Goal: Information Seeking & Learning: Check status

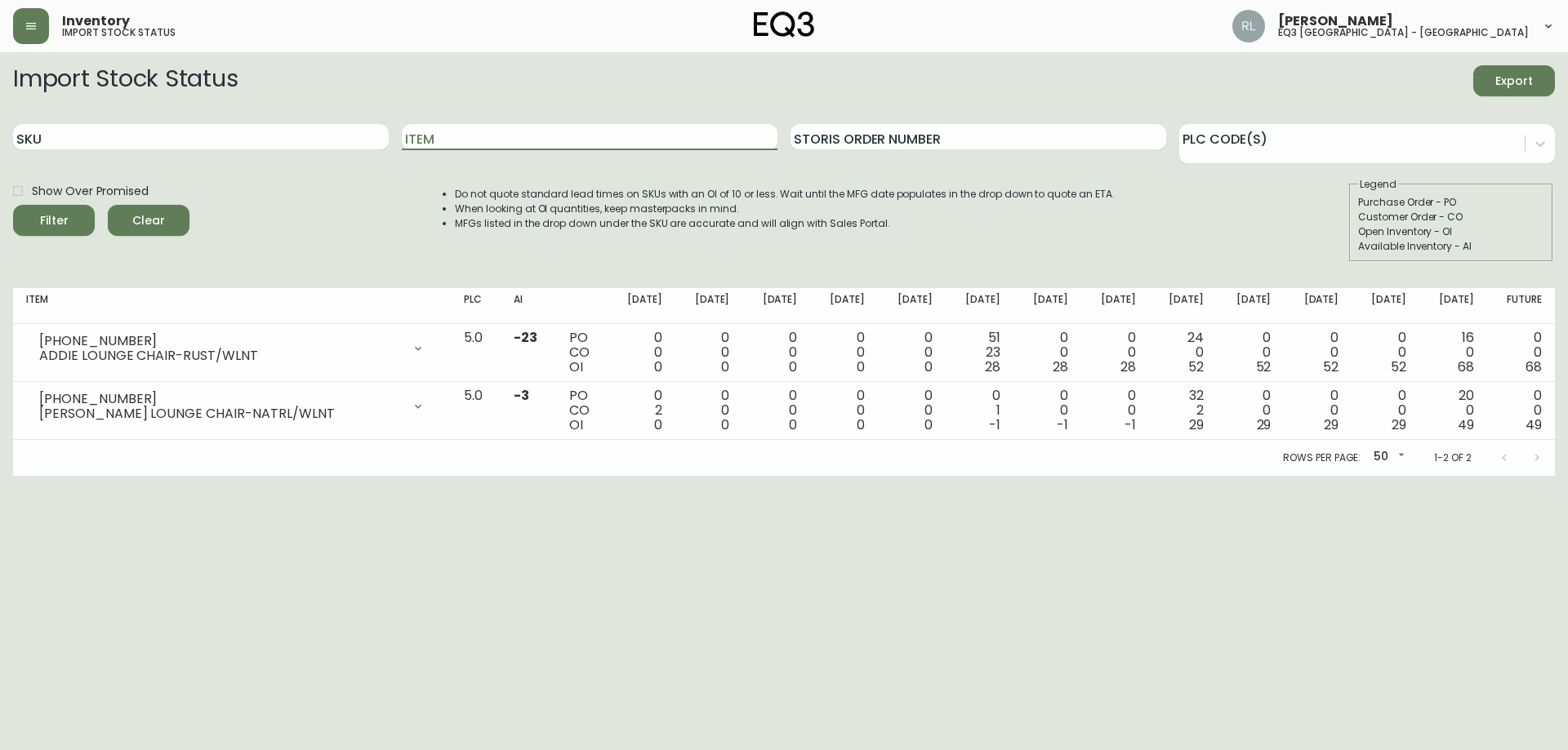
click at [317, 123] on div "SKU" at bounding box center [201, 138] width 376 height 53
click at [293, 147] on input "SKU" at bounding box center [201, 137] width 376 height 26
click at [13, 205] on button "Filter" at bounding box center [54, 220] width 82 height 31
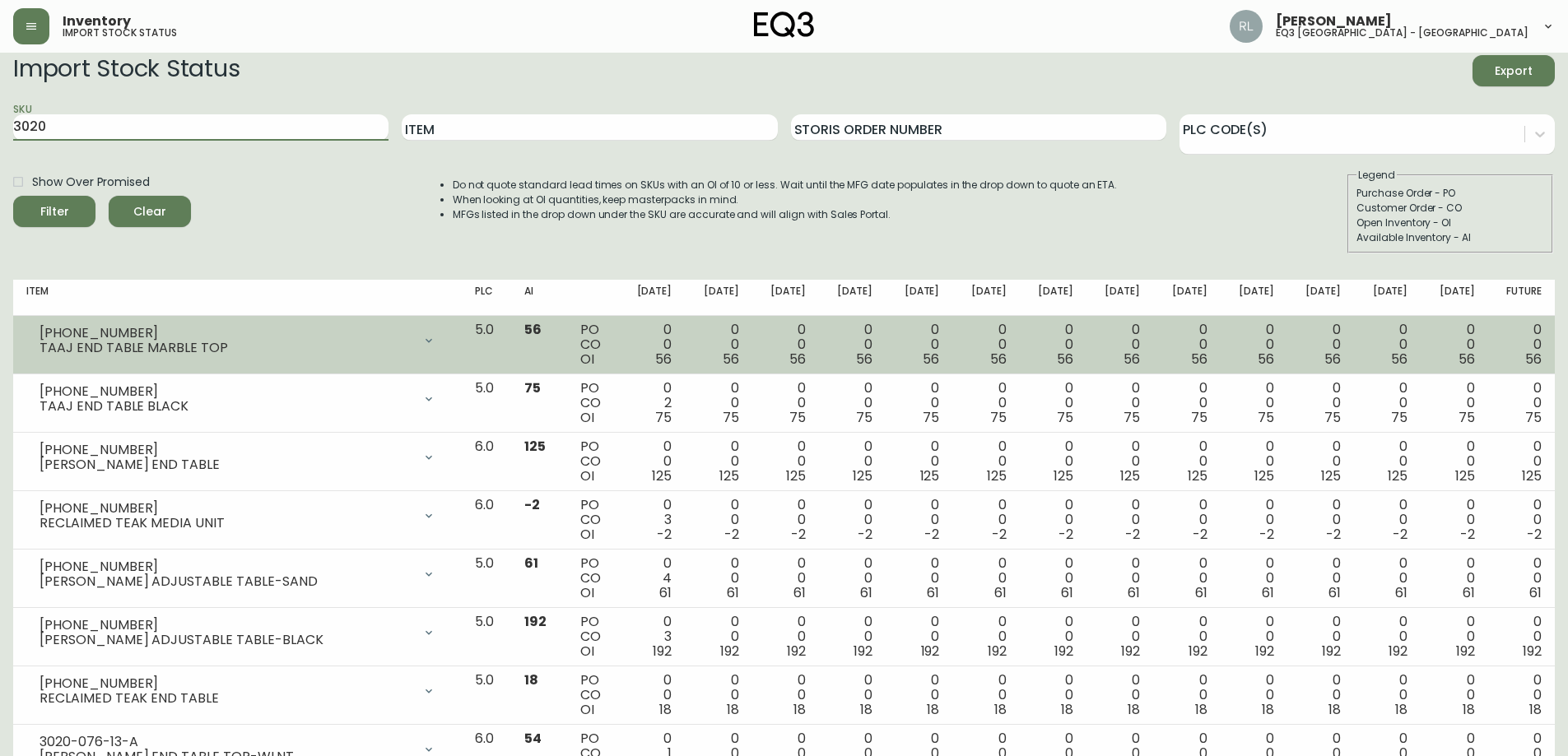
scroll to position [82, 0]
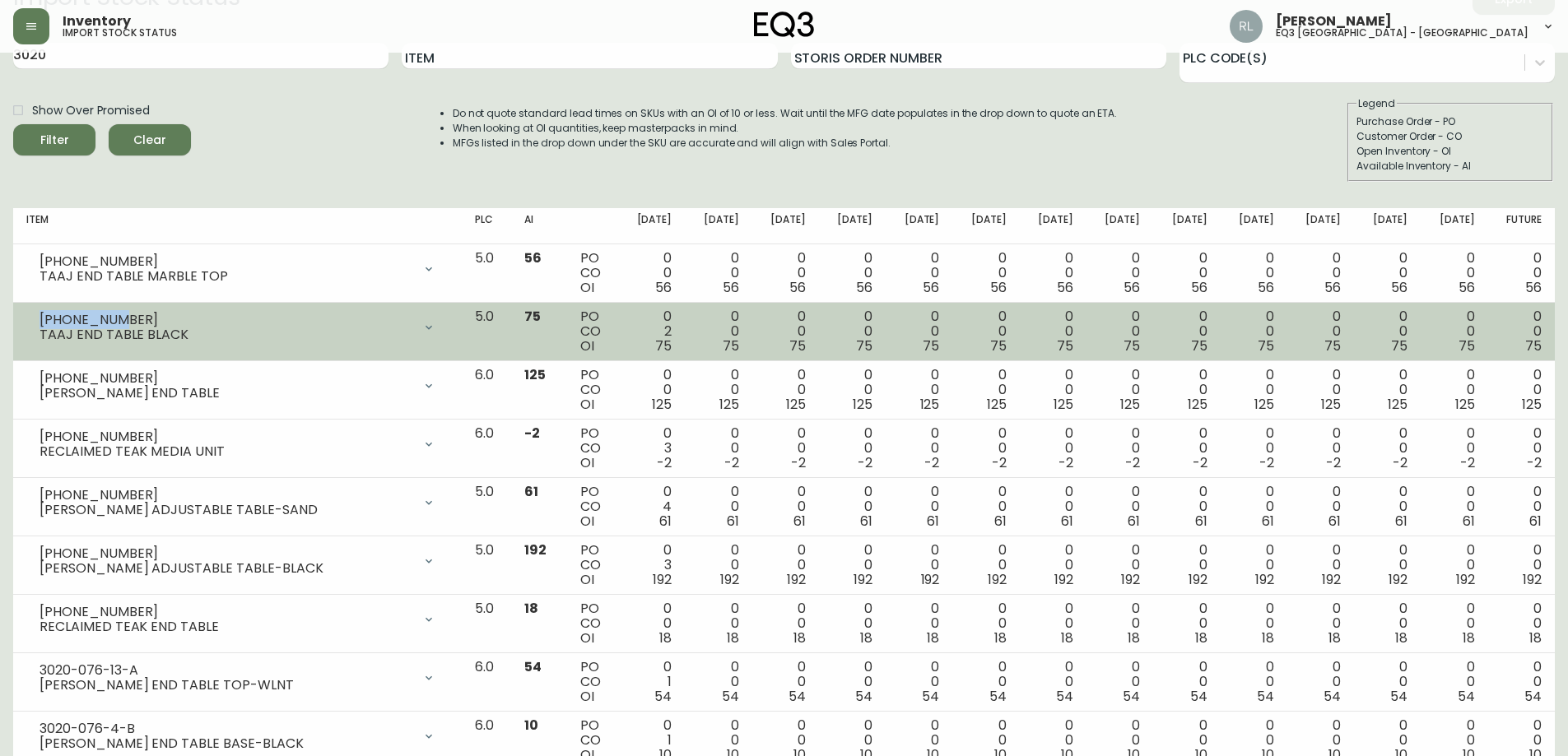
drag, startPoint x: 123, startPoint y: 323, endPoint x: 40, endPoint y: 321, distance: 83.0
click at [40, 321] on div "[PHONE_NUMBER]" at bounding box center [225, 320] width 373 height 15
copy div "[PHONE_NUMBER]"
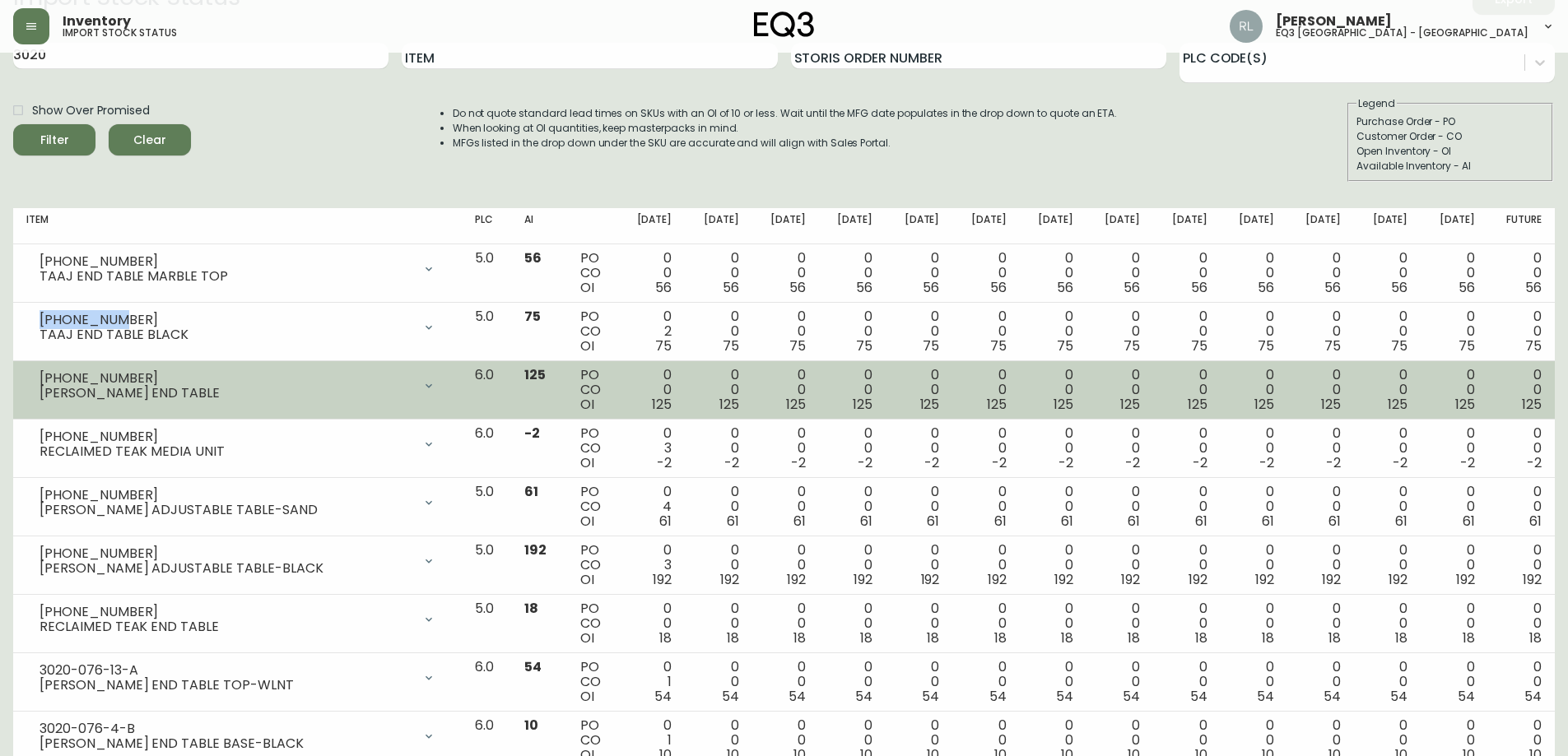
click at [183, 385] on div "[PHONE_NUMBER]" at bounding box center [225, 378] width 373 height 15
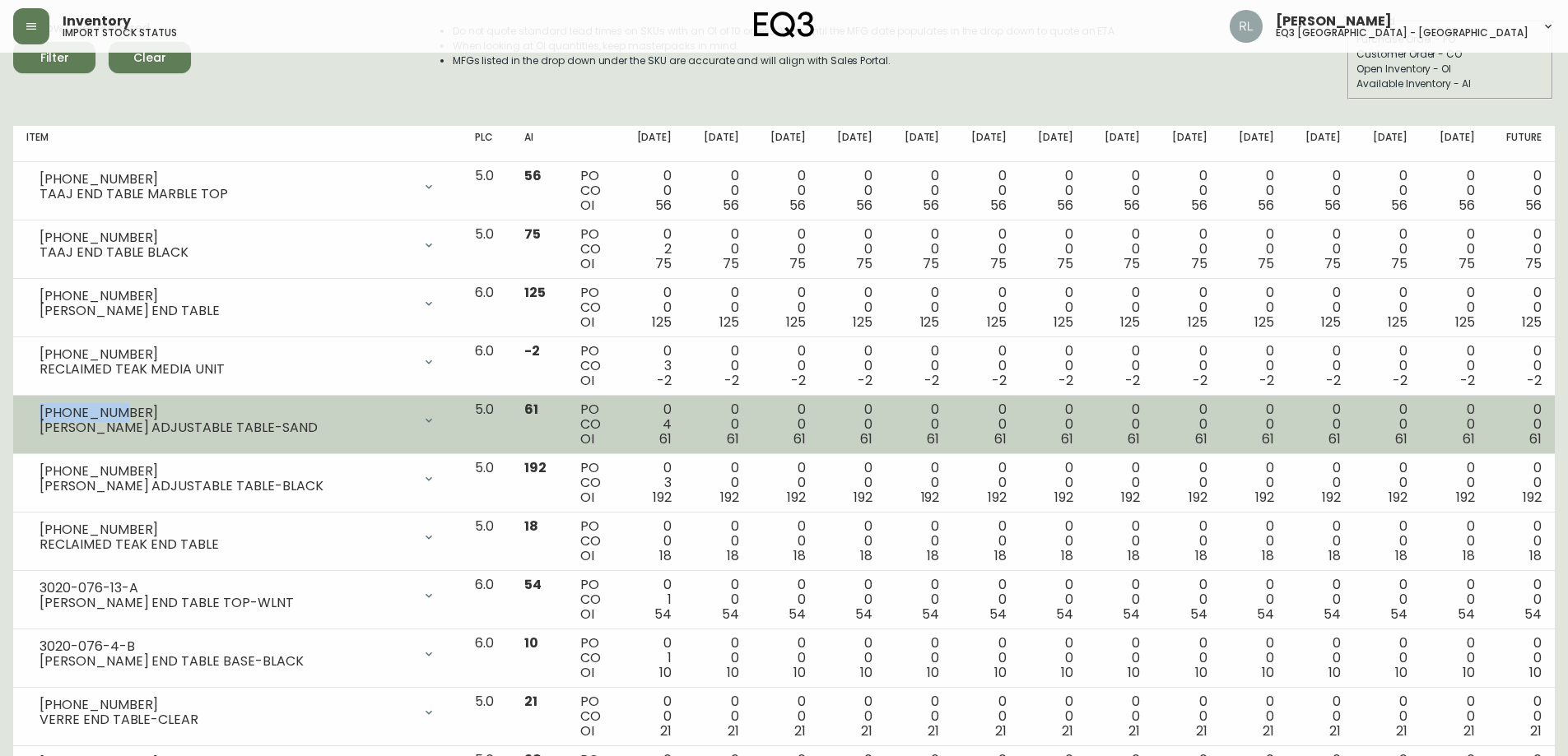
drag, startPoint x: 134, startPoint y: 407, endPoint x: 38, endPoint y: 408, distance: 96.0
click at [38, 408] on div "[PHONE_NUMBER] [PERSON_NAME] ADJUSTABLE TABLE-SAND" at bounding box center [237, 420] width 422 height 36
copy div "[PHONE_NUMBER]"
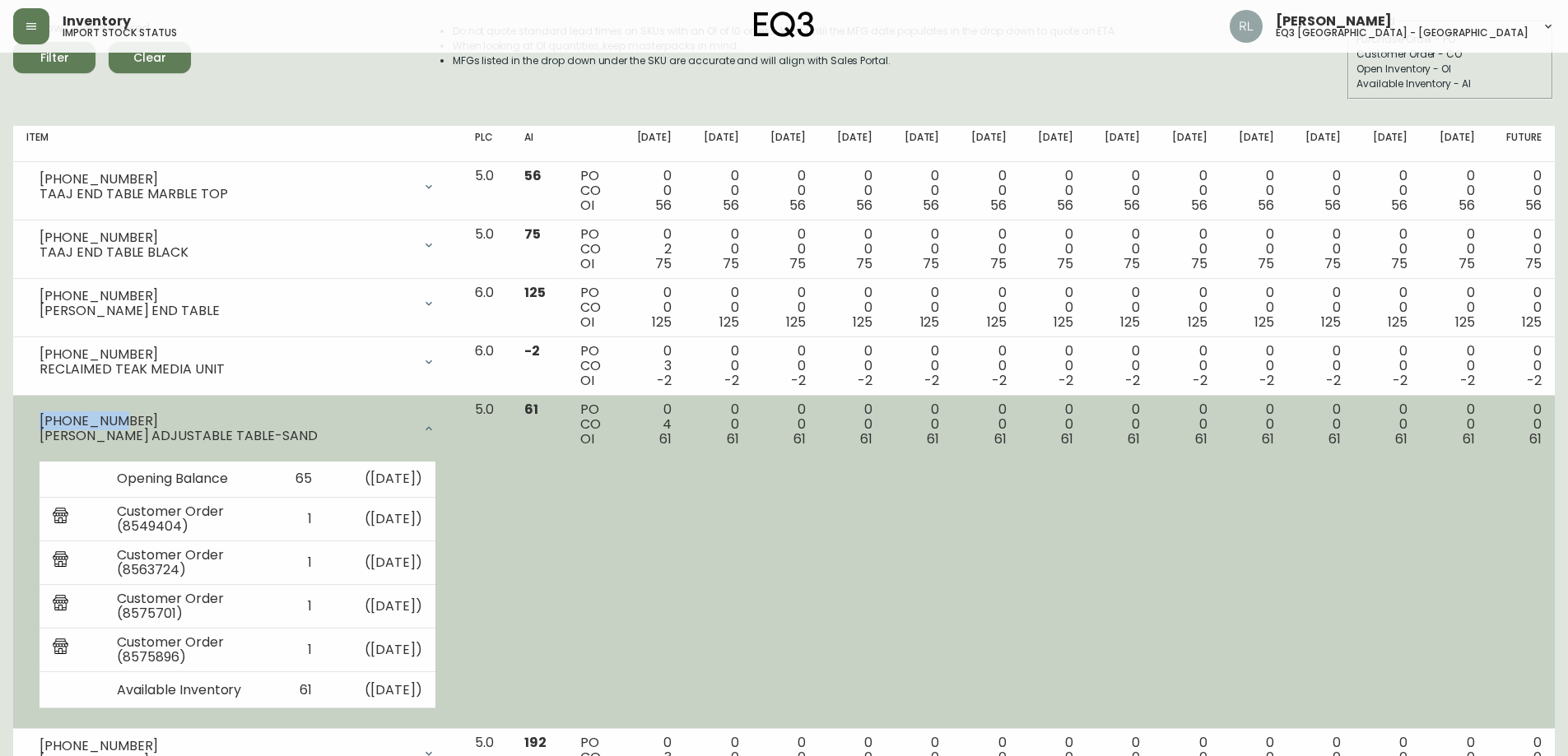
click at [187, 415] on div "[PHONE_NUMBER]" at bounding box center [225, 421] width 373 height 15
click at [445, 422] on div at bounding box center [428, 429] width 33 height 33
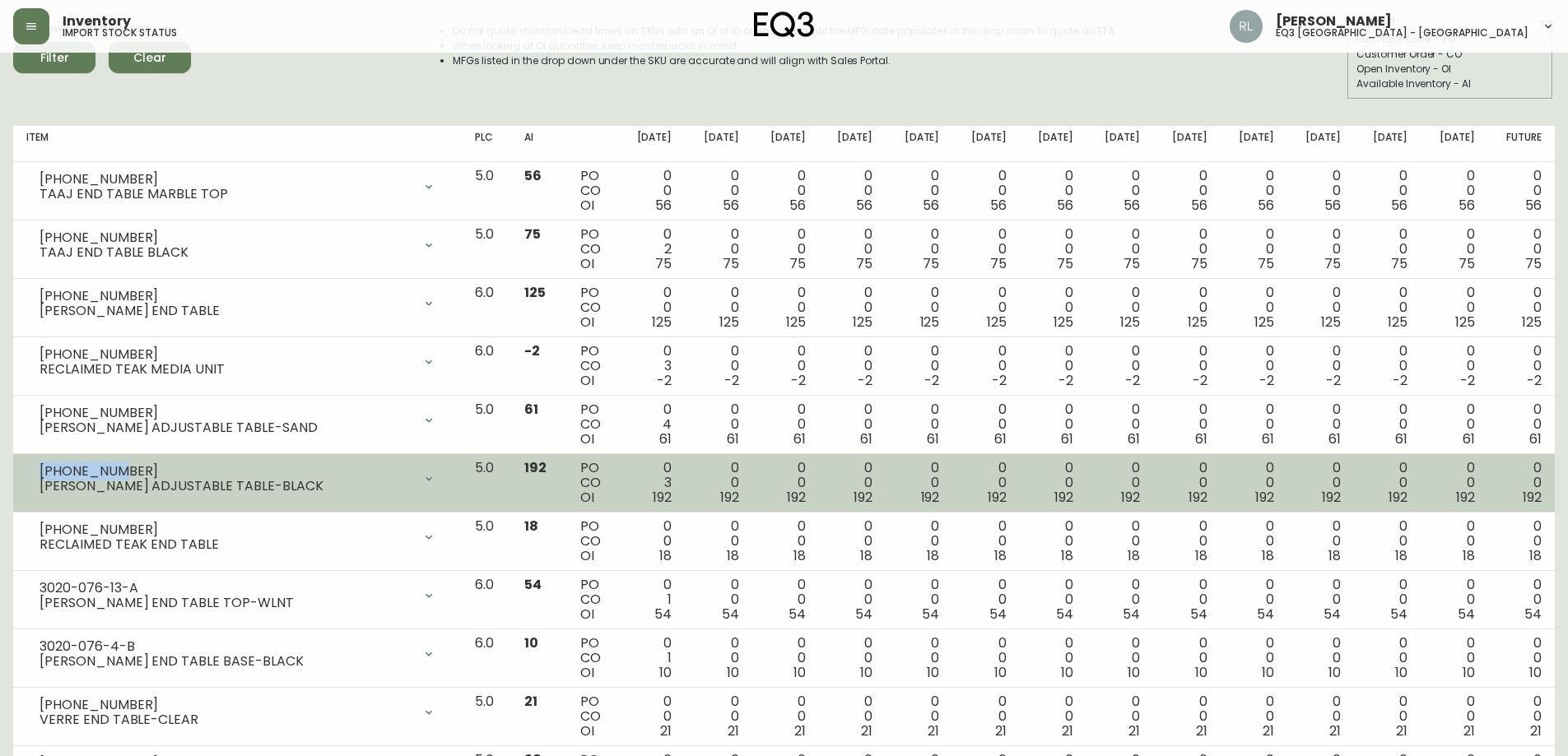
drag, startPoint x: 115, startPoint y: 469, endPoint x: 36, endPoint y: 466, distance: 79.1
click at [36, 466] on div "[PHONE_NUMBER] [PERSON_NAME] ADJUSTABLE TABLE-BLACK" at bounding box center [237, 479] width 422 height 36
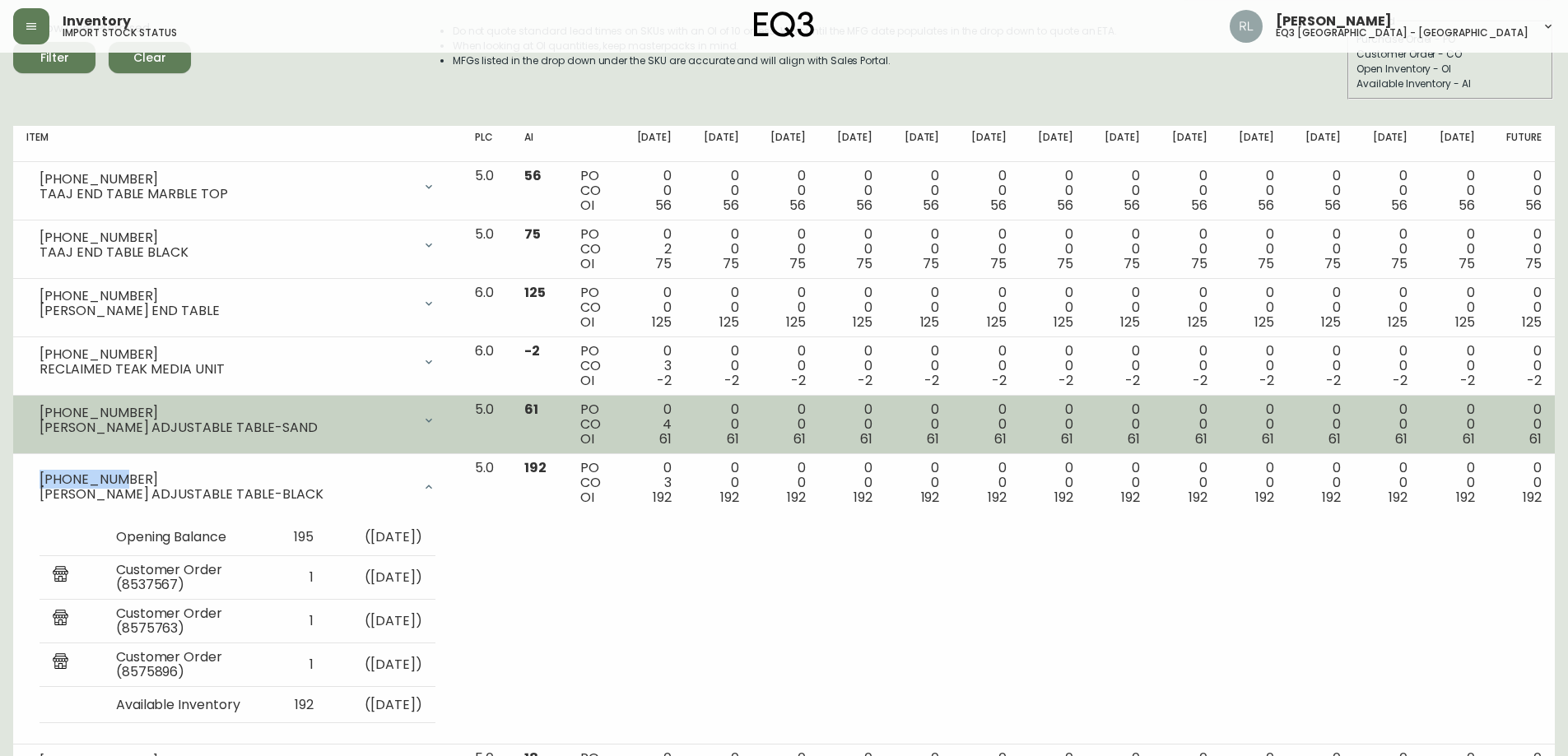
copy div "[PHONE_NUMBER]"
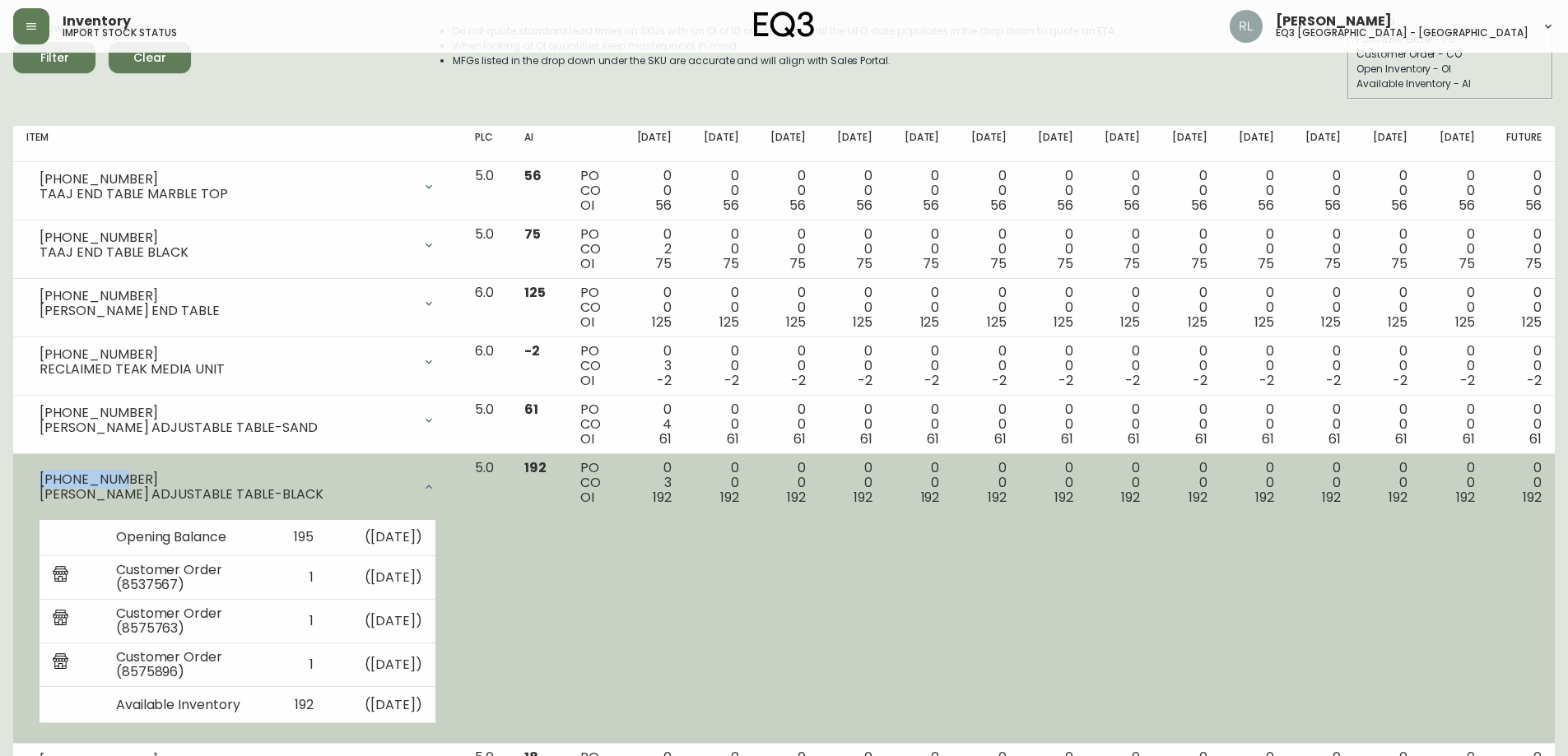
click at [436, 488] on icon at bounding box center [428, 487] width 13 height 13
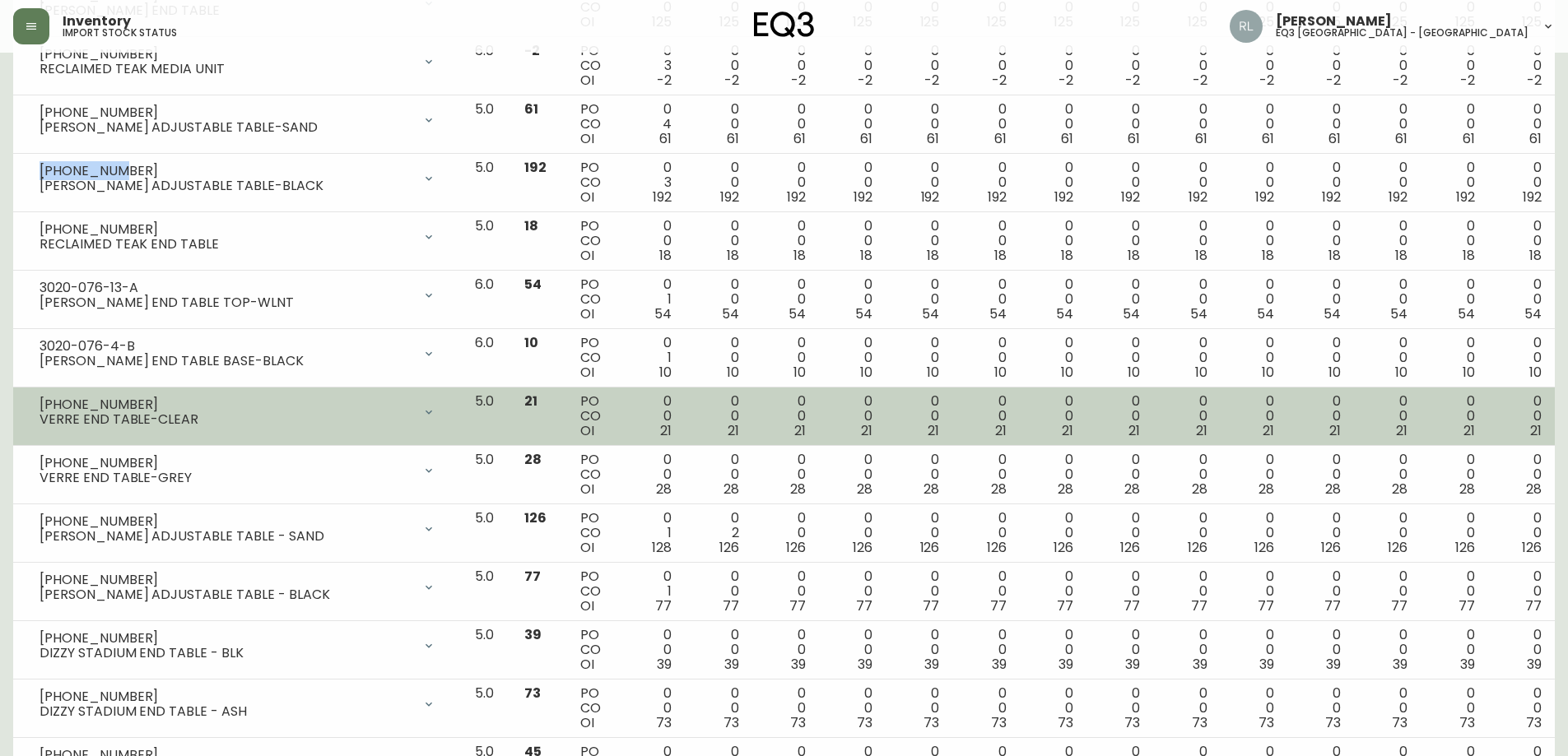
scroll to position [494, 0]
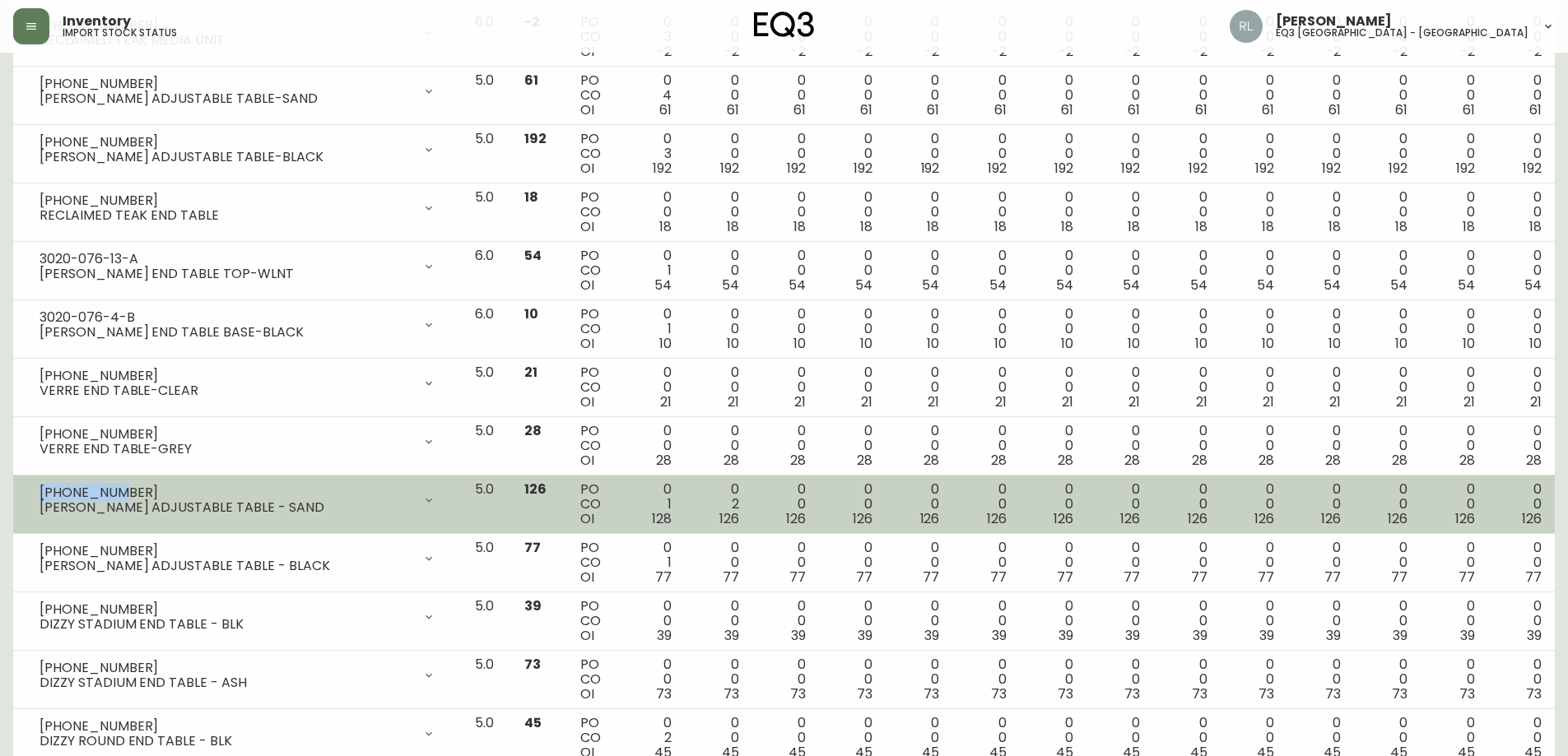
drag, startPoint x: 121, startPoint y: 490, endPoint x: 42, endPoint y: 492, distance: 79.0
click at [42, 492] on div "[PHONE_NUMBER]" at bounding box center [225, 493] width 373 height 15
copy div "[PHONE_NUMBER]"
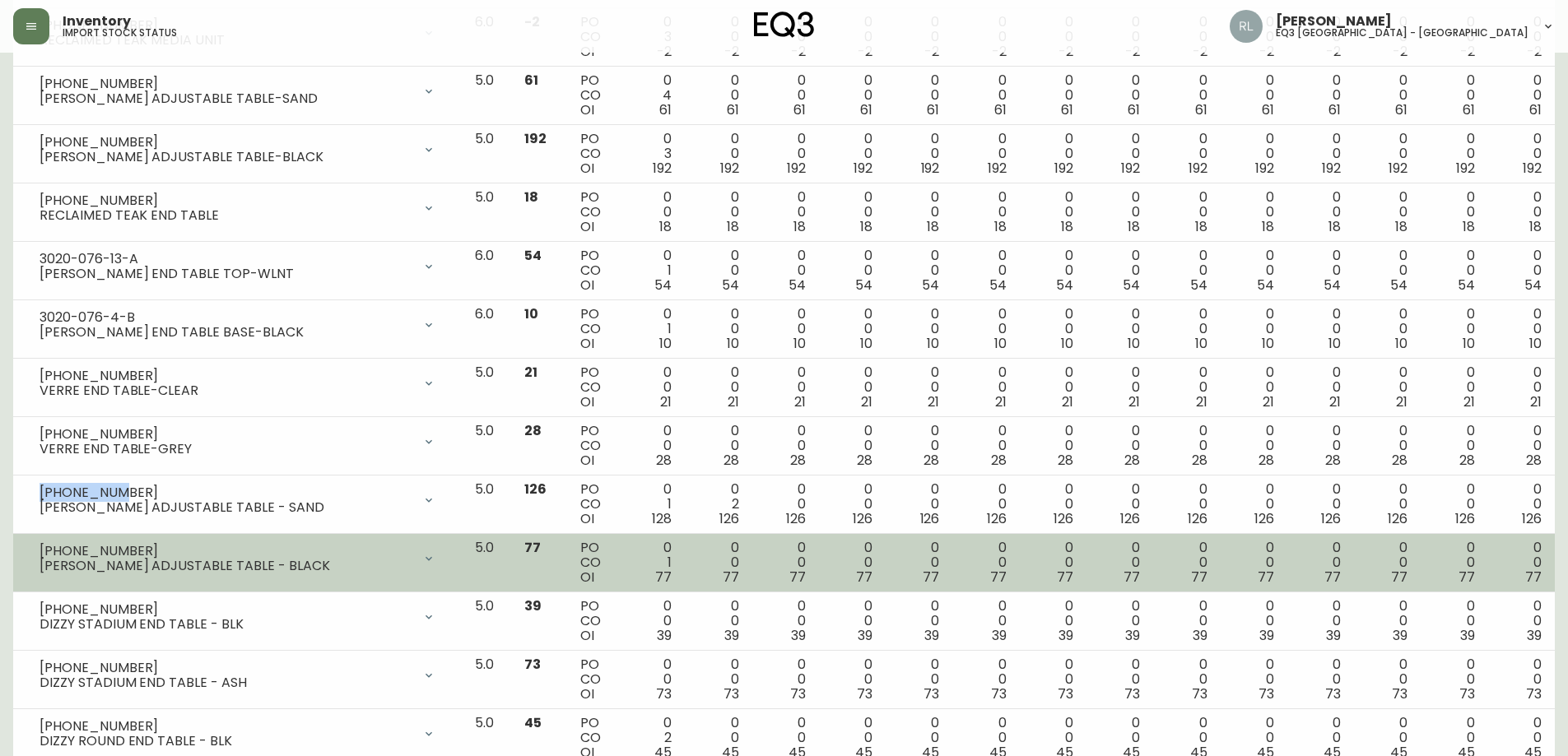
drag, startPoint x: 135, startPoint y: 540, endPoint x: 51, endPoint y: 543, distance: 84.1
click at [51, 543] on div "[PHONE_NUMBER] JACK ADJUSTABLE TABLE - BLACK" at bounding box center [237, 558] width 422 height 36
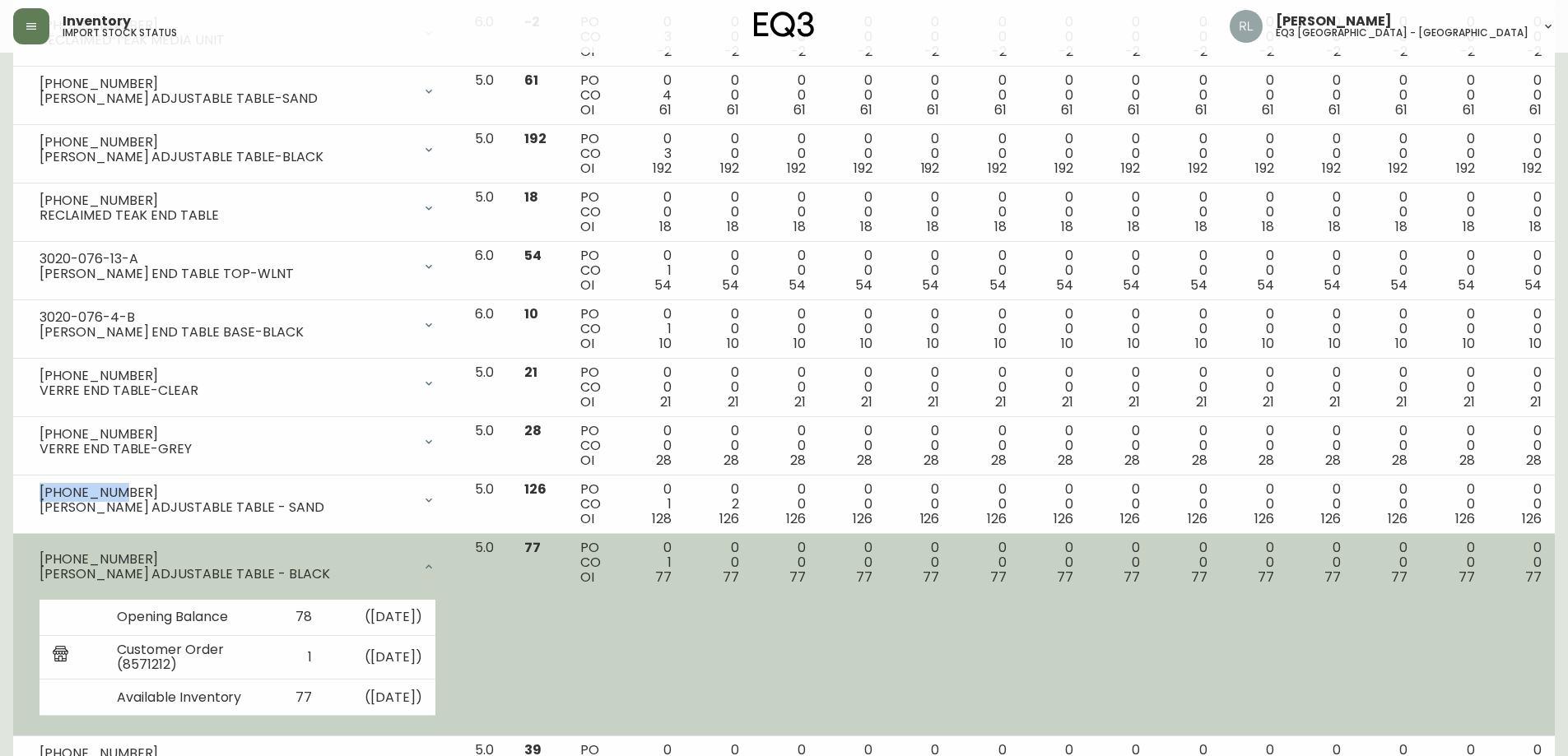
click at [124, 559] on div "[PHONE_NUMBER]" at bounding box center [225, 559] width 373 height 15
drag, startPoint x: 124, startPoint y: 559, endPoint x: 41, endPoint y: 548, distance: 83.7
click at [41, 548] on div "[PHONE_NUMBER] JACK ADJUSTABLE TABLE - BLACK" at bounding box center [237, 566] width 422 height 53
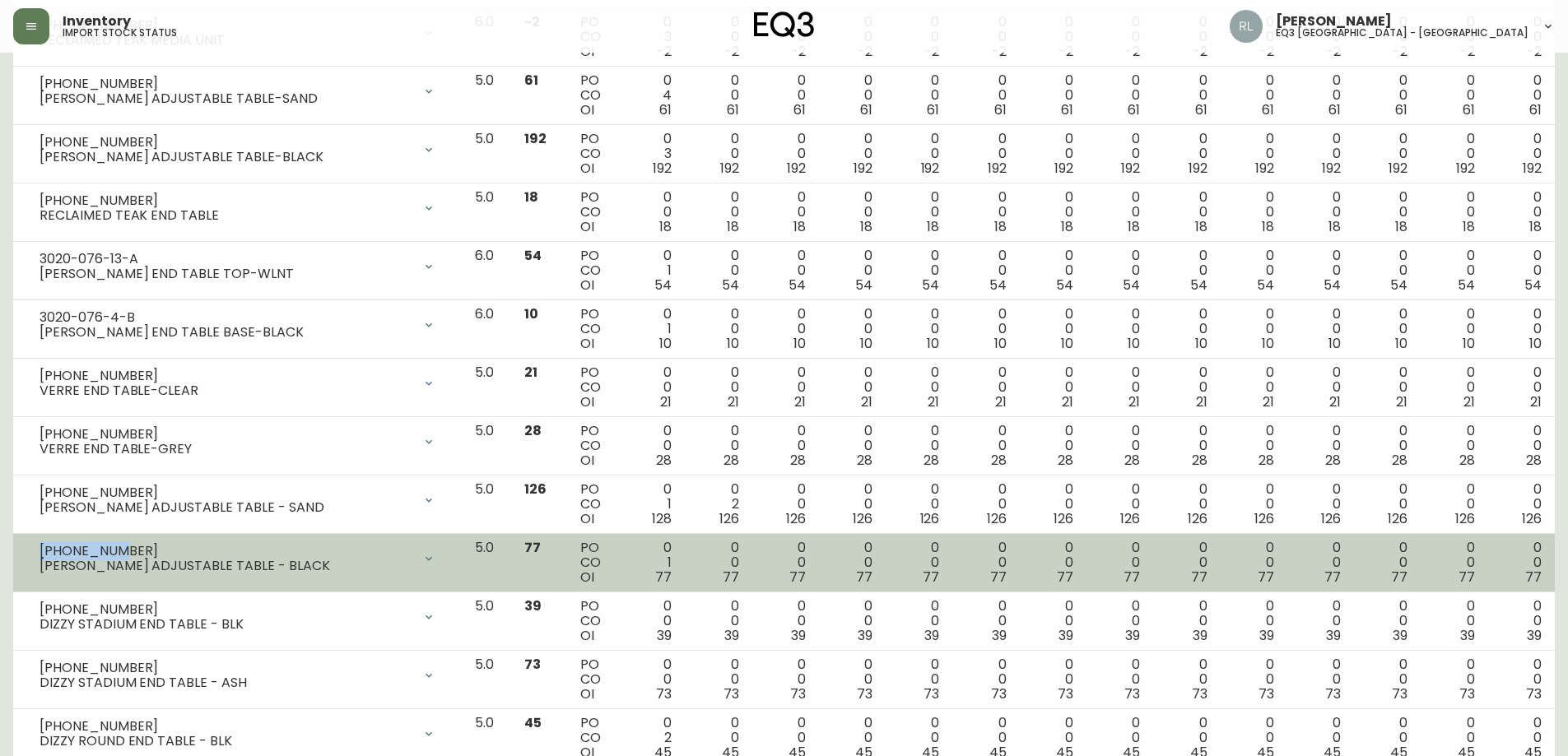
copy div "[PHONE_NUMBER]"
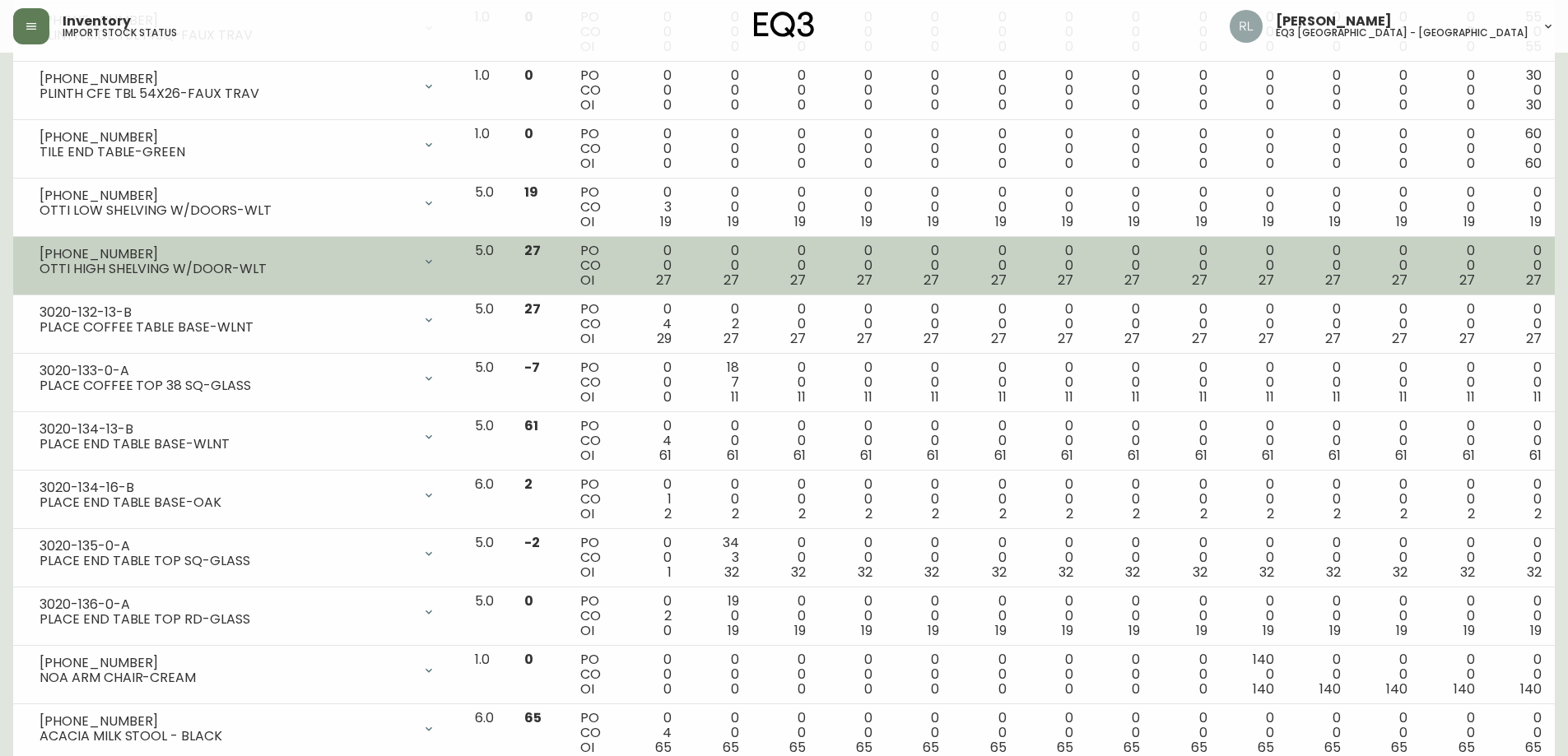
scroll to position [1399, 0]
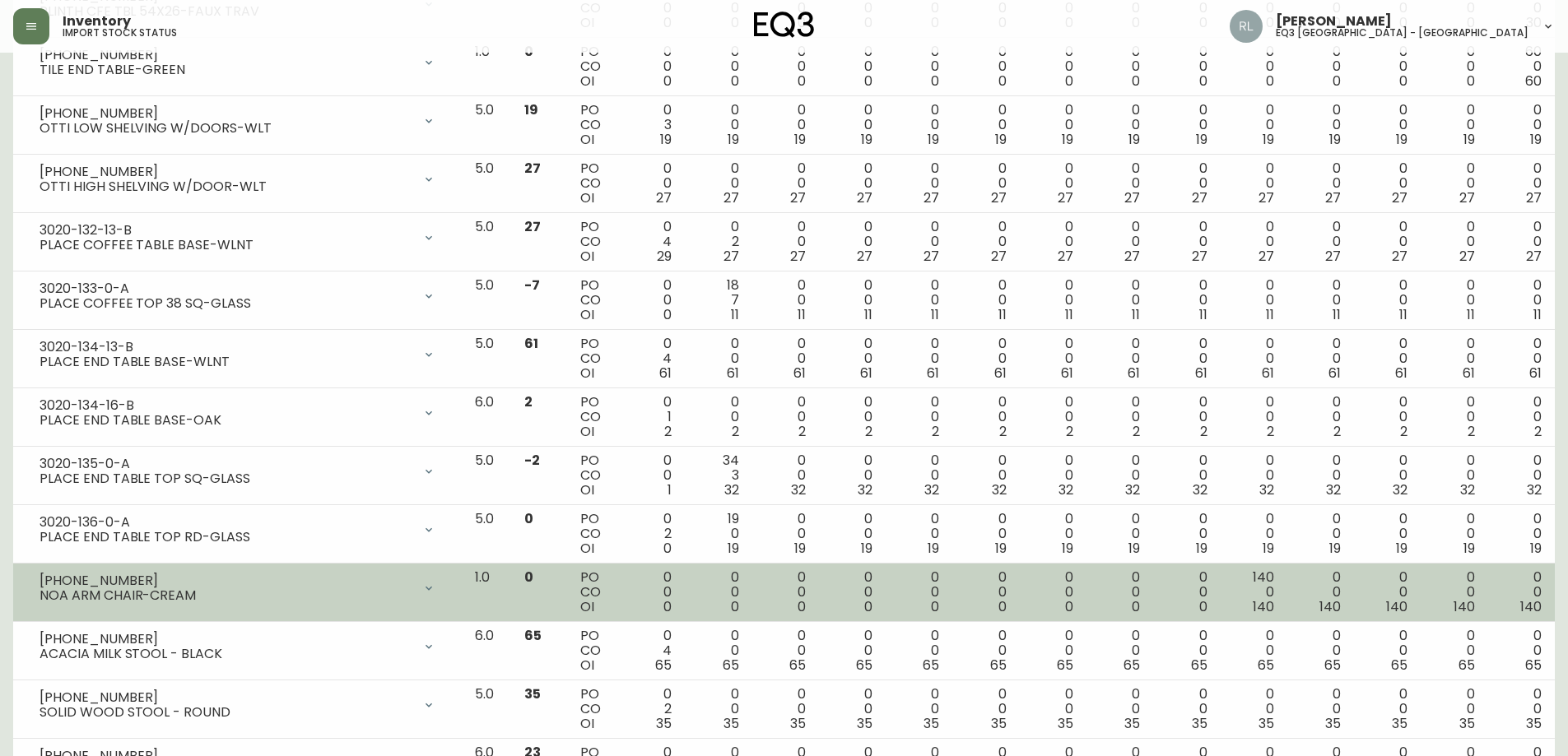
click at [47, 596] on div "NOA ARM CHAIR-CREAM" at bounding box center [225, 596] width 373 height 15
copy div "NOA"
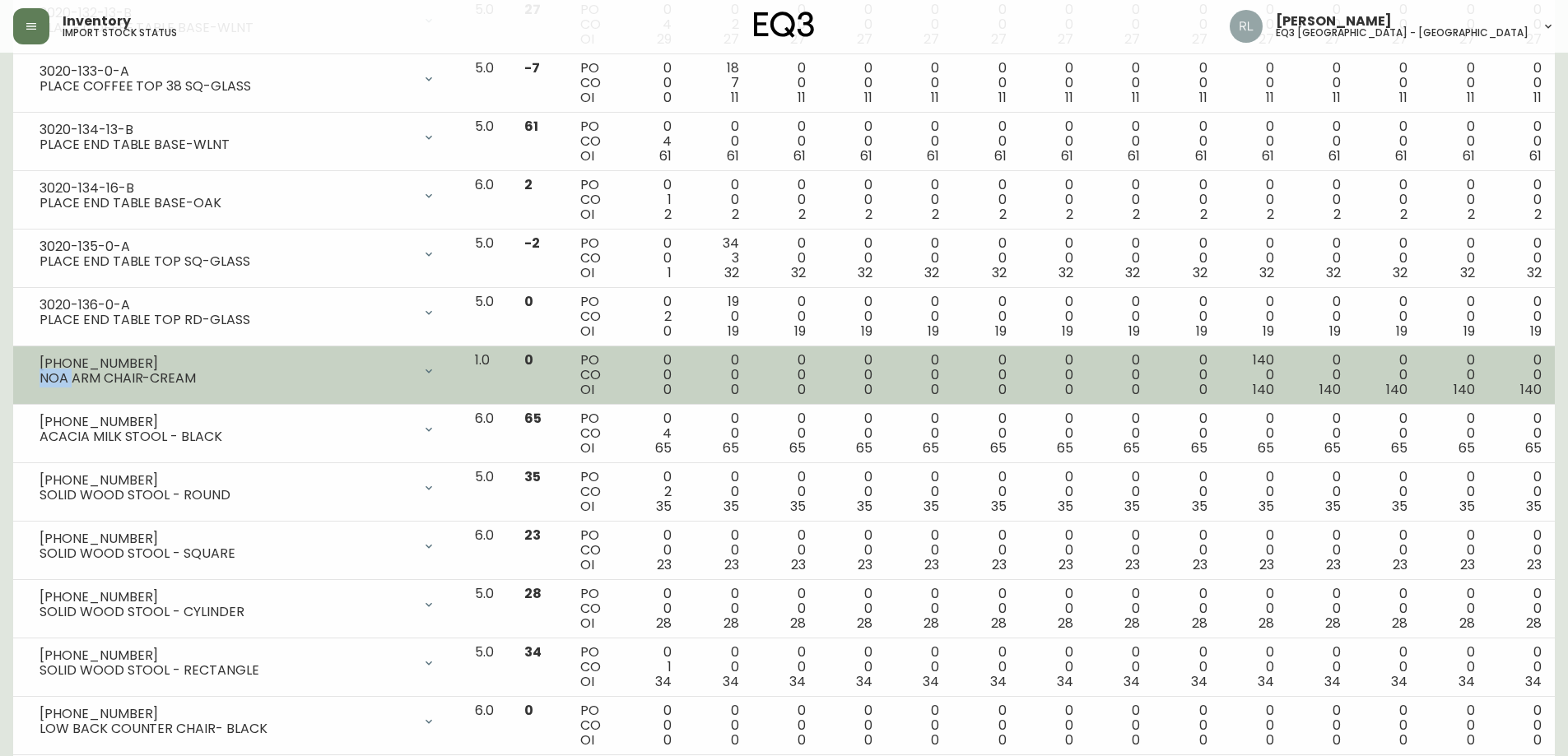
scroll to position [1646, 0]
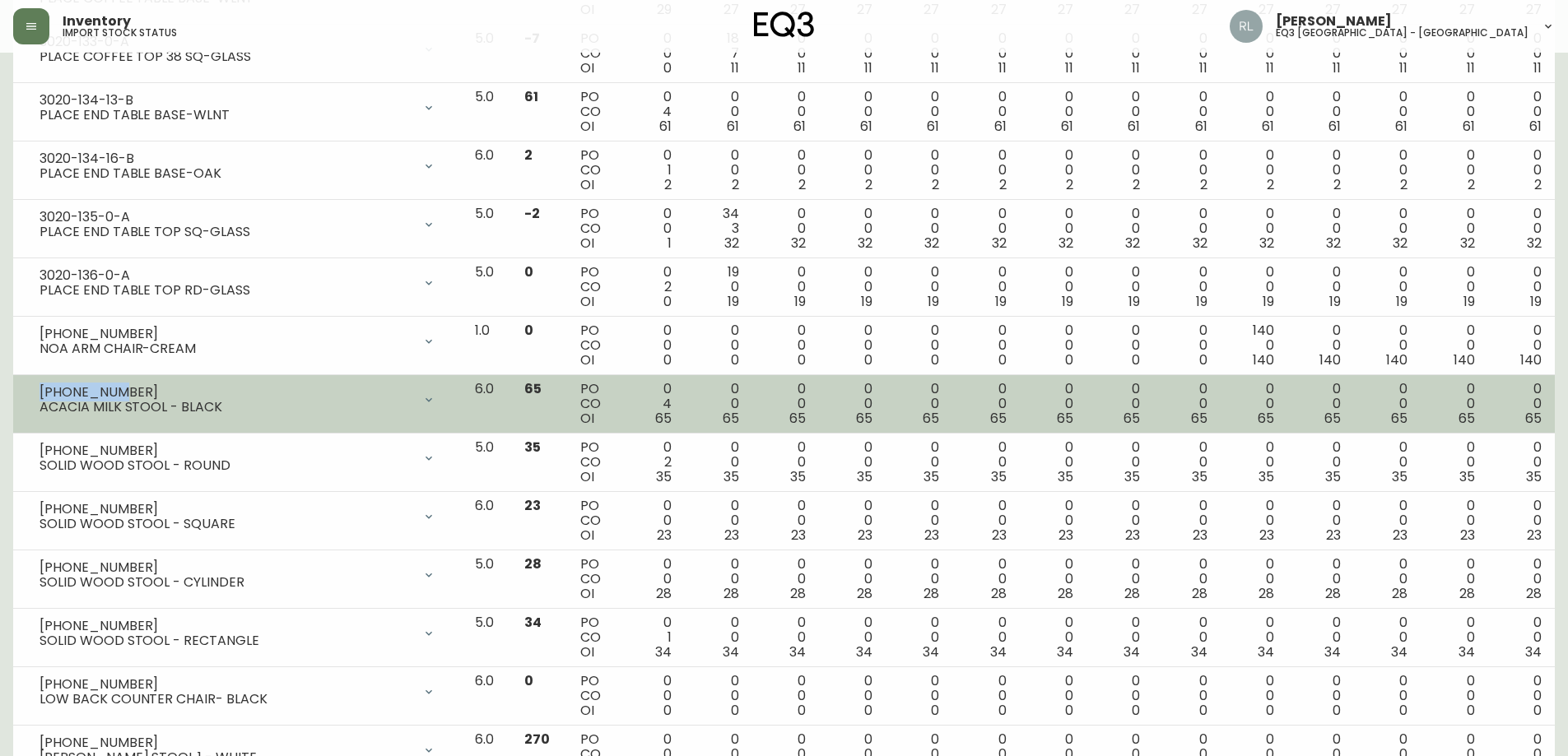
drag, startPoint x: 111, startPoint y: 388, endPoint x: 41, endPoint y: 391, distance: 70.1
click at [41, 391] on div "[PHONE_NUMBER]" at bounding box center [225, 393] width 373 height 15
copy div "[PHONE_NUMBER]"
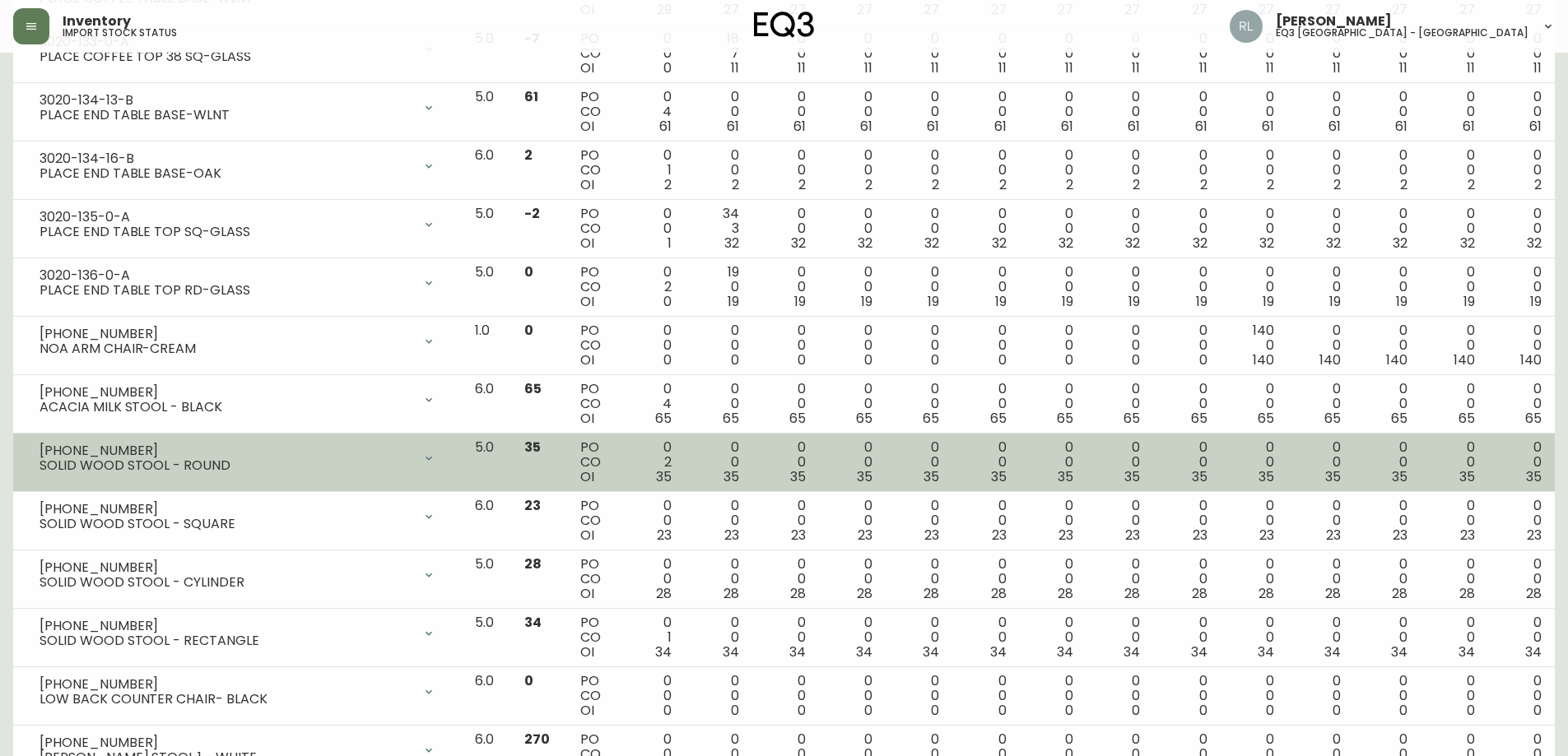
click at [164, 444] on div "[PHONE_NUMBER]" at bounding box center [225, 451] width 373 height 15
drag, startPoint x: 131, startPoint y: 451, endPoint x: 33, endPoint y: 450, distance: 98.0
click at [33, 450] on div "[PHONE_NUMBER] SOLID WOOD STOOL - ROUND" at bounding box center [237, 458] width 422 height 36
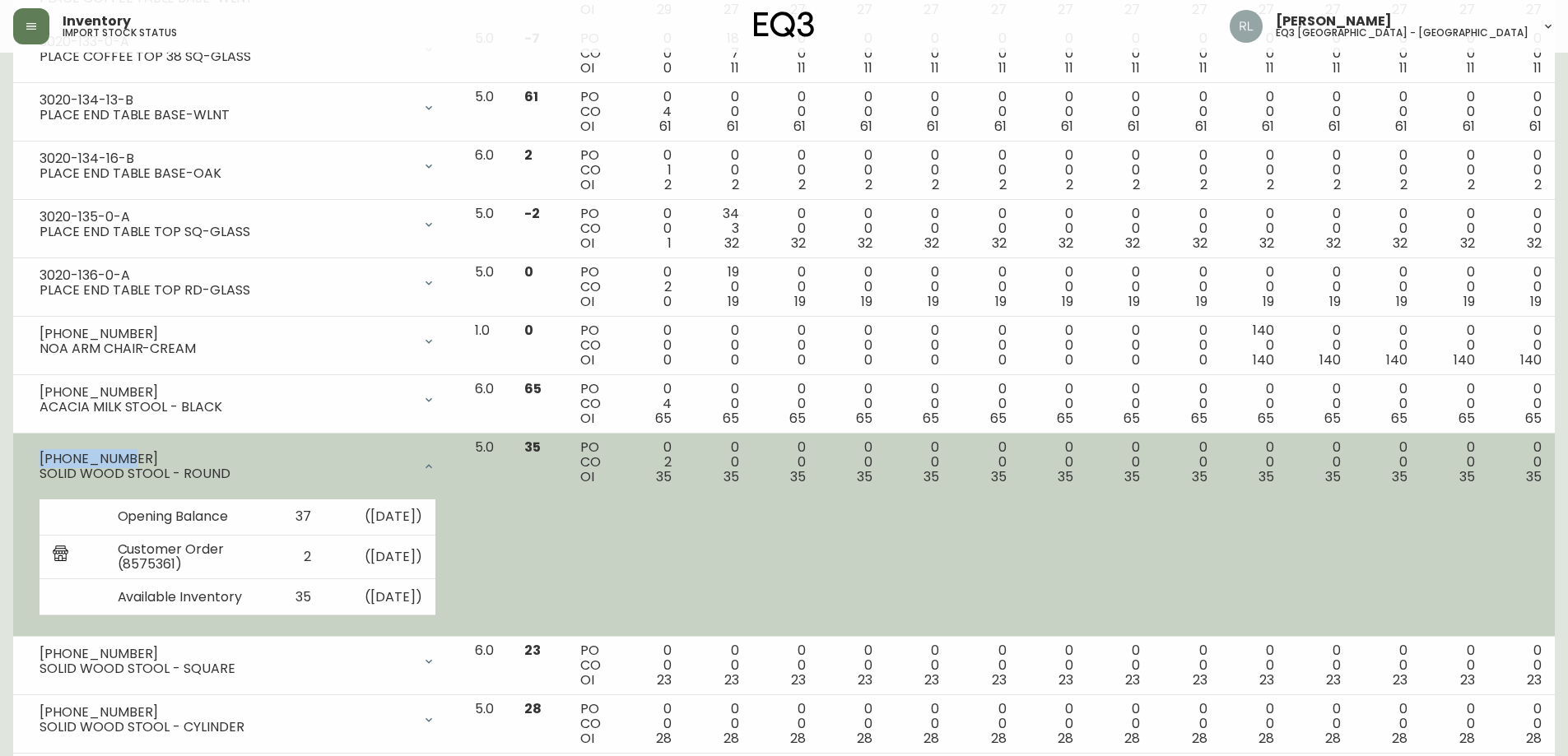
copy div "[PHONE_NUMBER]"
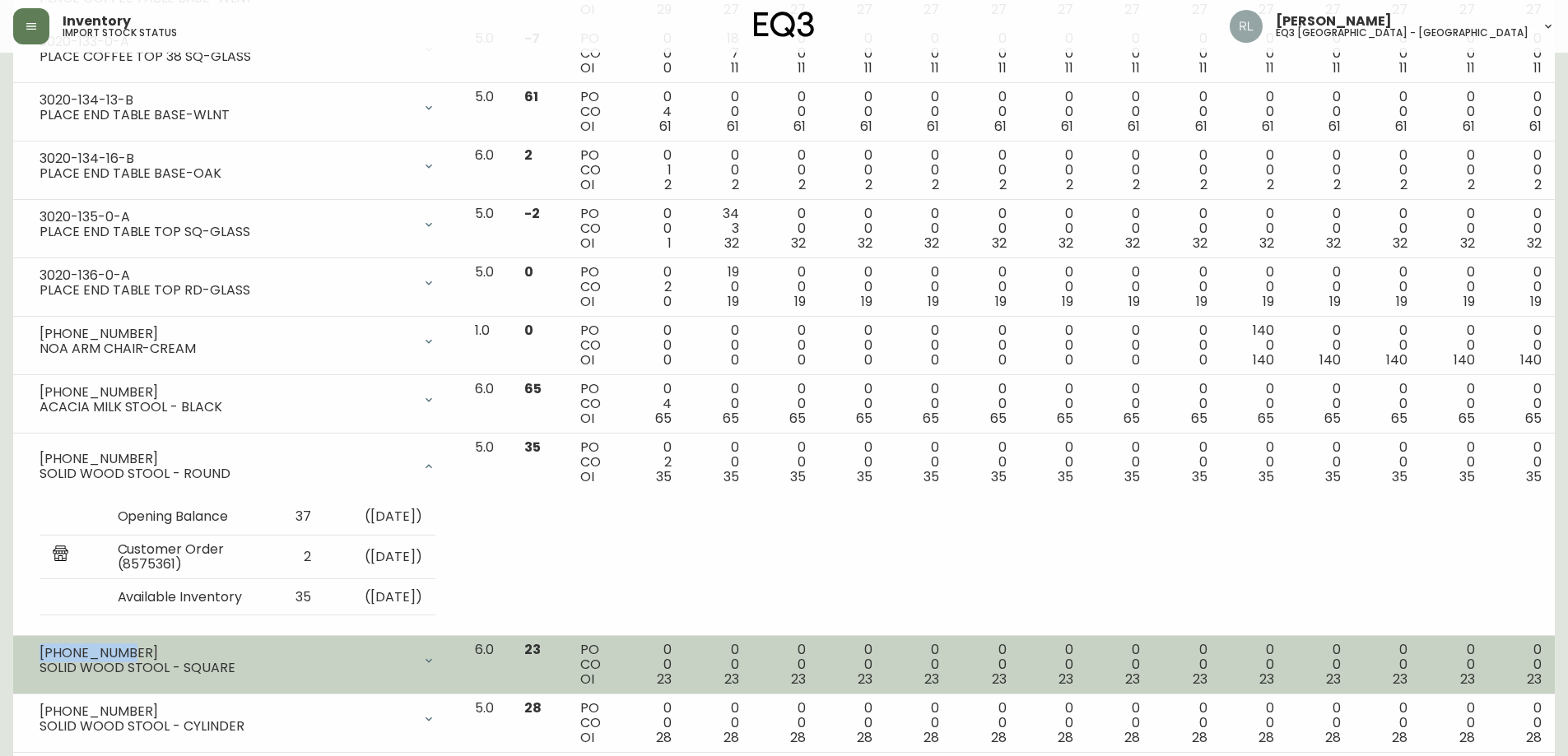
drag, startPoint x: 123, startPoint y: 650, endPoint x: 36, endPoint y: 648, distance: 87.0
click at [36, 648] on div "[PHONE_NUMBER] SOLID WOOD STOOL - SQUARE" at bounding box center [237, 661] width 422 height 36
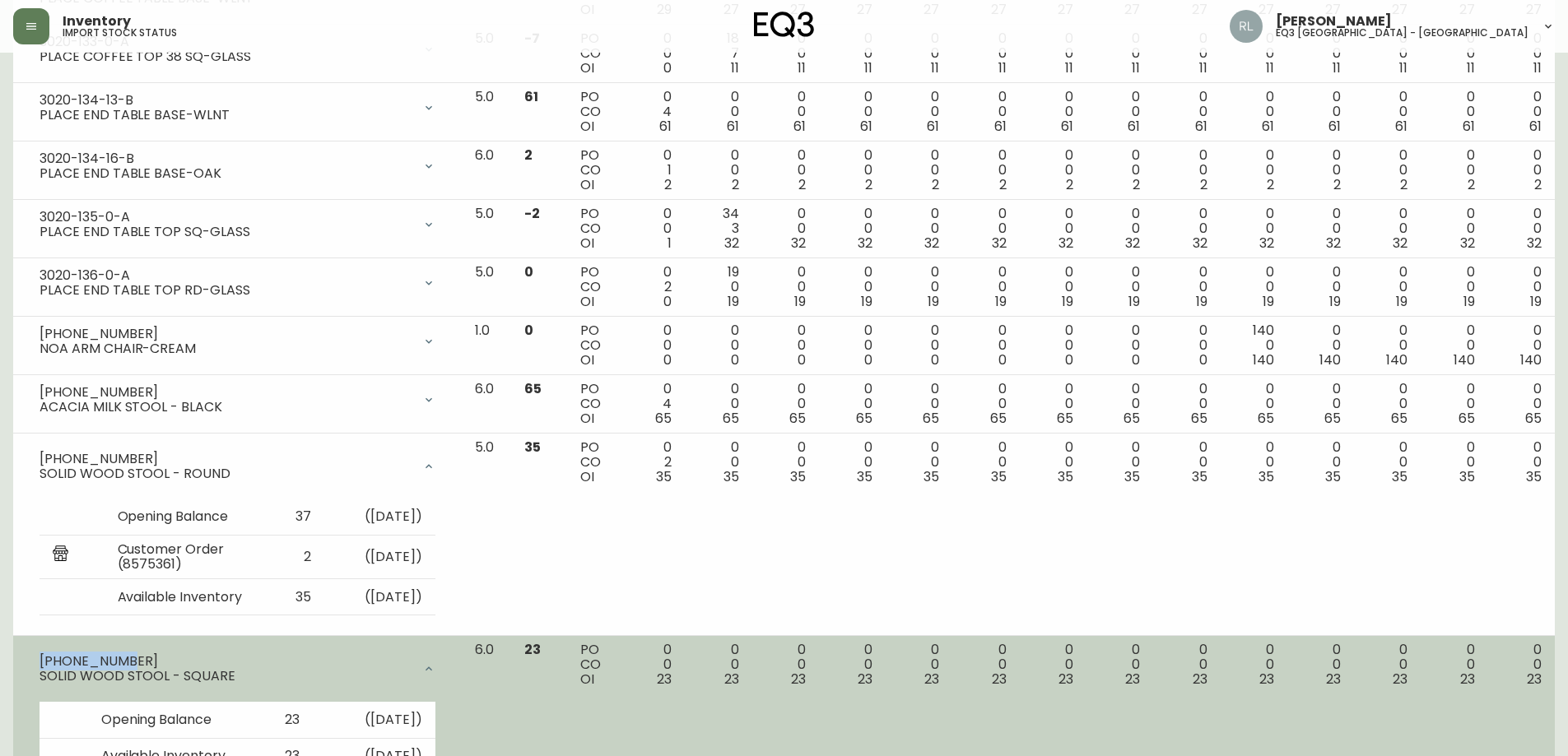
copy div "[PHONE_NUMBER]"
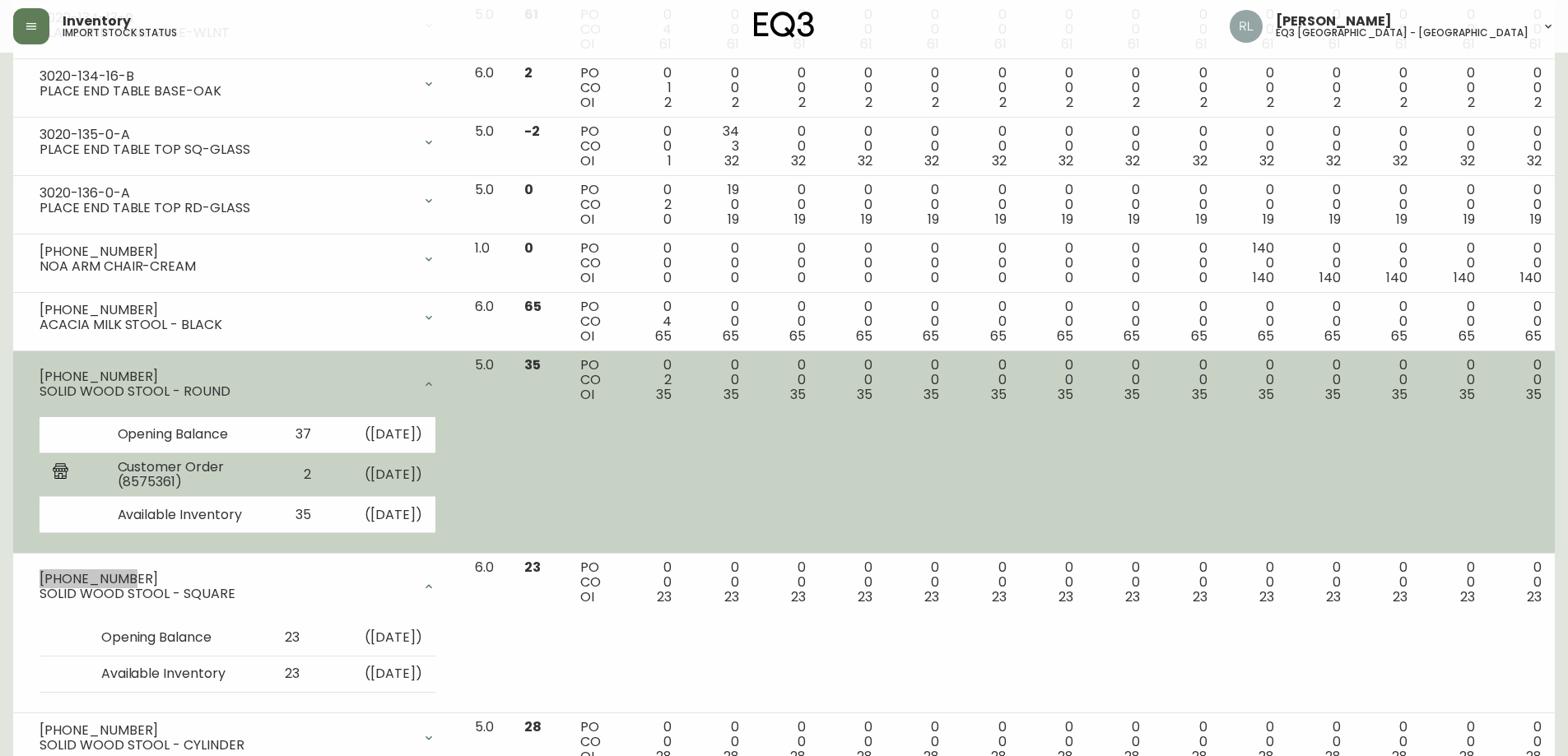
scroll to position [1811, 0]
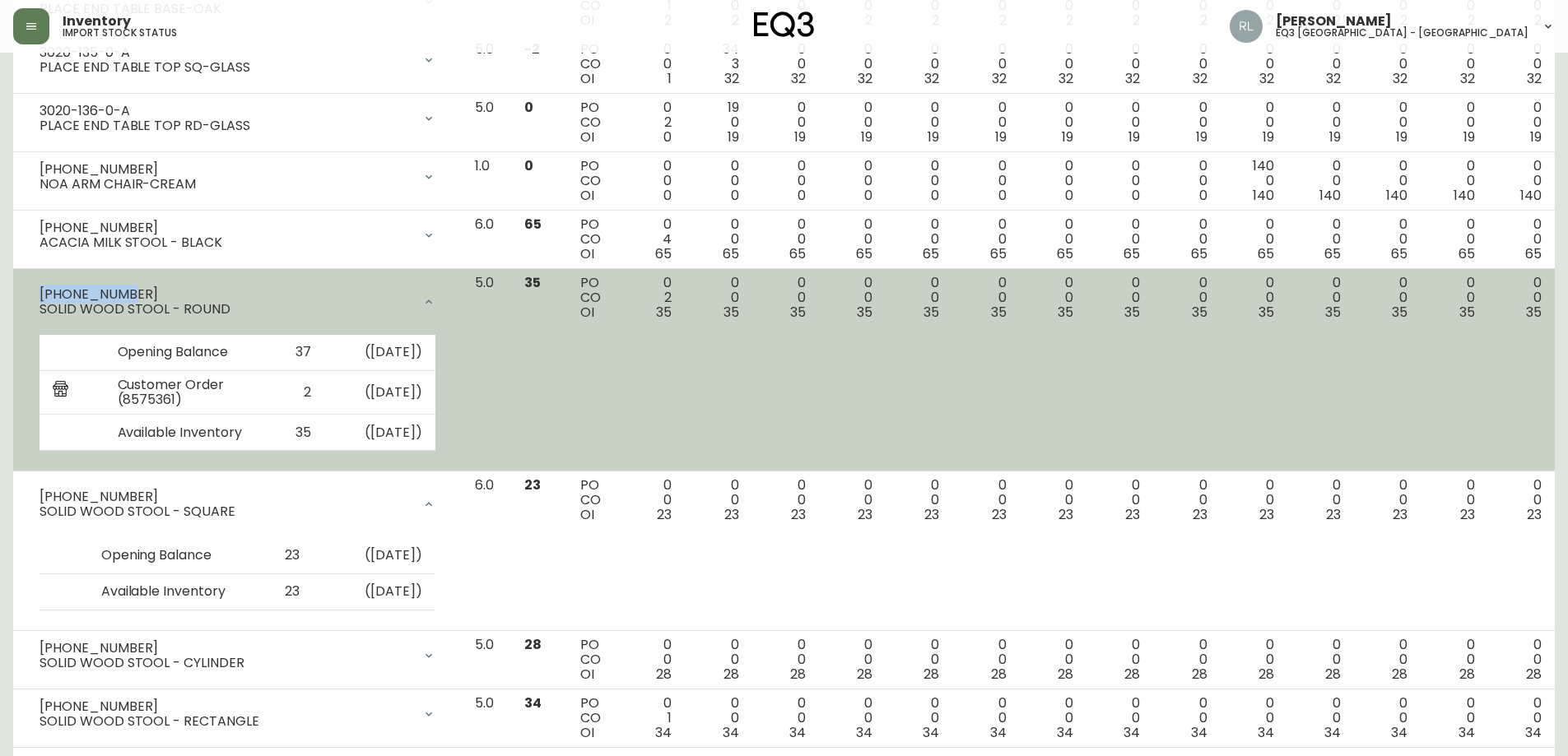
drag, startPoint x: 106, startPoint y: 288, endPoint x: 41, endPoint y: 285, distance: 65.1
click at [41, 287] on div "[PHONE_NUMBER]" at bounding box center [225, 294] width 373 height 15
copy div "[PHONE_NUMBER]"
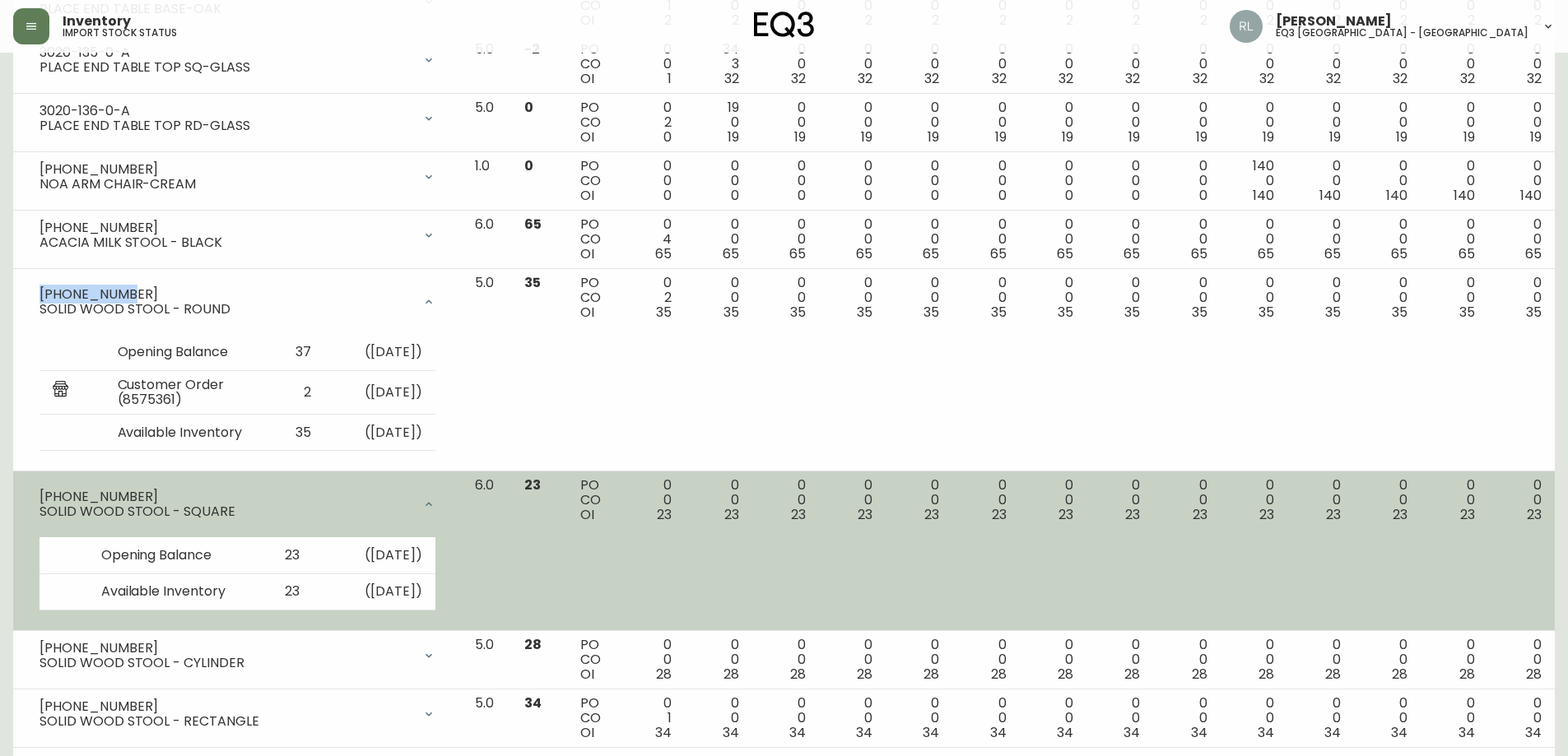
drag, startPoint x: 125, startPoint y: 488, endPoint x: 115, endPoint y: 491, distance: 10.4
click at [116, 491] on div "[PHONE_NUMBER] SOLID WOOD STOOL - SQUARE" at bounding box center [237, 505] width 422 height 53
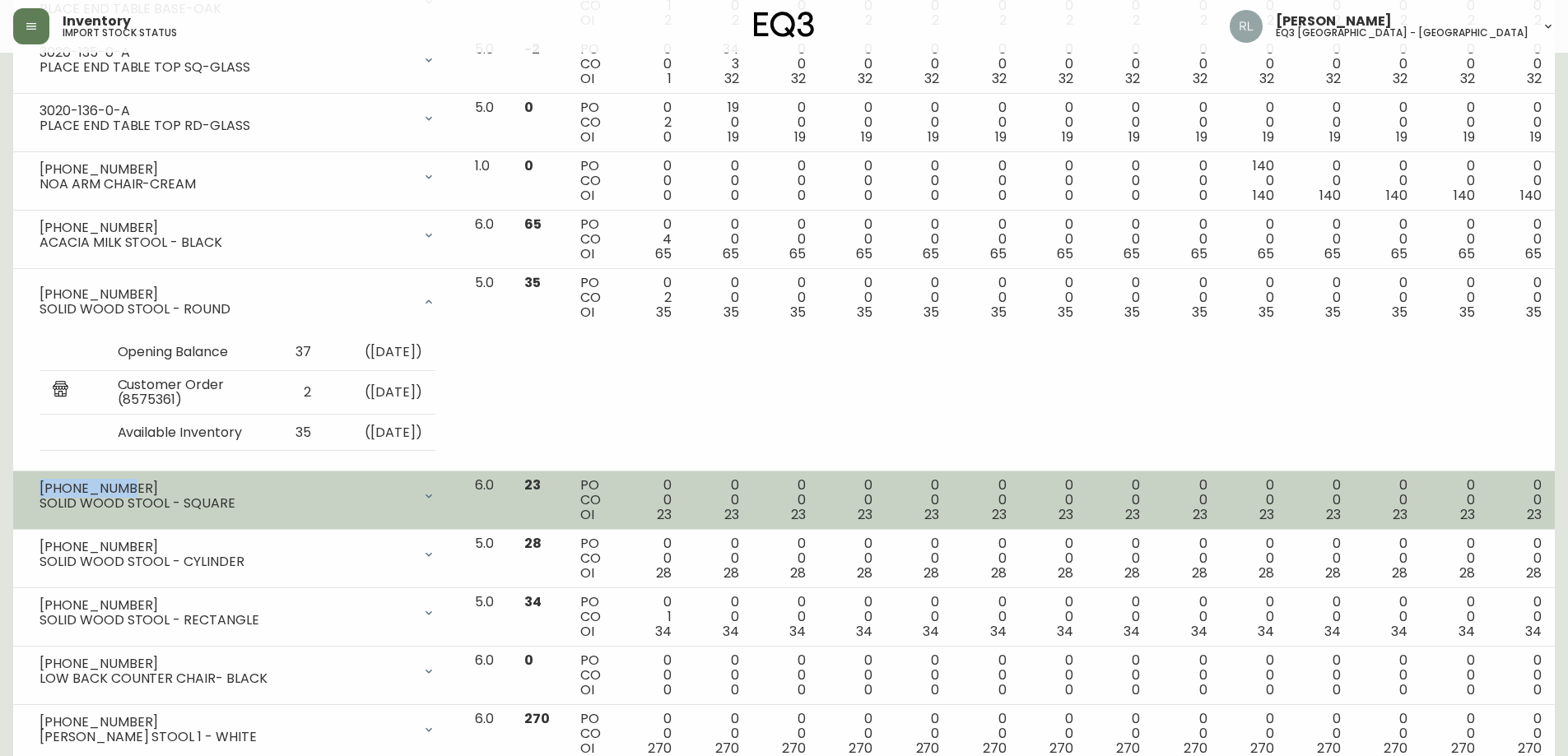
drag, startPoint x: 125, startPoint y: 488, endPoint x: 30, endPoint y: 487, distance: 95.0
click at [30, 487] on div "[PHONE_NUMBER] SOLID WOOD STOOL - SQUARE" at bounding box center [237, 497] width 422 height 36
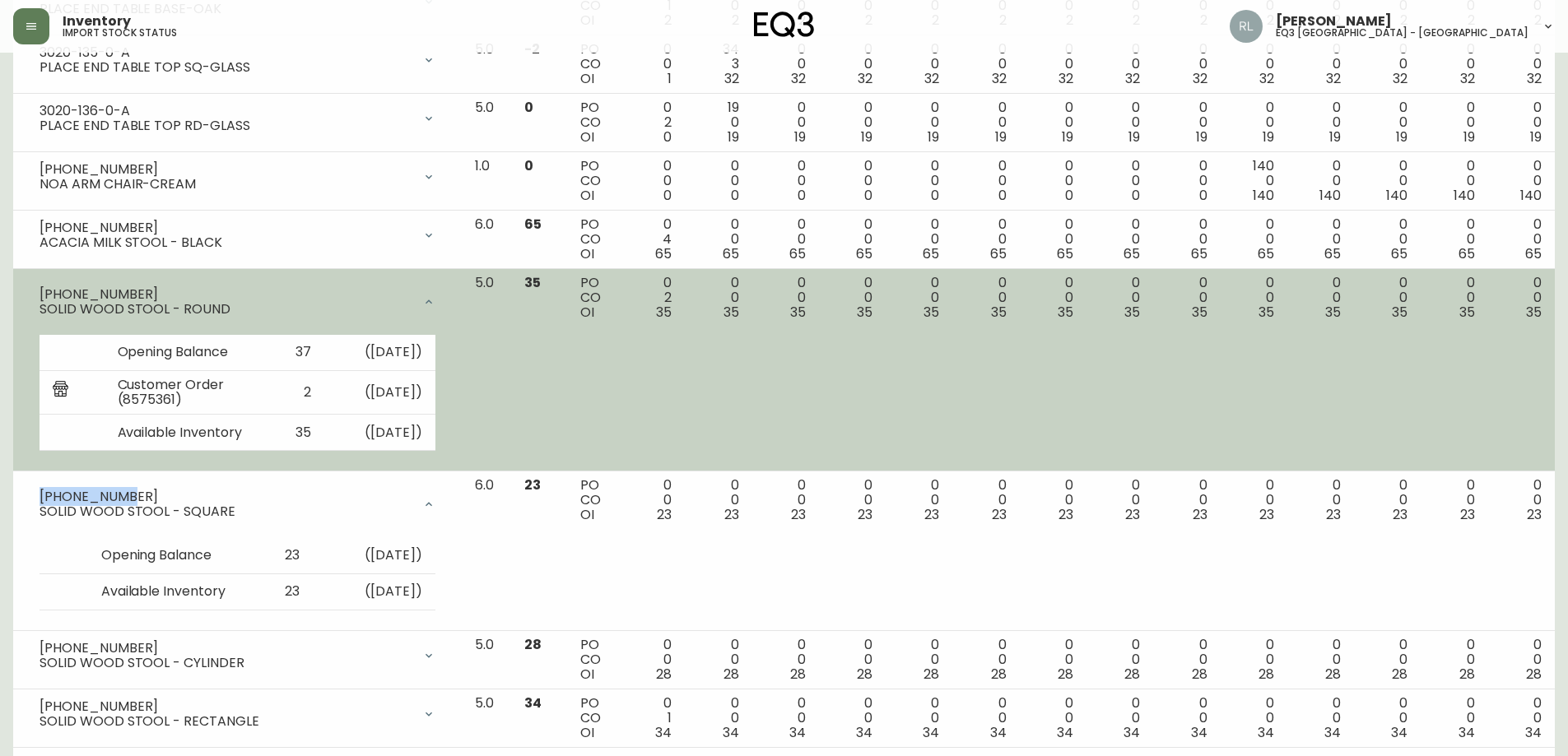
click at [210, 461] on div "Opening Balance 37 ( [DATE] ) Customer Order (8575361) 2 ( [DATE] ) Available I…" at bounding box center [237, 396] width 422 height 137
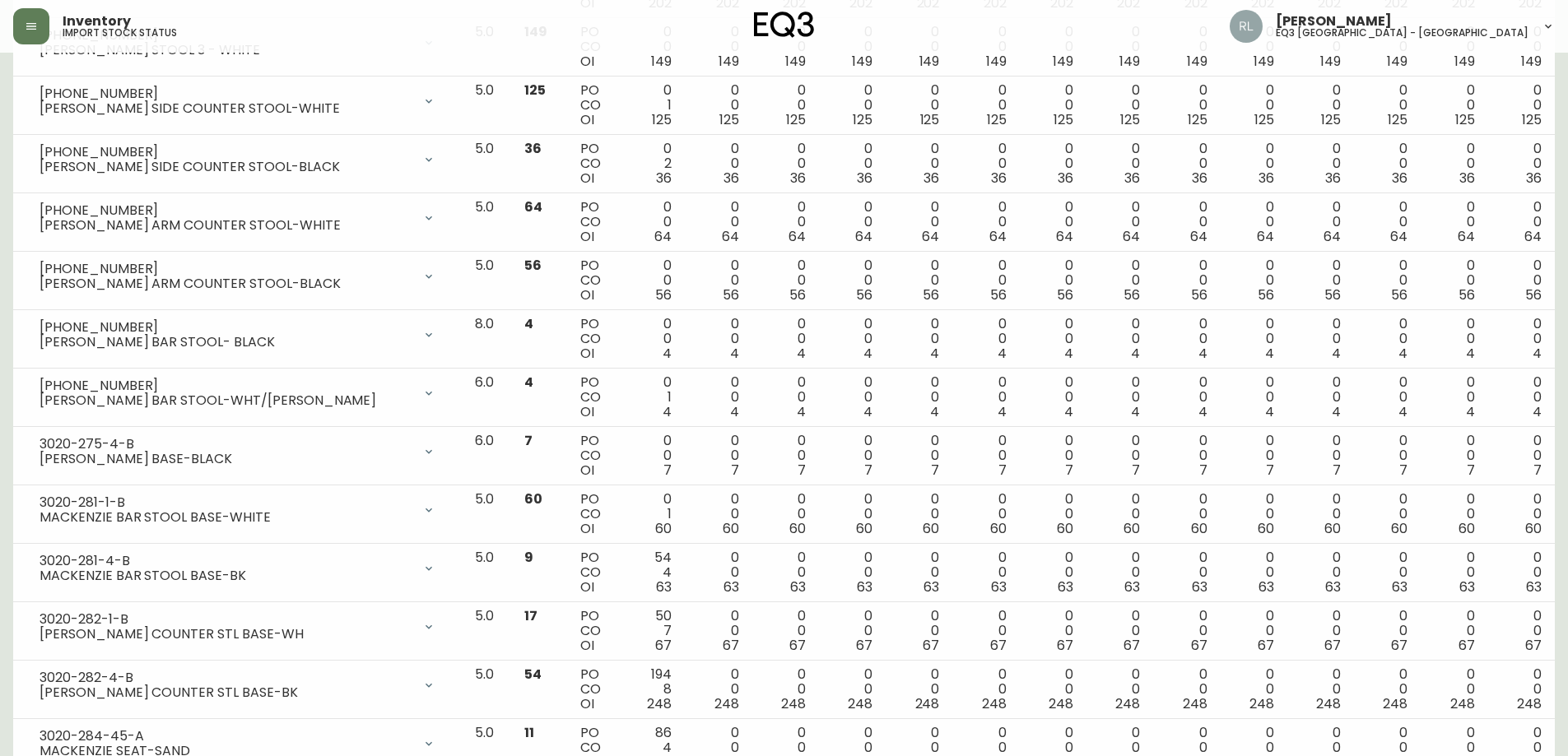
scroll to position [2773, 0]
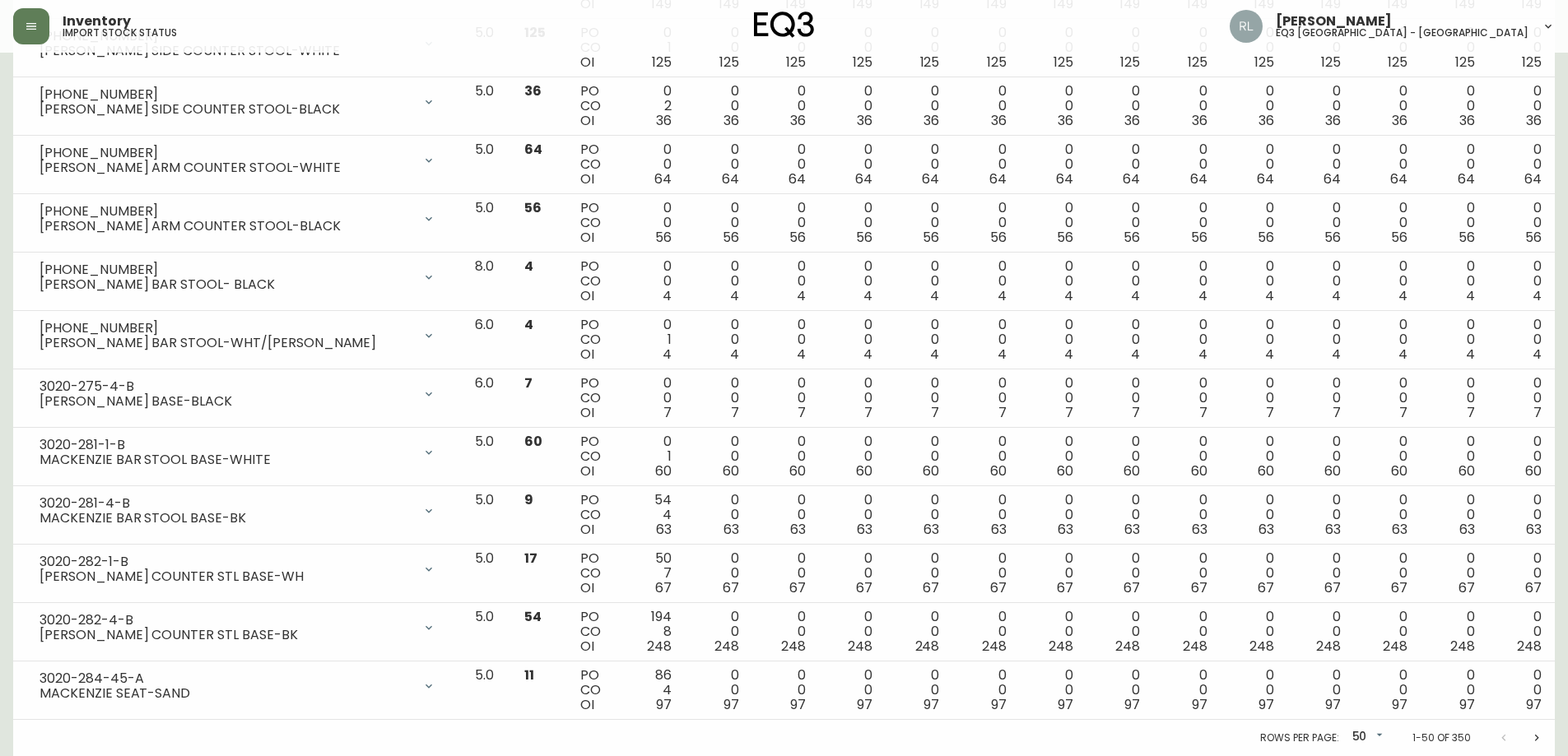
click at [1538, 735] on icon "Next page" at bounding box center [1536, 738] width 13 height 13
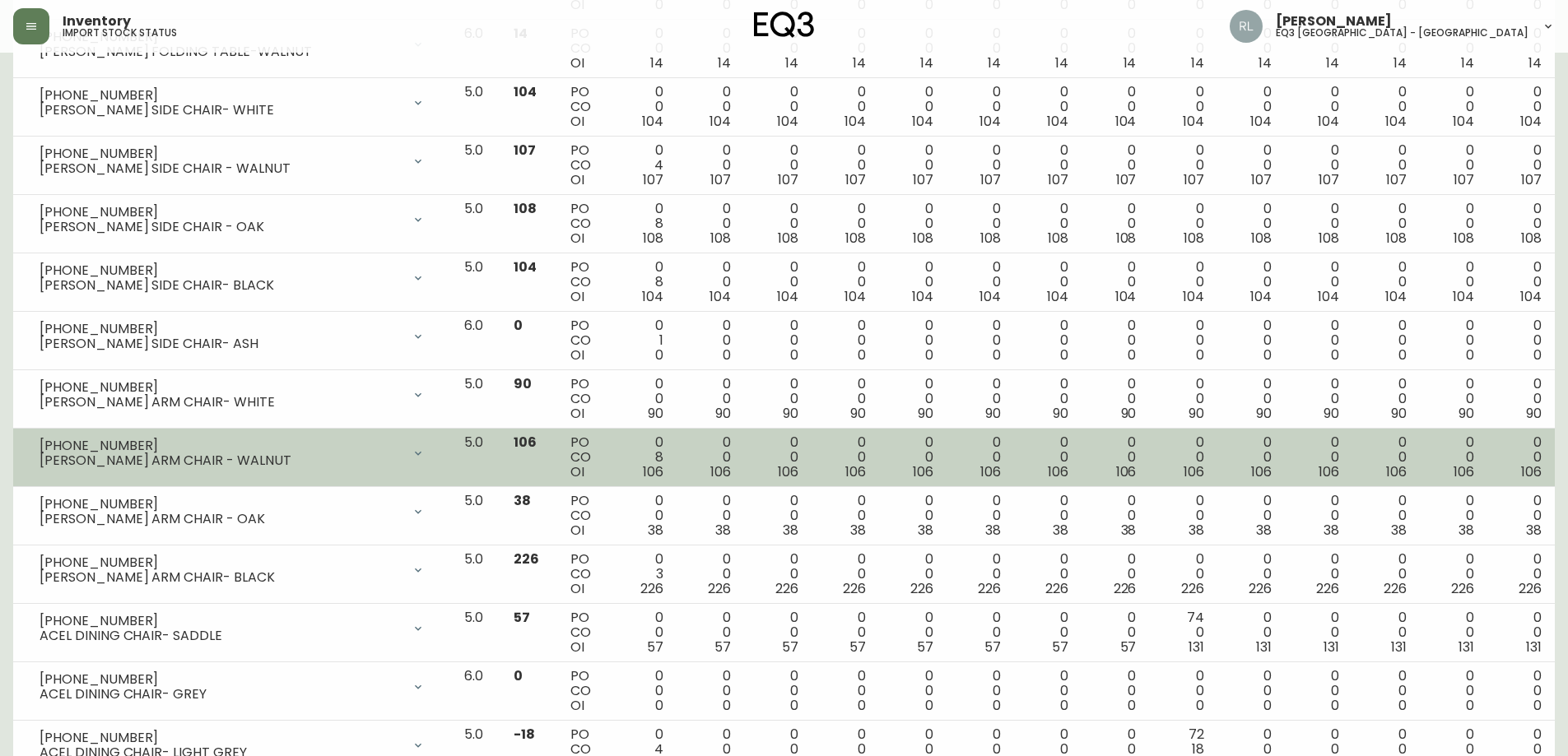
scroll to position [2528, 0]
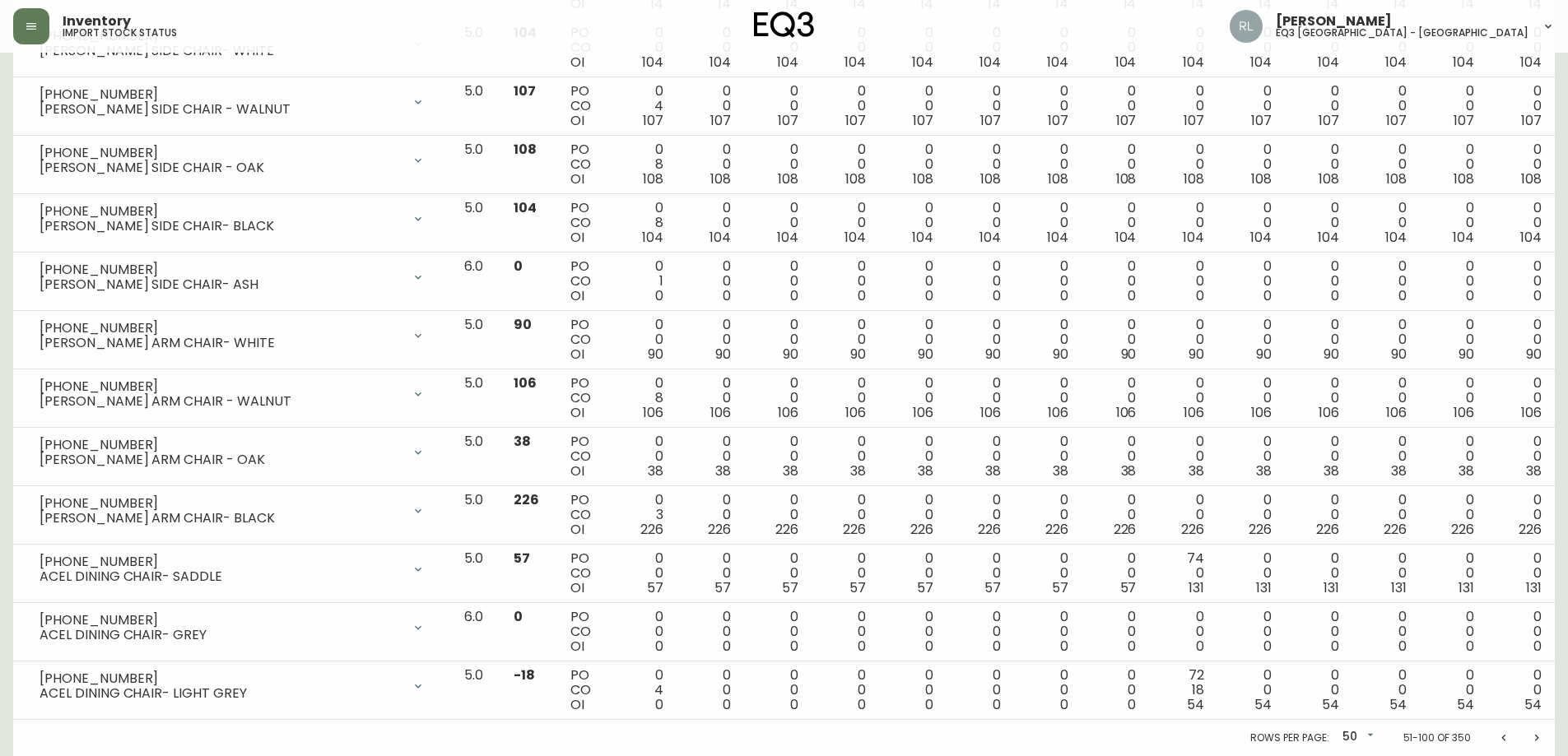
click at [1536, 737] on icon "Next page" at bounding box center [1536, 738] width 13 height 13
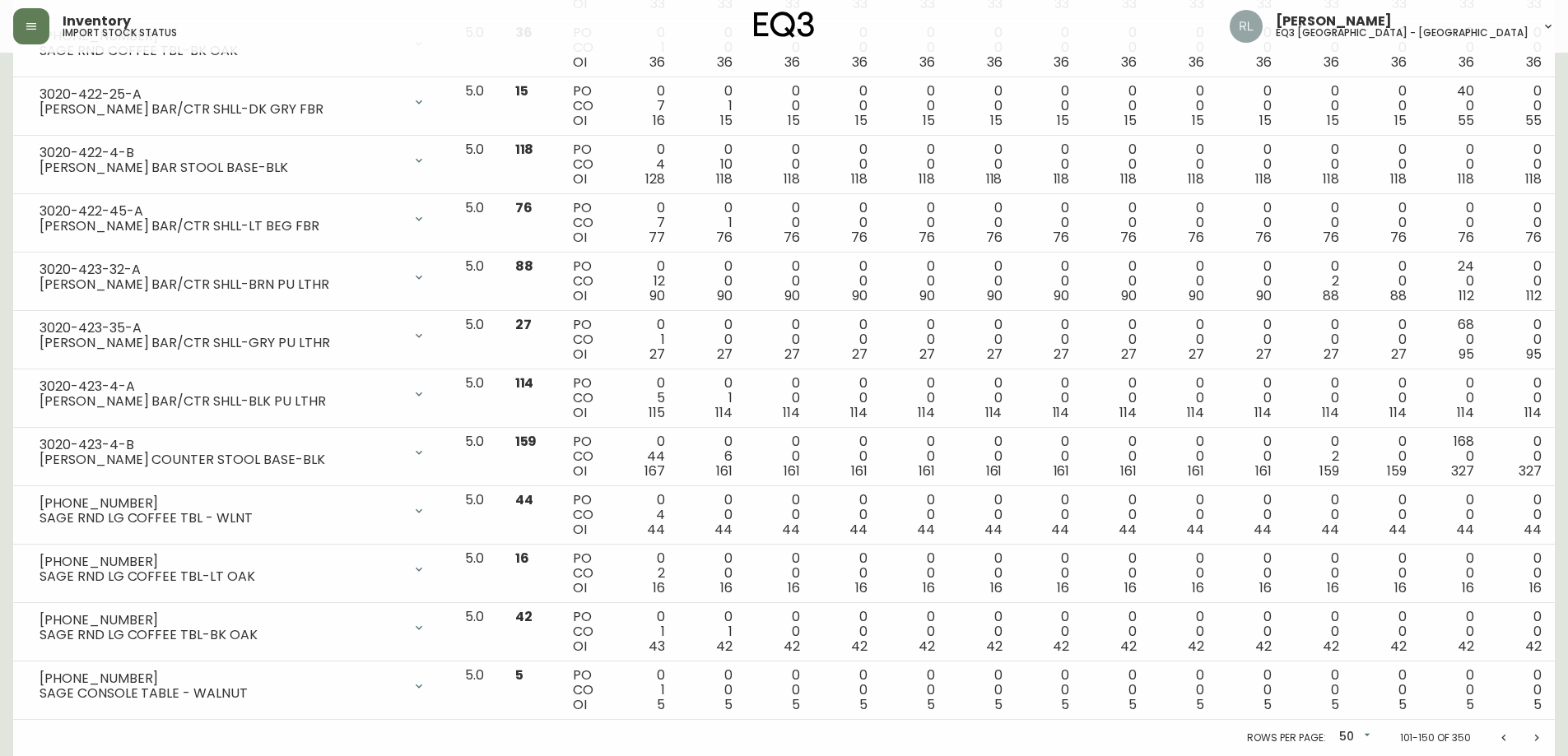
click at [1538, 743] on icon "Next page" at bounding box center [1536, 738] width 13 height 13
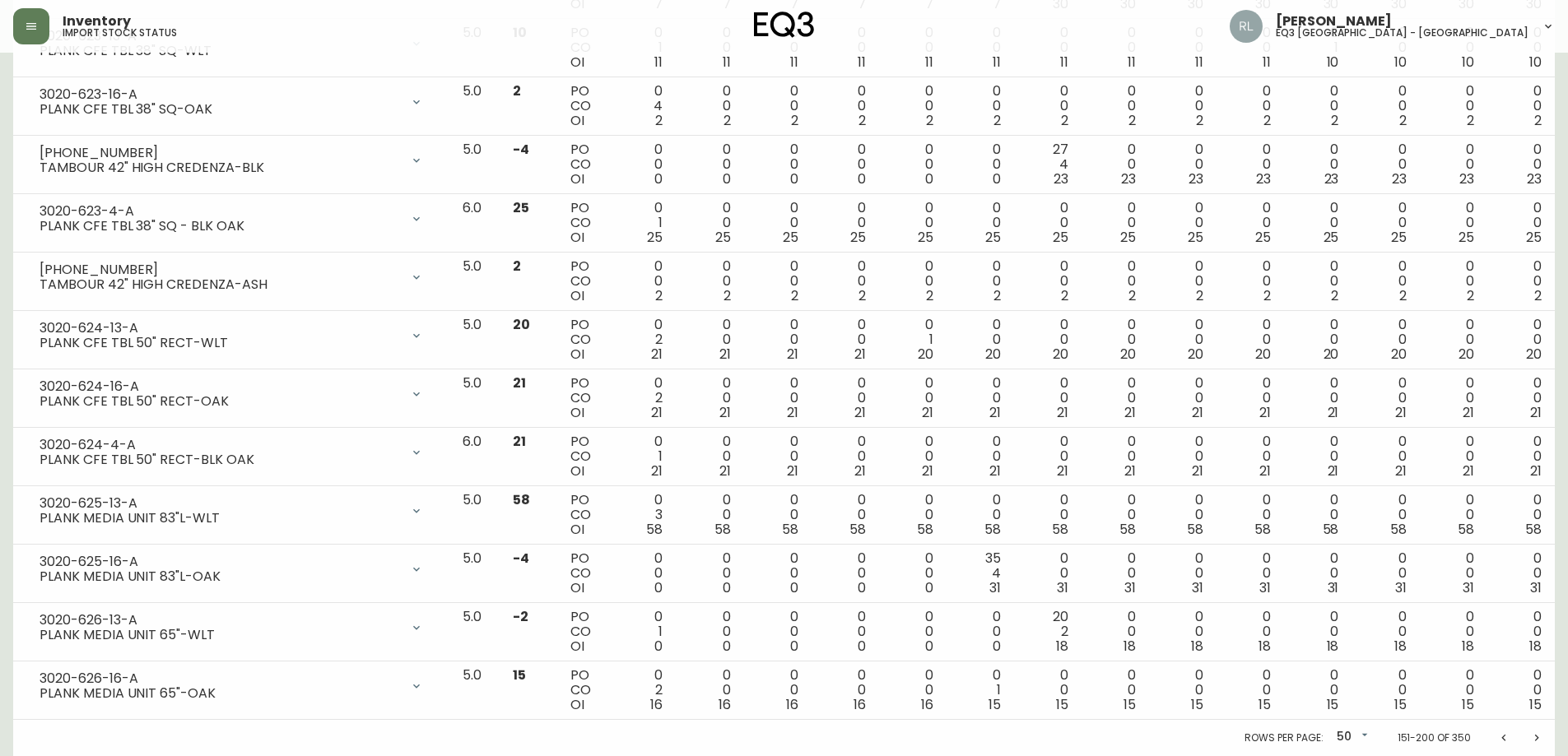
click at [1538, 736] on icon "Next page" at bounding box center [1536, 738] width 13 height 13
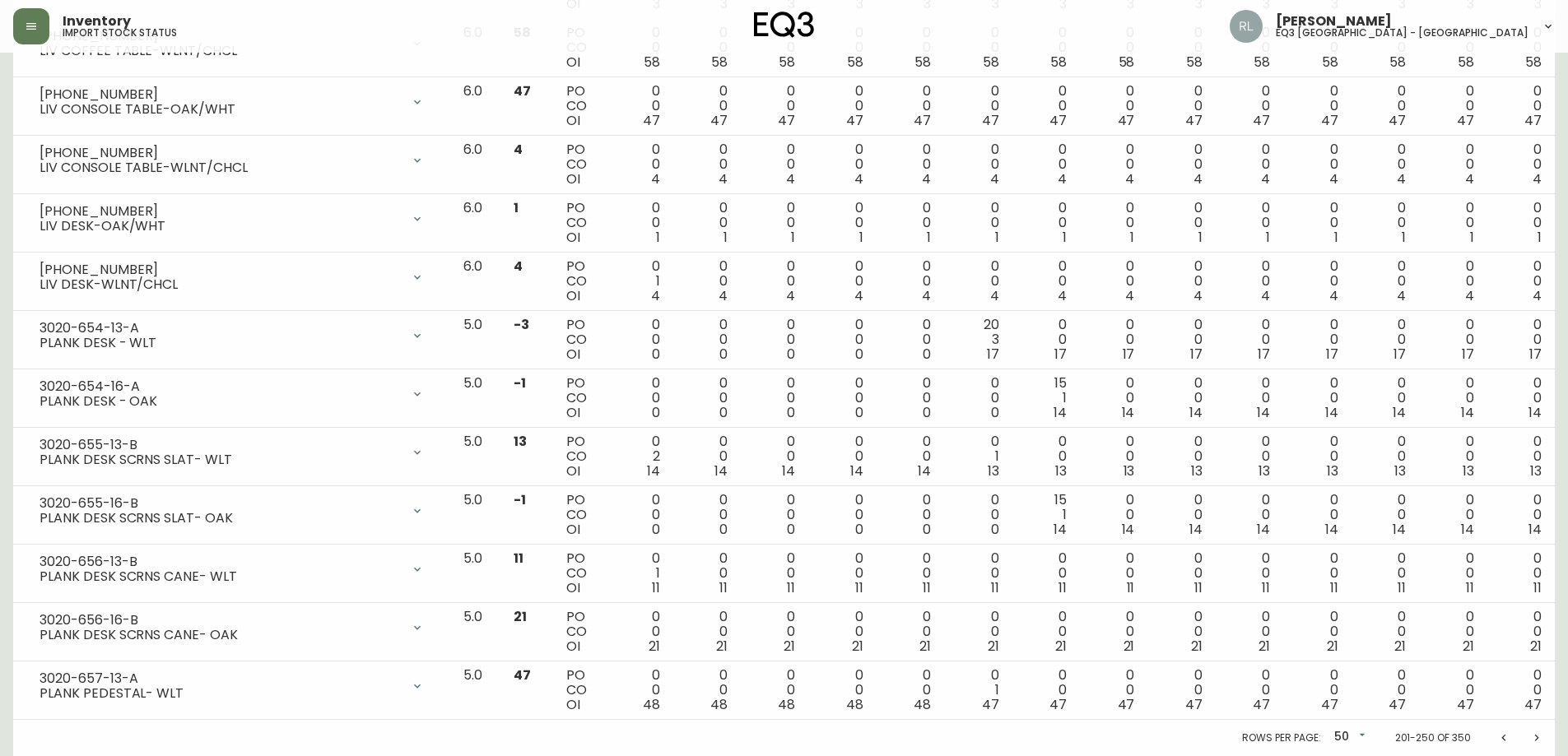
drag, startPoint x: 1533, startPoint y: 737, endPoint x: 1513, endPoint y: 733, distance: 20.4
click at [1534, 737] on icon "Next page" at bounding box center [1536, 738] width 13 height 13
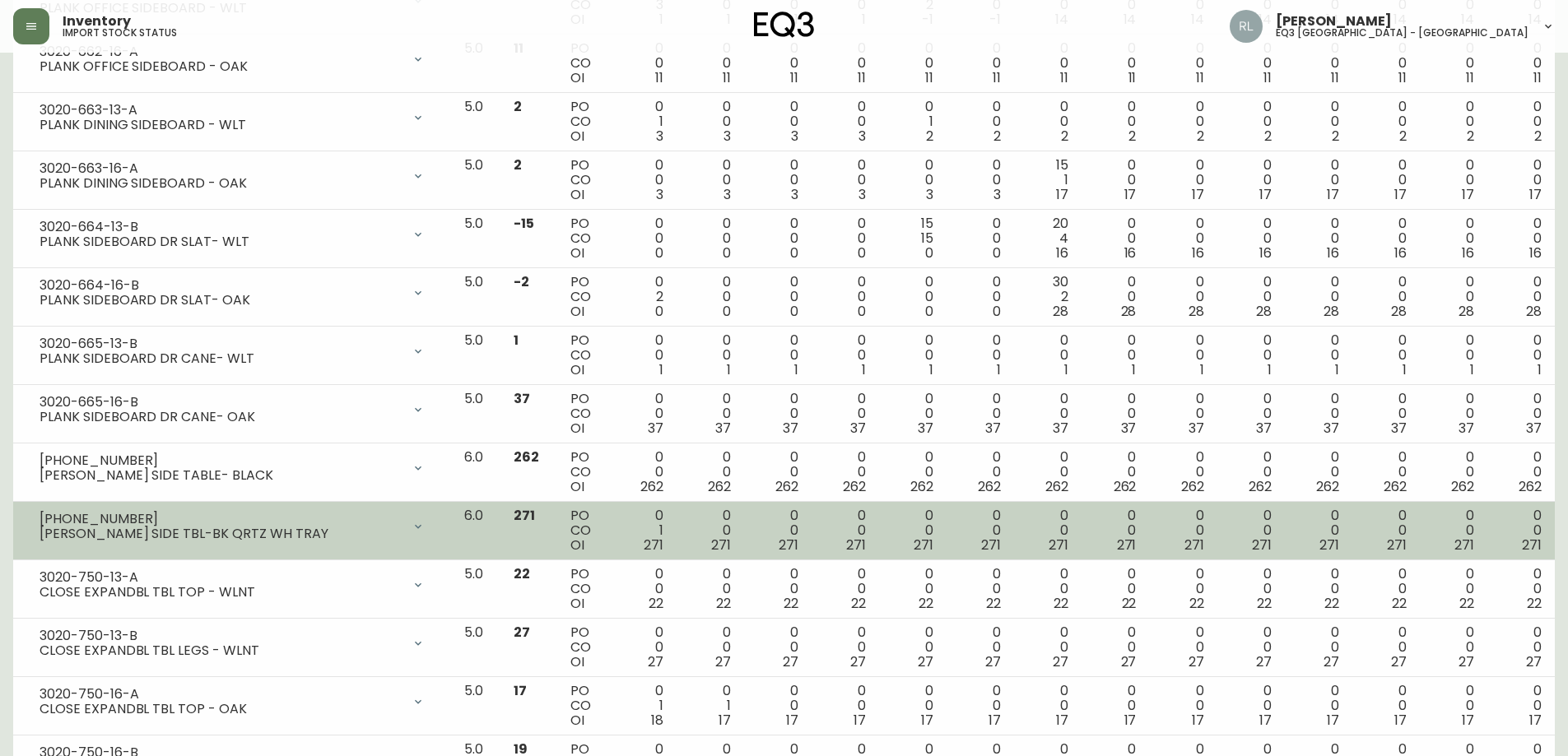
scroll to position [905, 0]
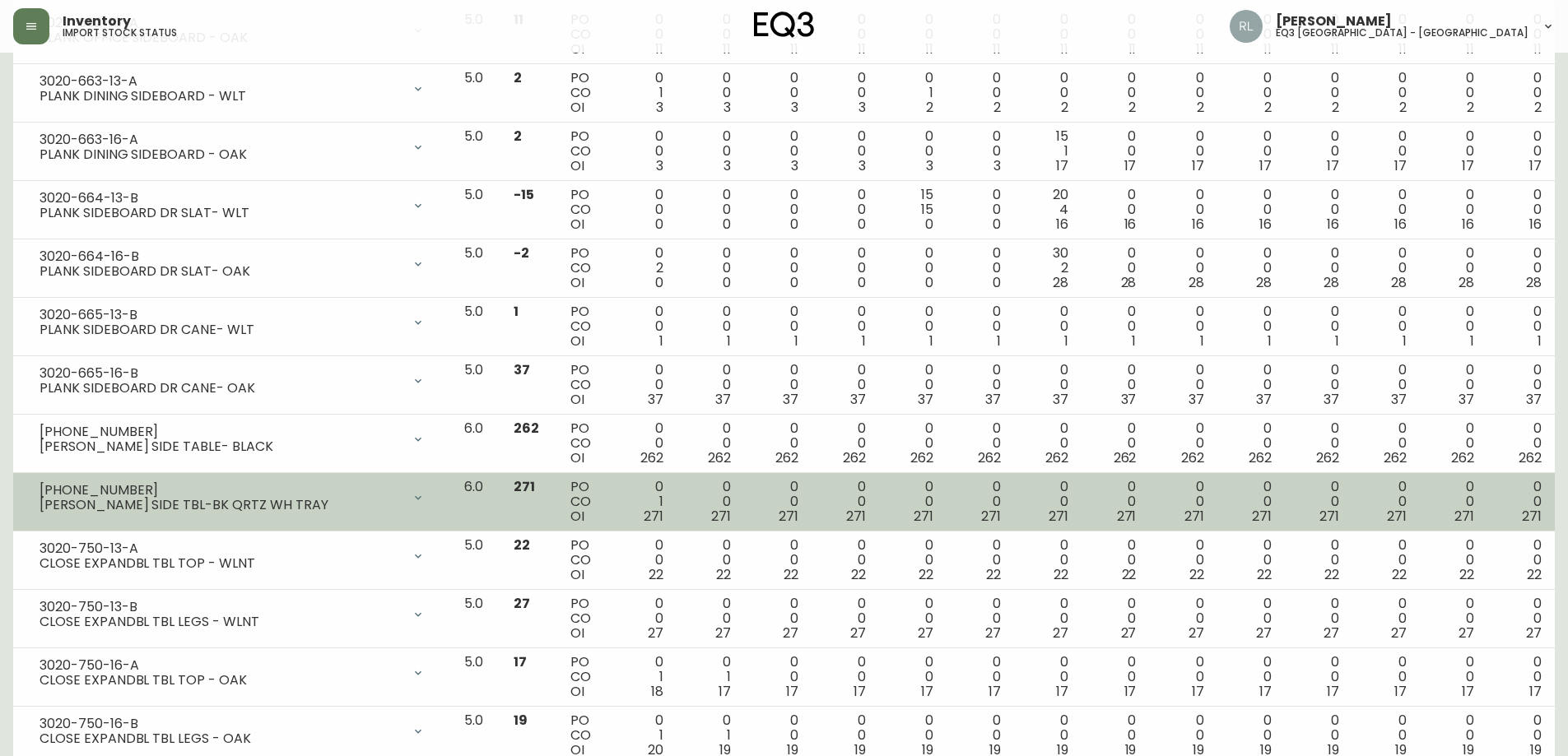
click at [120, 485] on div "[PHONE_NUMBER]" at bounding box center [220, 490] width 362 height 15
drag, startPoint x: 120, startPoint y: 485, endPoint x: 42, endPoint y: 489, distance: 78.1
click at [42, 489] on div "[PHONE_NUMBER]" at bounding box center [220, 490] width 362 height 15
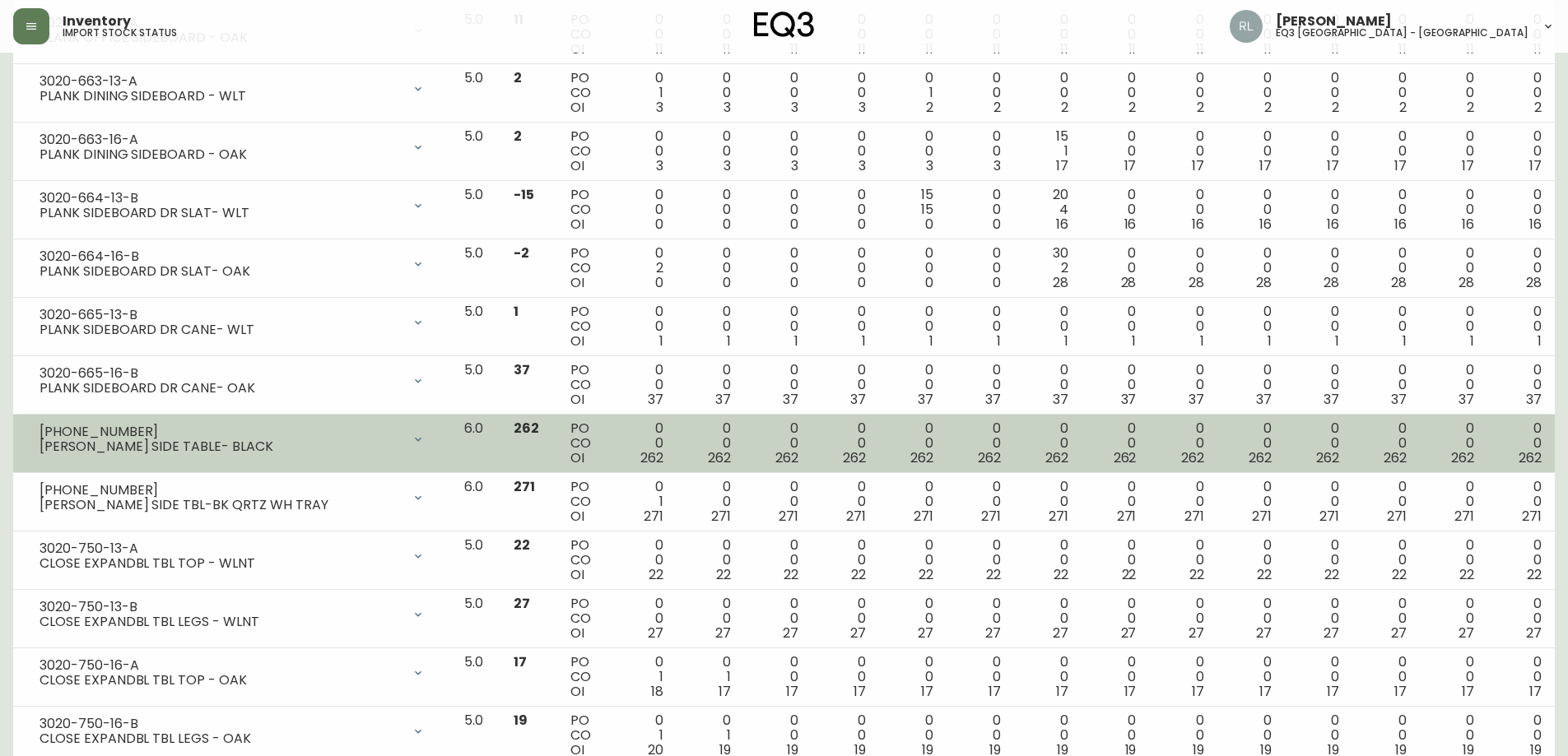
click at [116, 429] on div "[PHONE_NUMBER]" at bounding box center [220, 432] width 362 height 15
drag, startPoint x: 116, startPoint y: 430, endPoint x: 43, endPoint y: 430, distance: 73.0
click at [43, 430] on div "[PHONE_NUMBER]" at bounding box center [220, 432] width 362 height 15
click at [129, 432] on div "[PHONE_NUMBER]" at bounding box center [220, 432] width 362 height 15
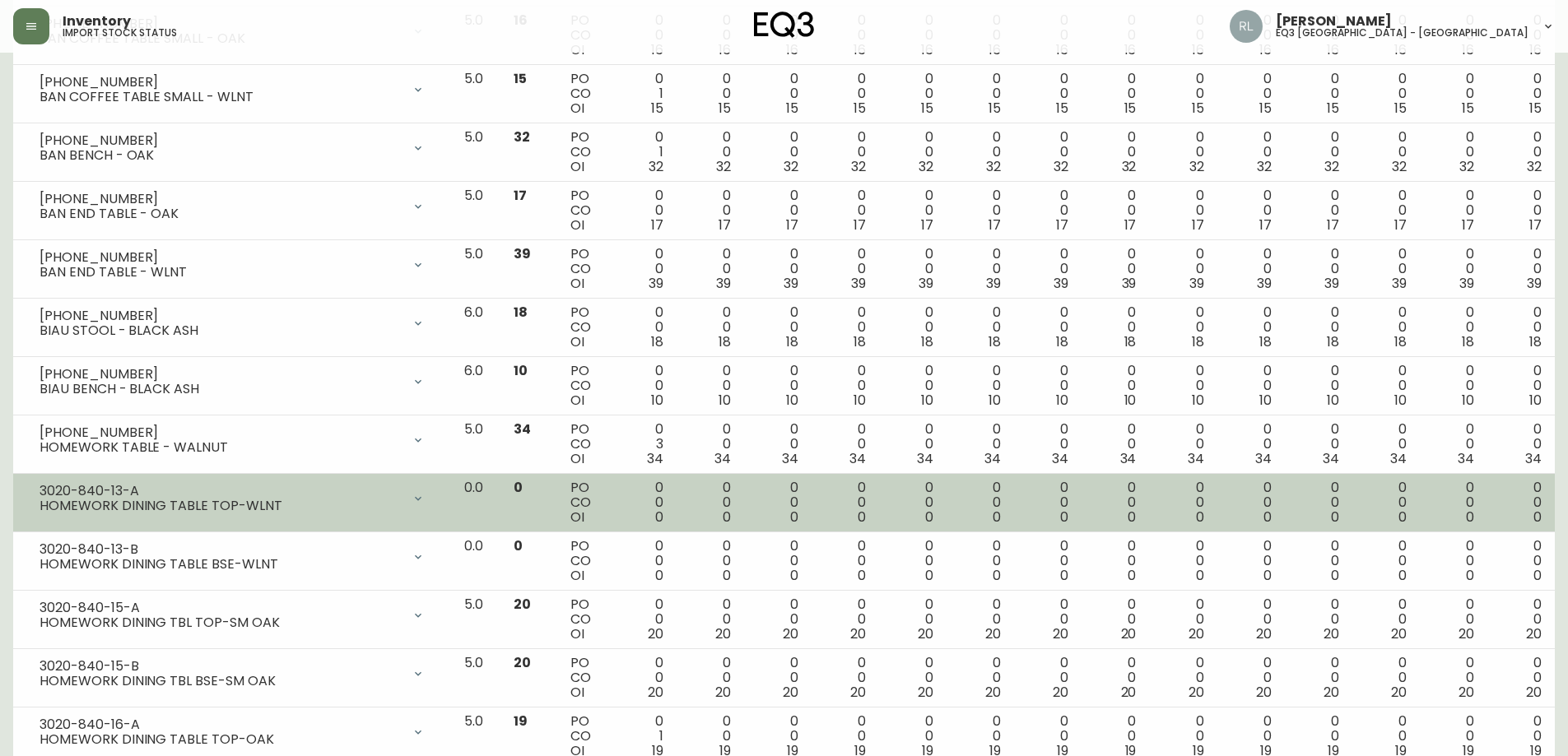
scroll to position [2528, 0]
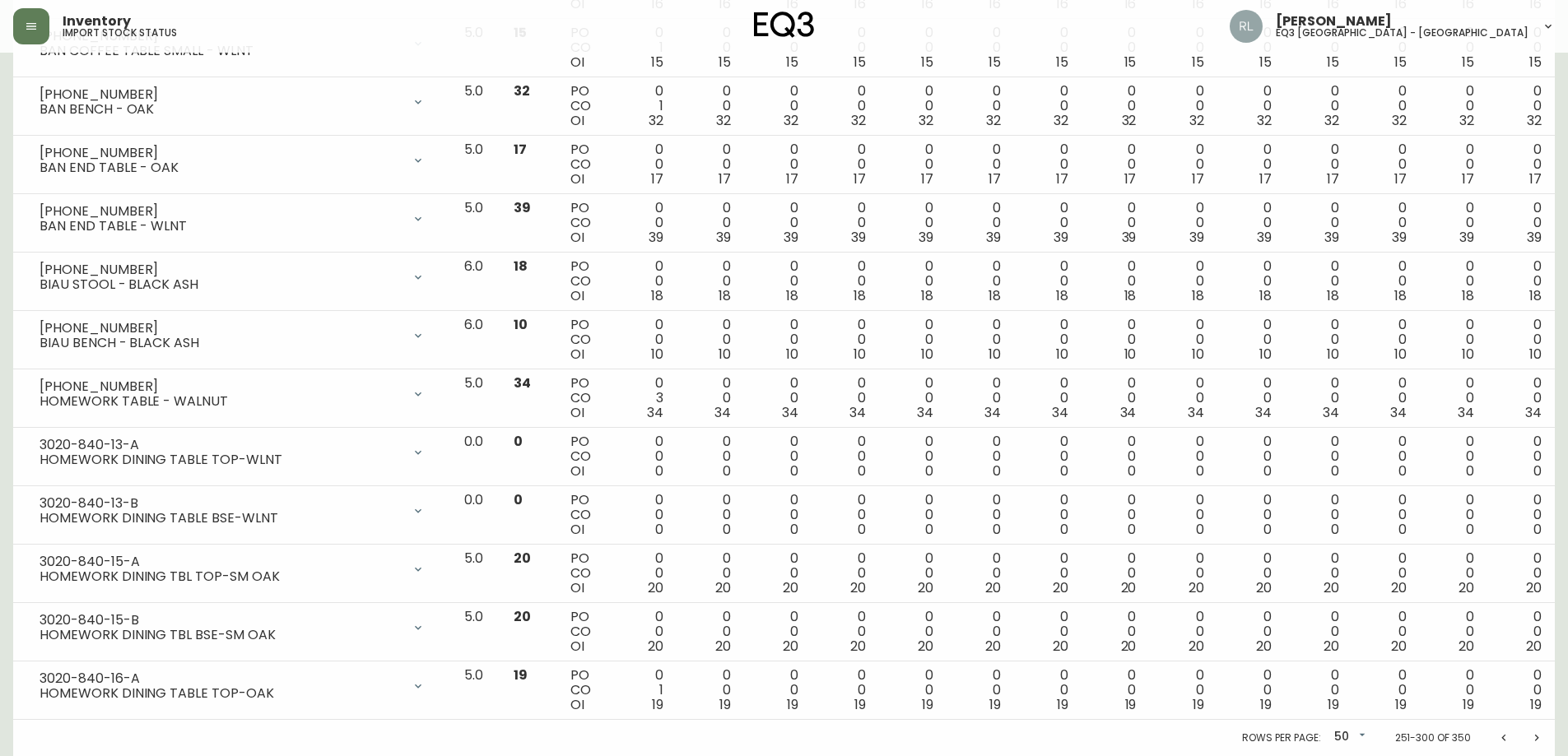
click at [1534, 740] on icon "Next page" at bounding box center [1536, 738] width 13 height 13
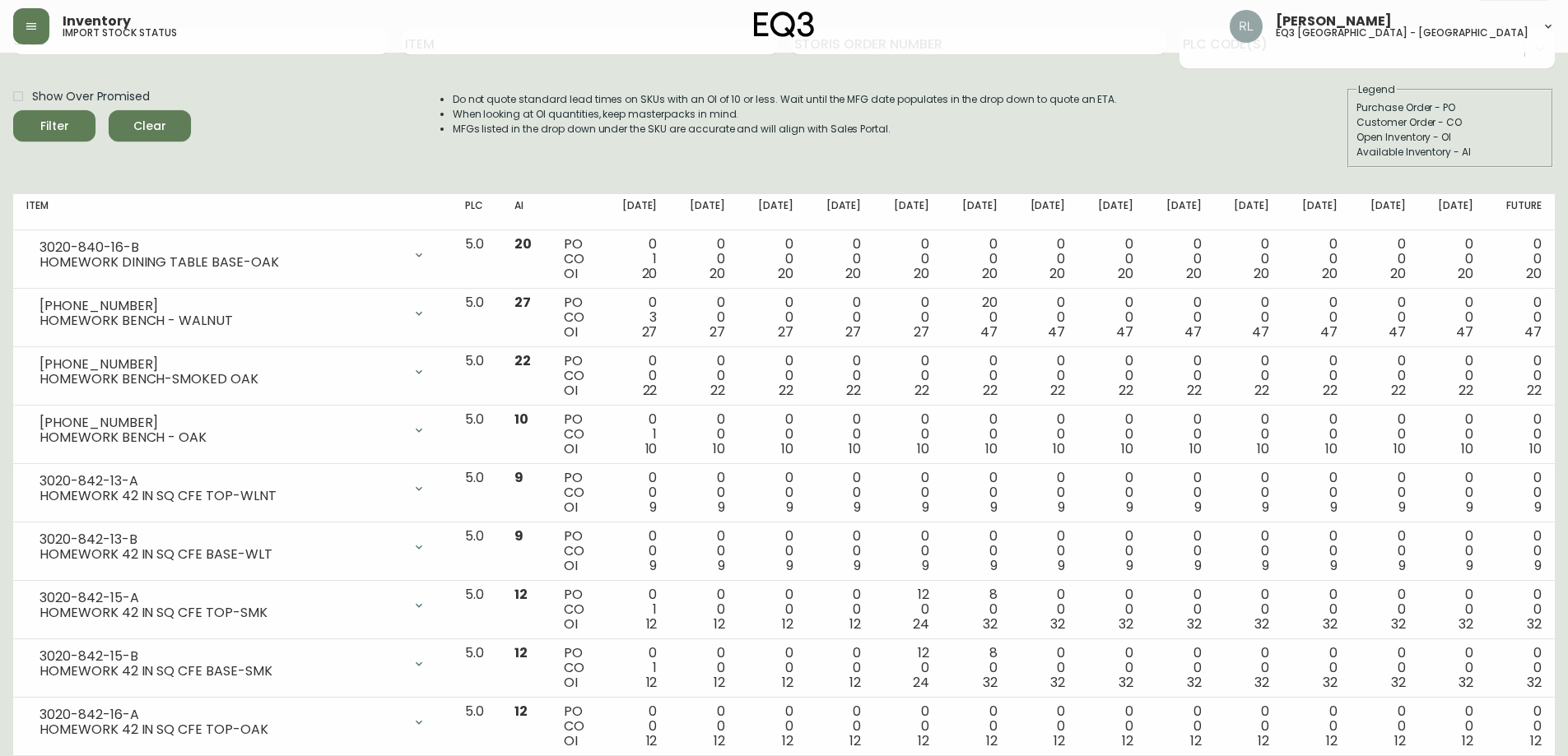
scroll to position [0, 0]
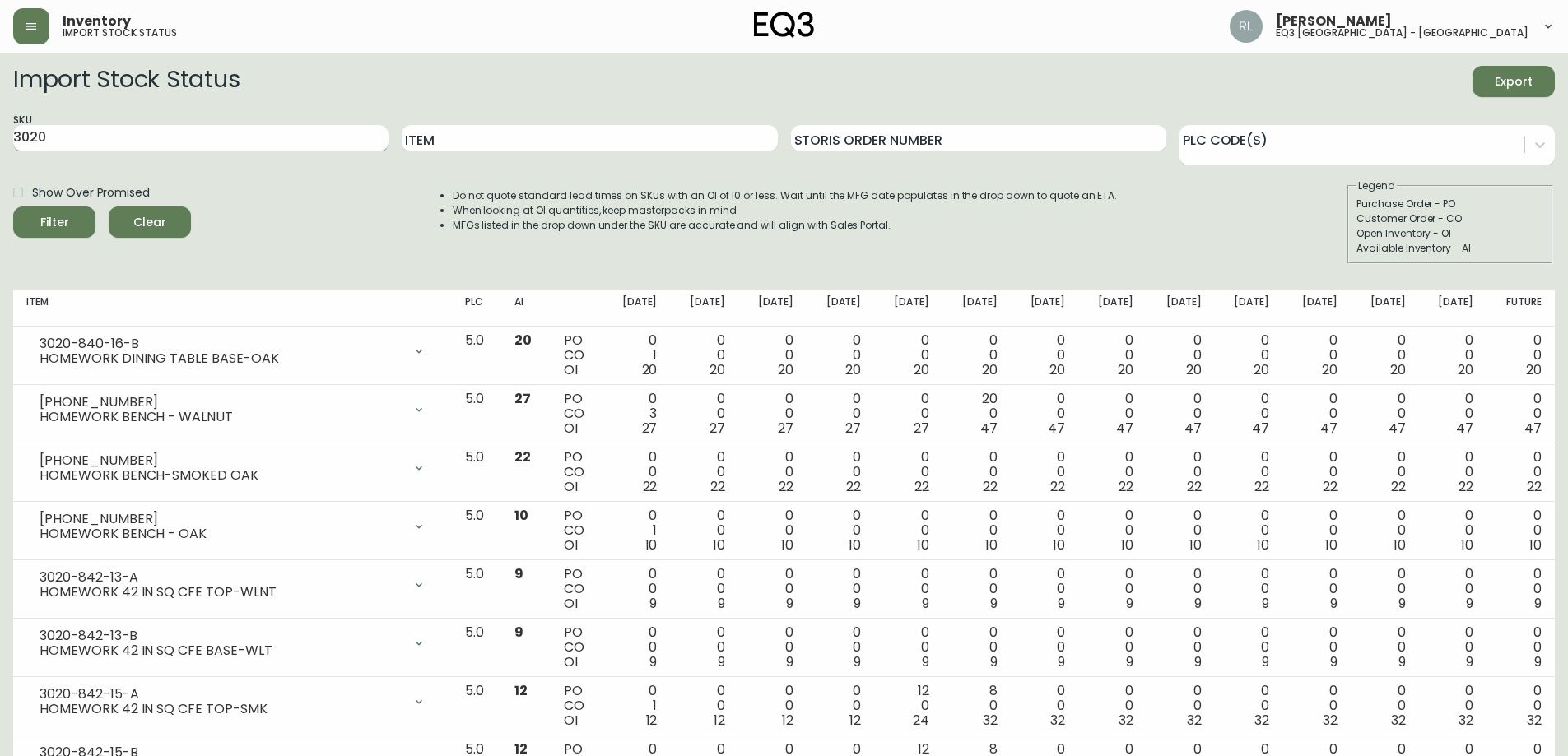
click at [36, 135] on input "3020" at bounding box center [201, 138] width 376 height 26
click at [13, 207] on button "Filter" at bounding box center [55, 222] width 82 height 31
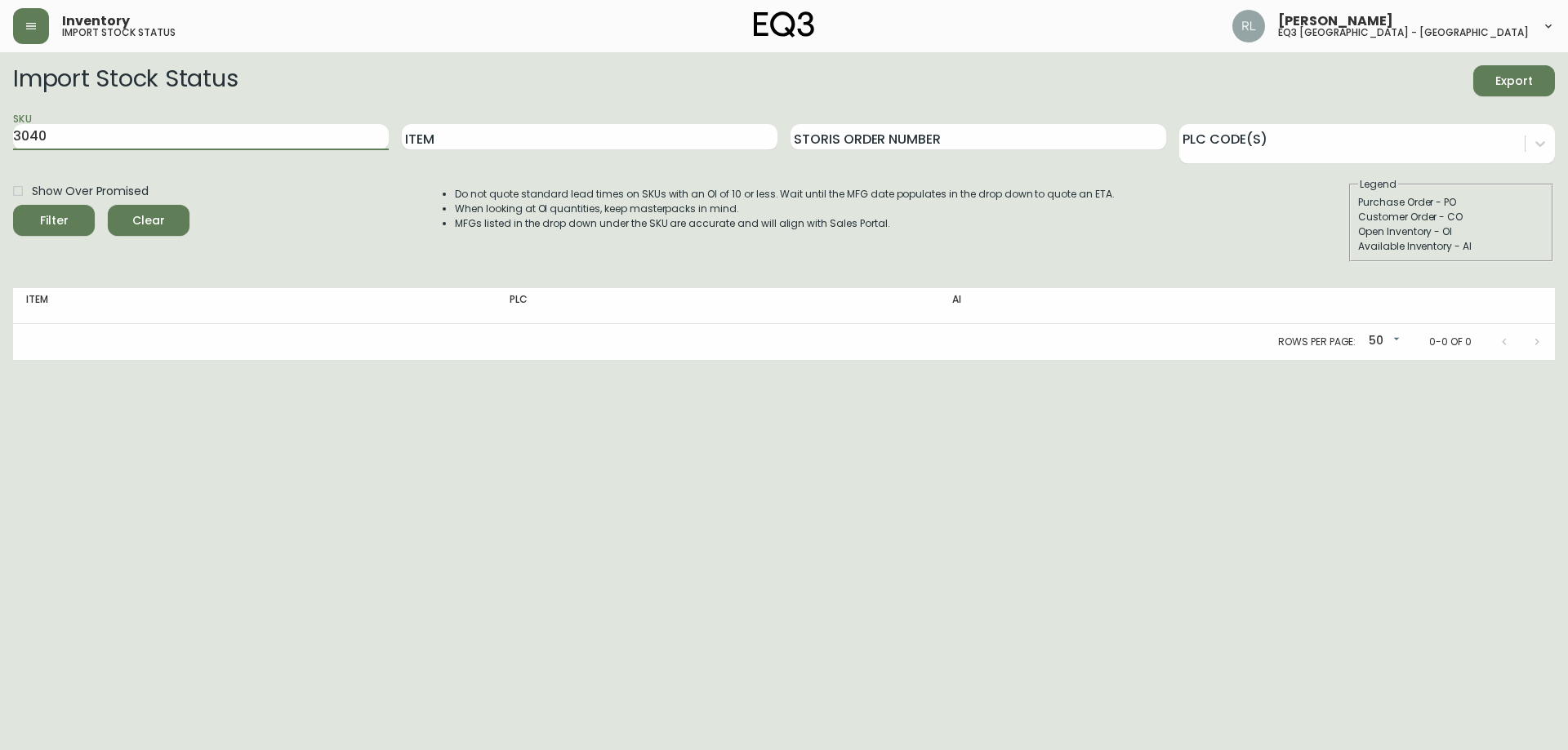
click at [13, 205] on button "Filter" at bounding box center [54, 220] width 82 height 31
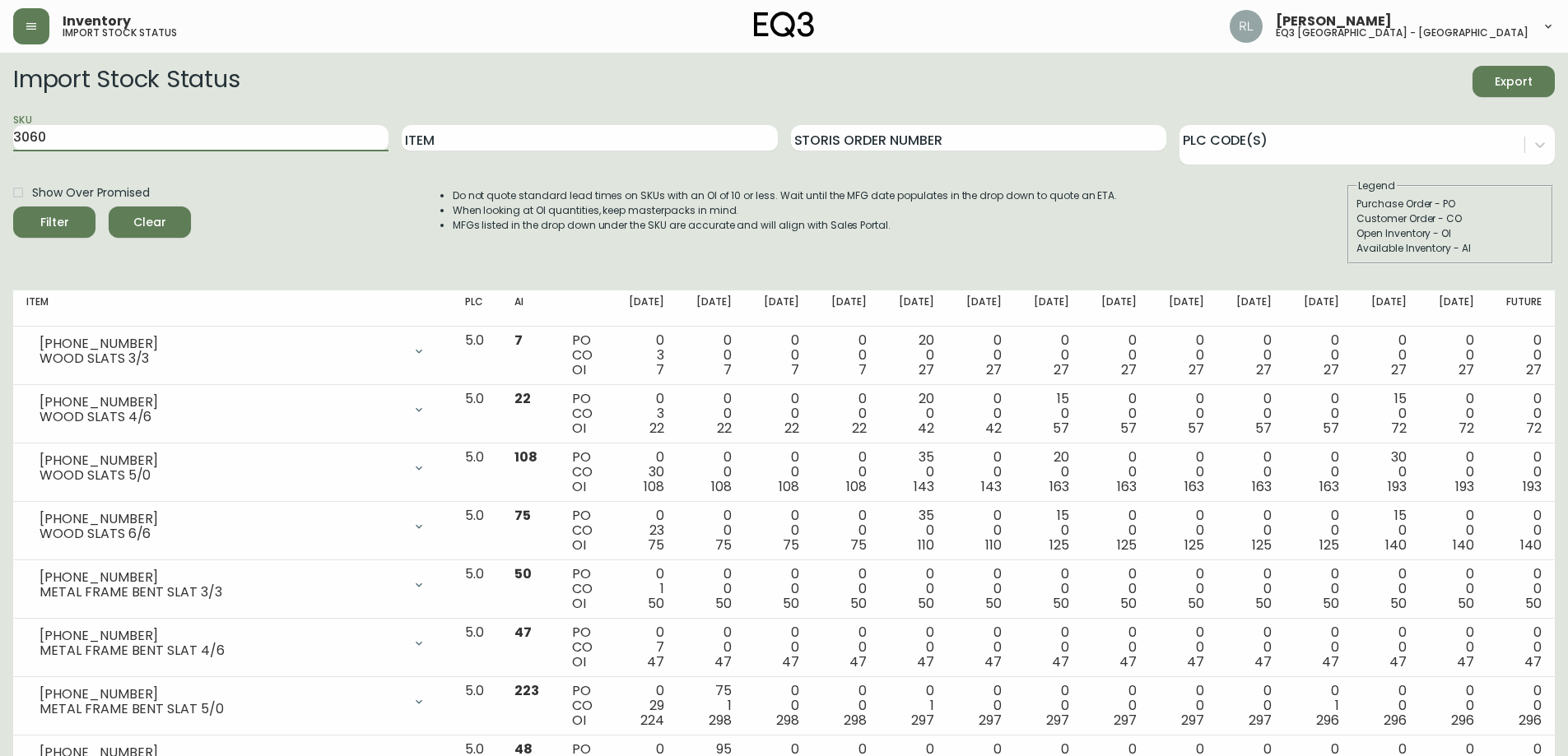
click at [13, 207] on button "Filter" at bounding box center [55, 222] width 82 height 31
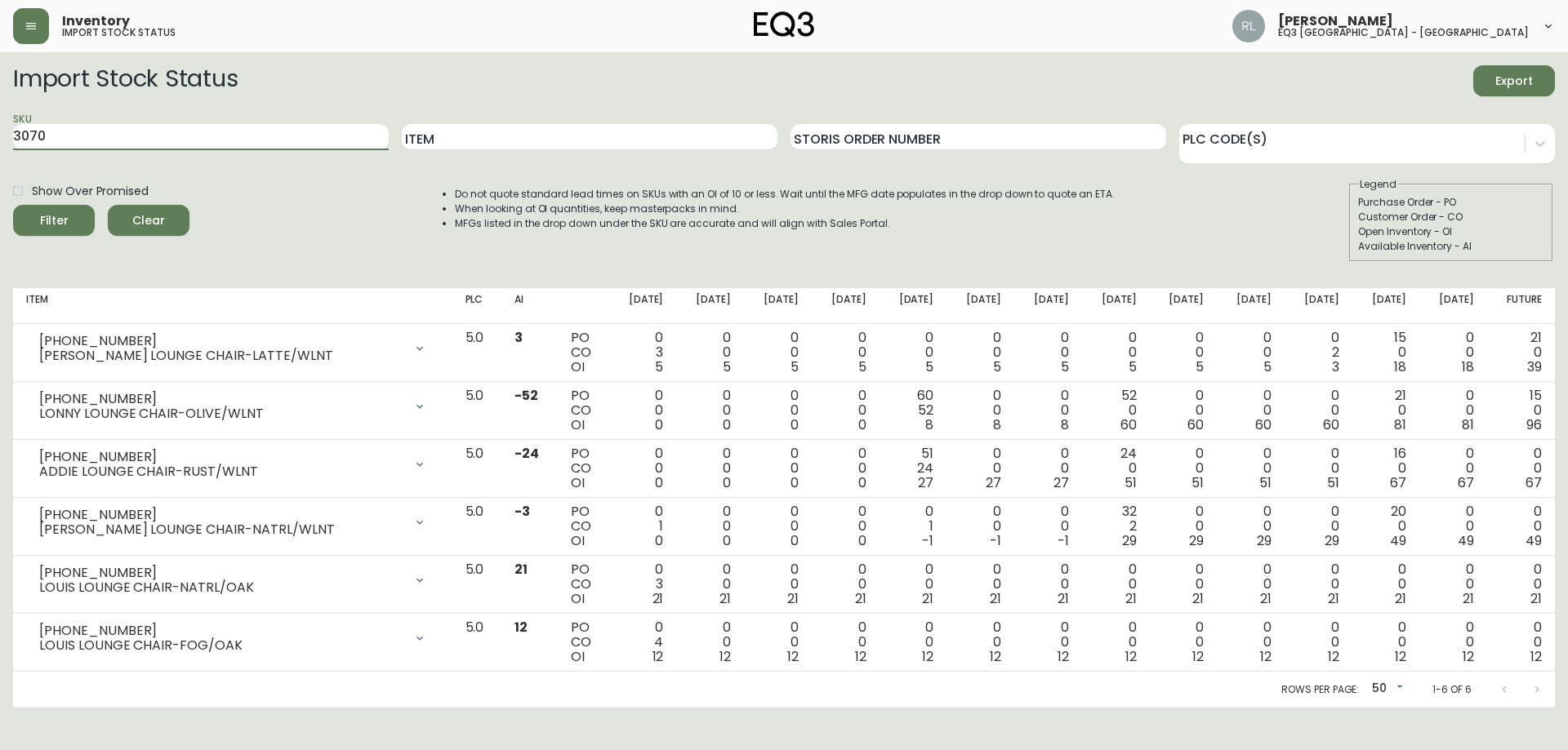
click at [13, 205] on button "Filter" at bounding box center [54, 220] width 82 height 31
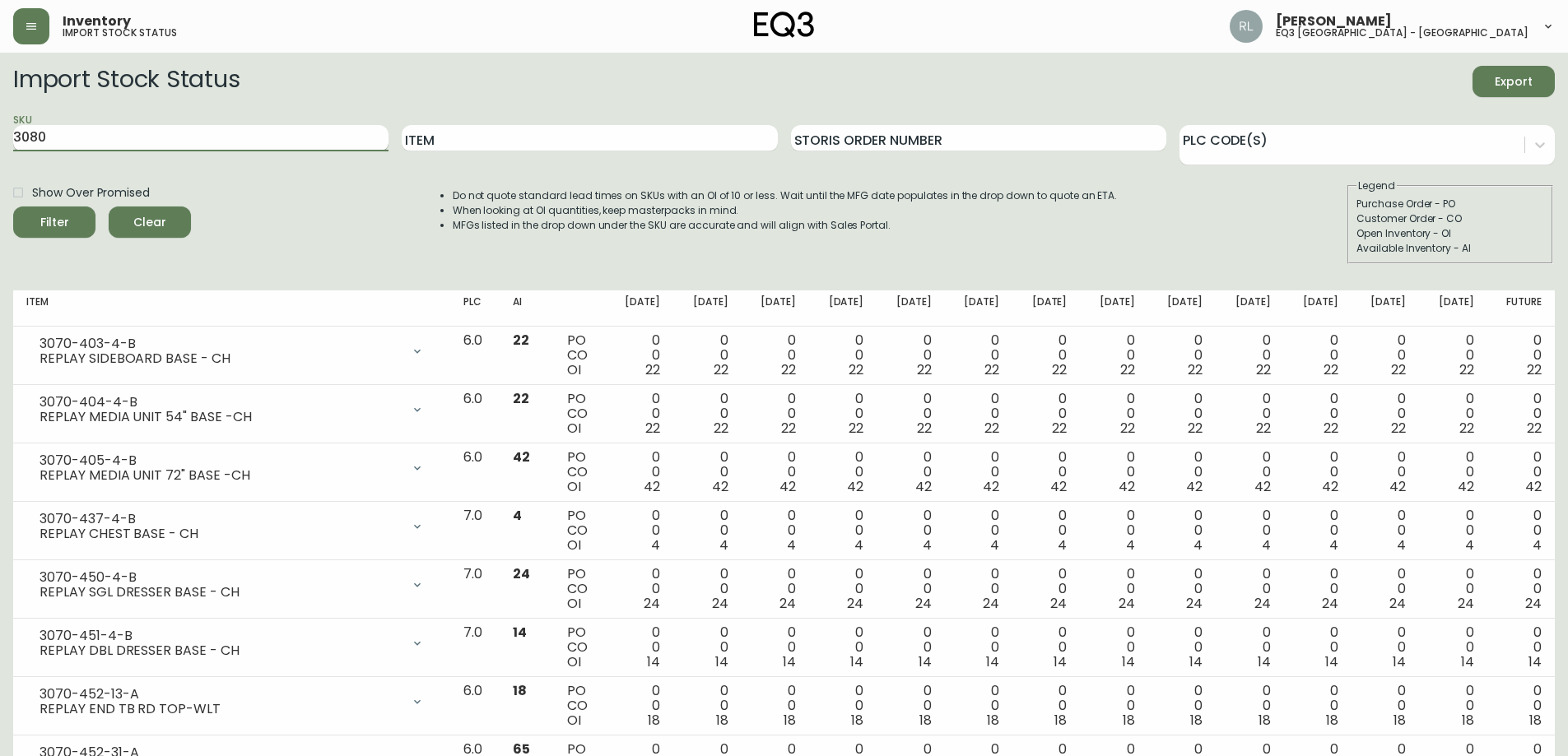
click at [13, 207] on button "Filter" at bounding box center [55, 222] width 82 height 31
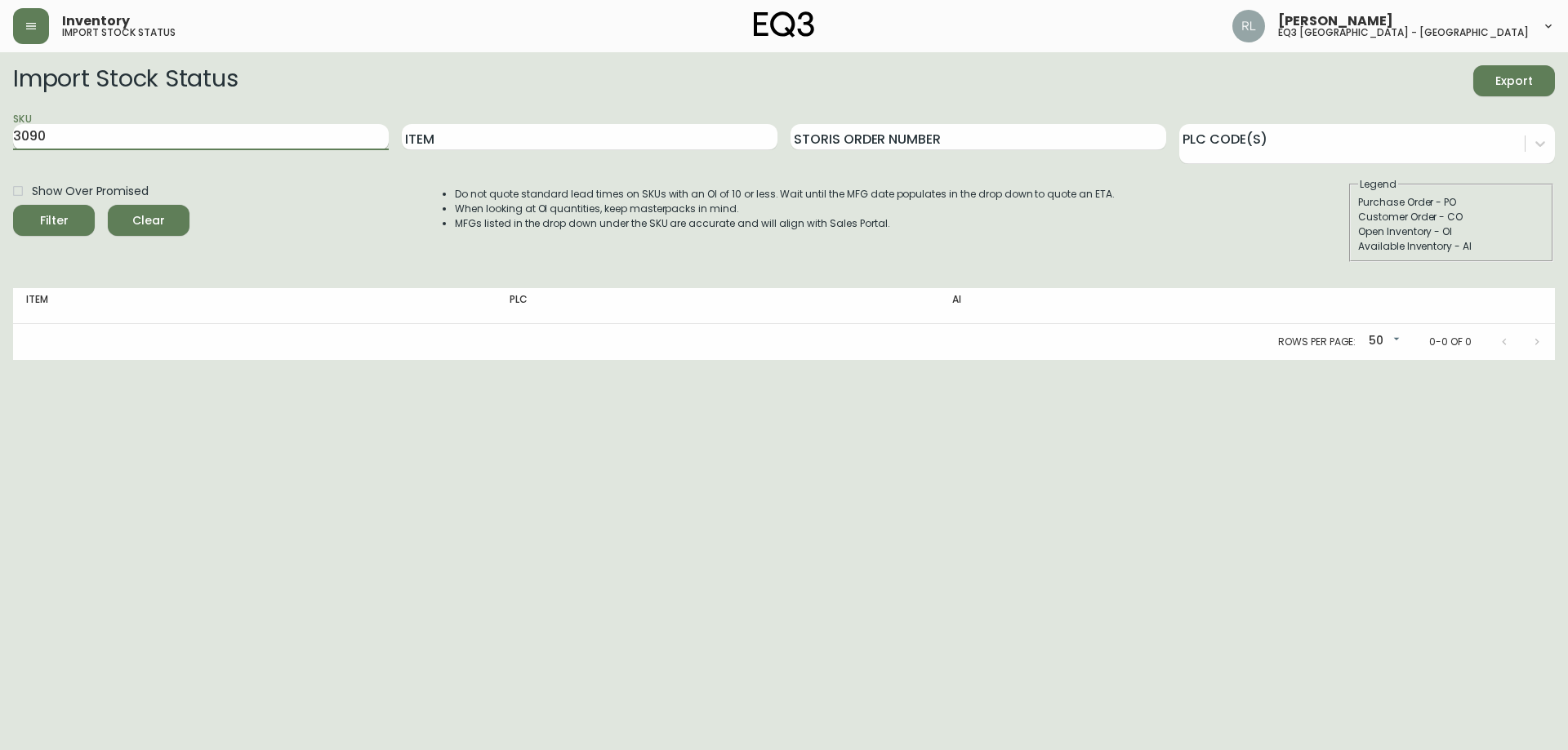
click at [13, 205] on button "Filter" at bounding box center [54, 220] width 82 height 31
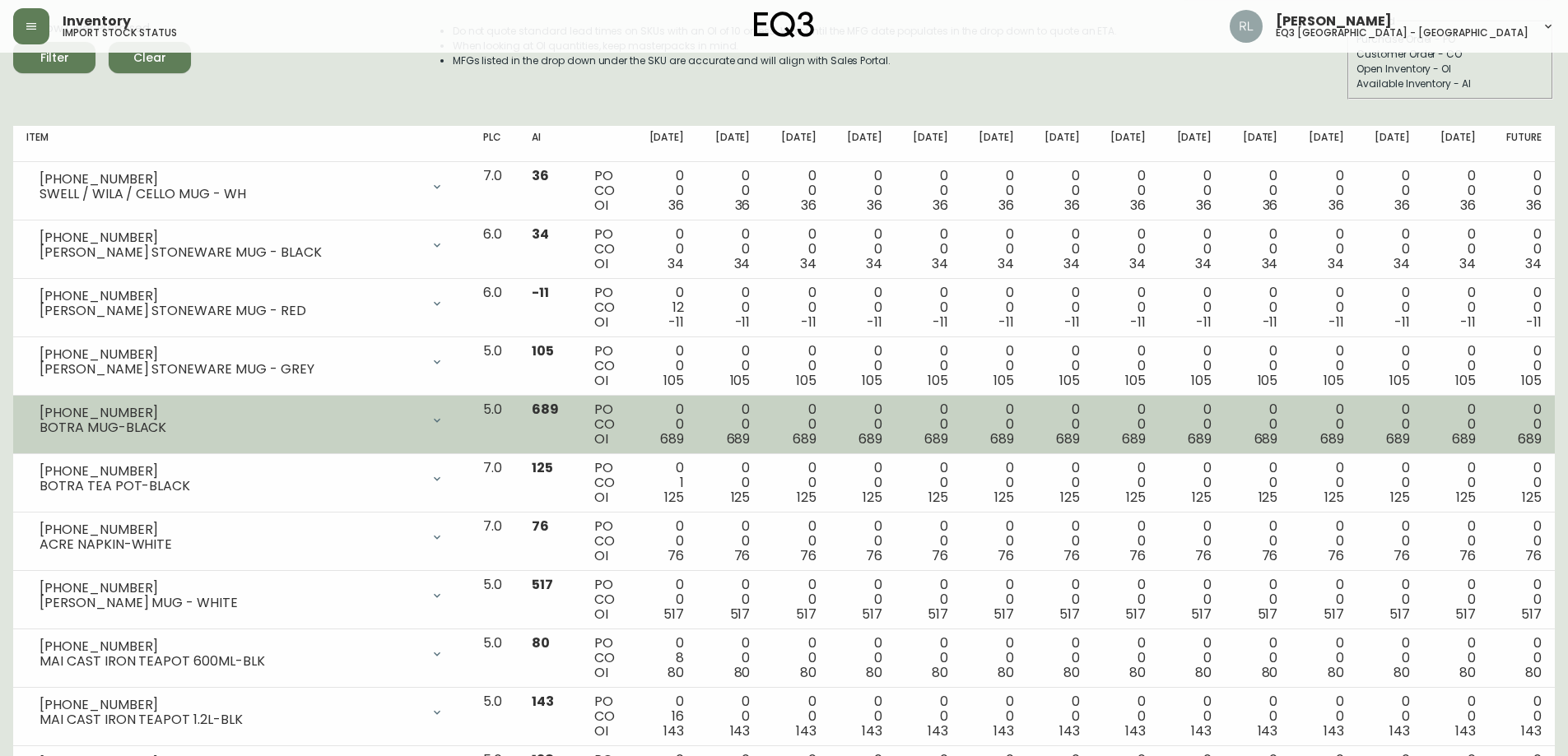
scroll to position [247, 0]
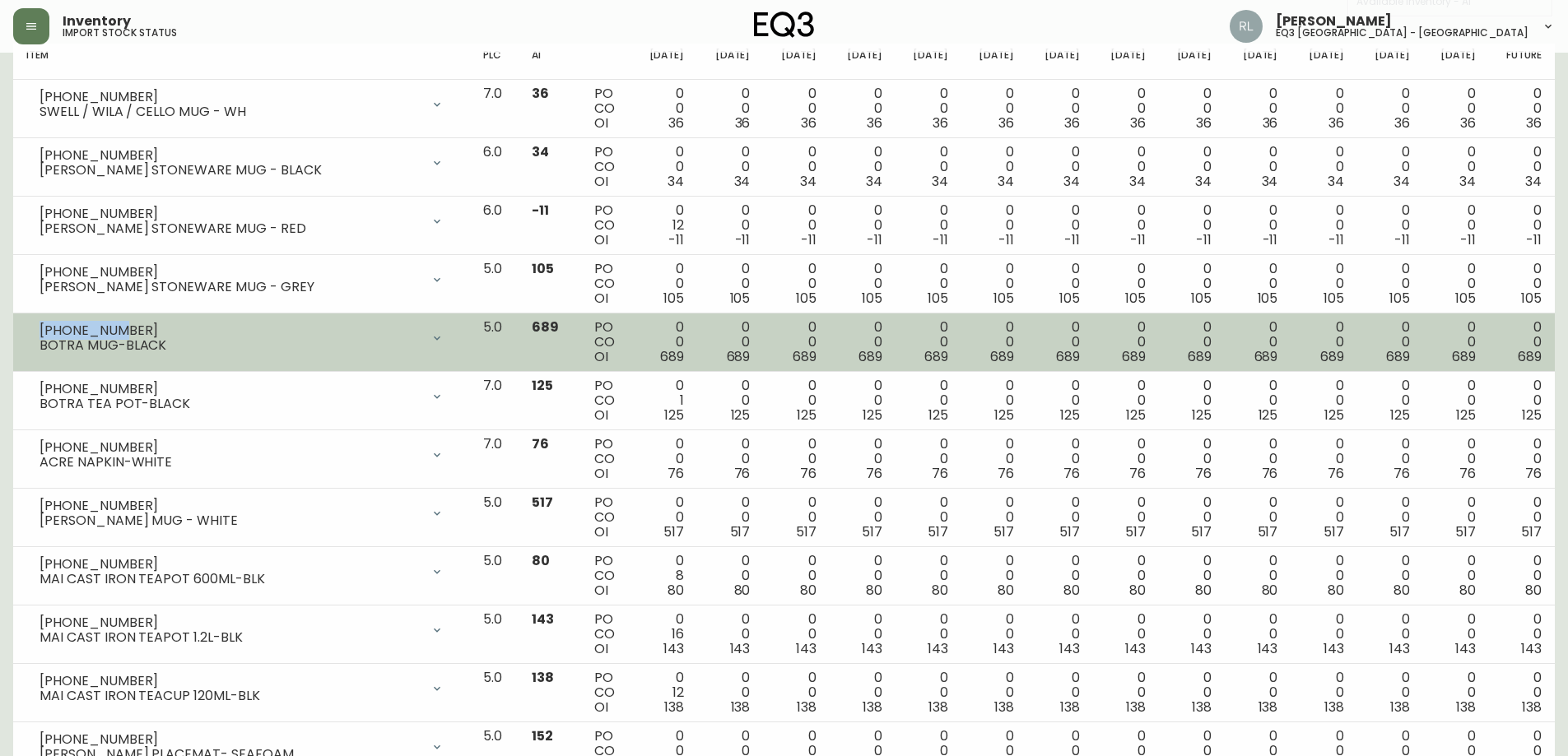
drag, startPoint x: 113, startPoint y: 327, endPoint x: 39, endPoint y: 319, distance: 74.4
click at [39, 320] on div "[PHONE_NUMBER] BOTRA MUG-BLACK" at bounding box center [241, 338] width 430 height 36
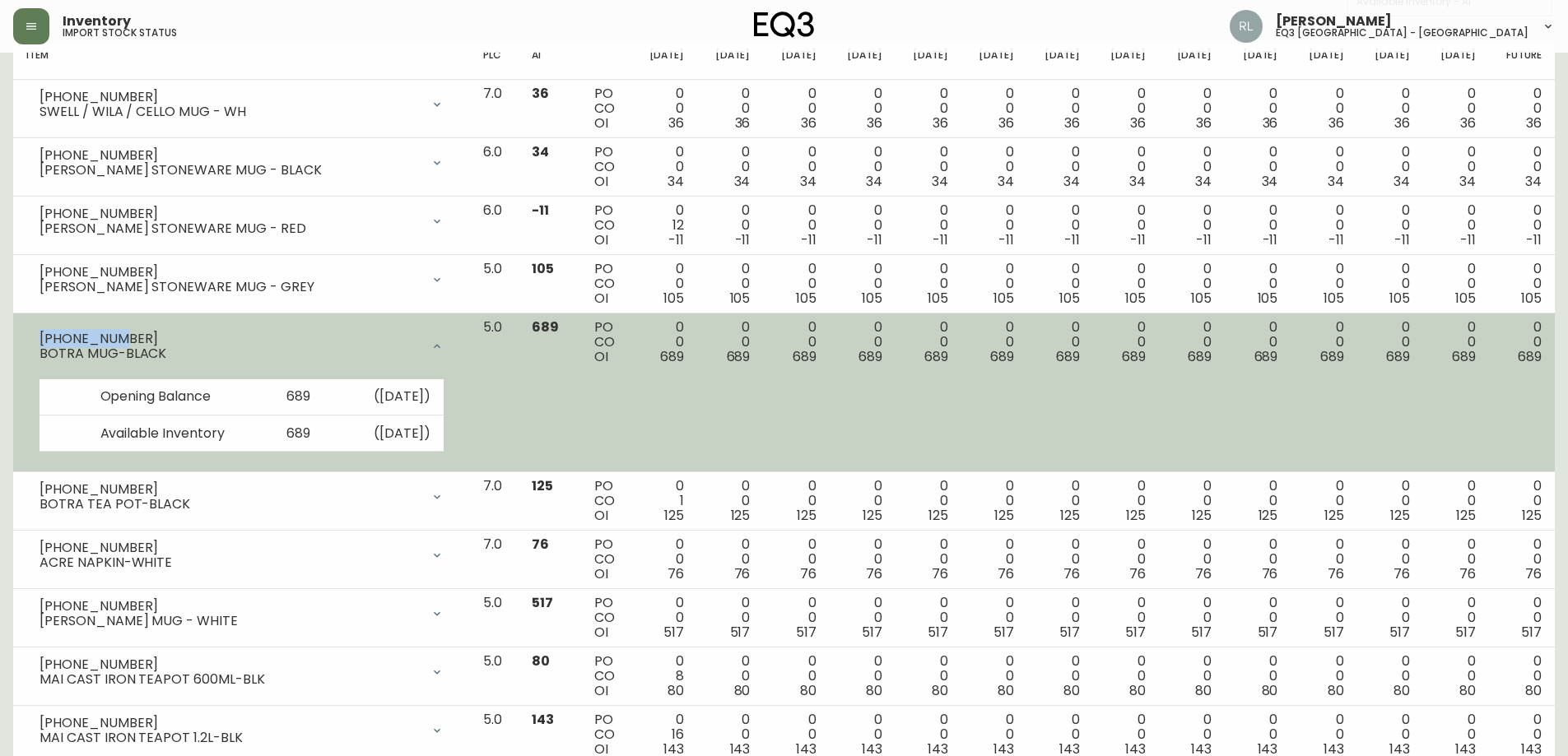
click at [88, 336] on div "[PHONE_NUMBER]" at bounding box center [230, 339] width 381 height 15
click at [121, 336] on div "[PHONE_NUMBER]" at bounding box center [230, 339] width 381 height 15
drag, startPoint x: 121, startPoint y: 336, endPoint x: 37, endPoint y: 336, distance: 84.0
click at [37, 336] on div "[PHONE_NUMBER] BOTRA MUG-BLACK" at bounding box center [241, 346] width 430 height 53
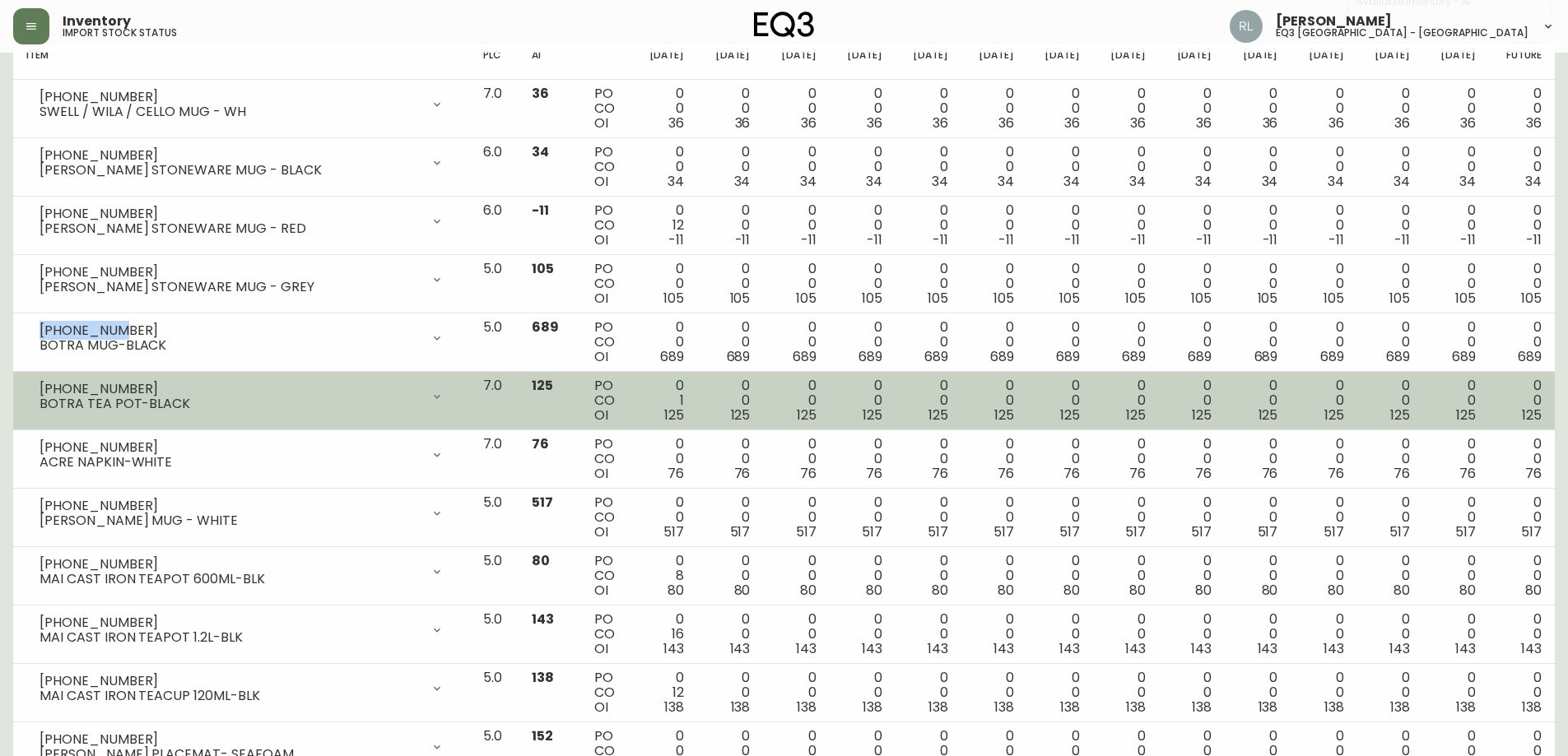
click at [215, 388] on div "[PHONE_NUMBER]" at bounding box center [230, 389] width 381 height 15
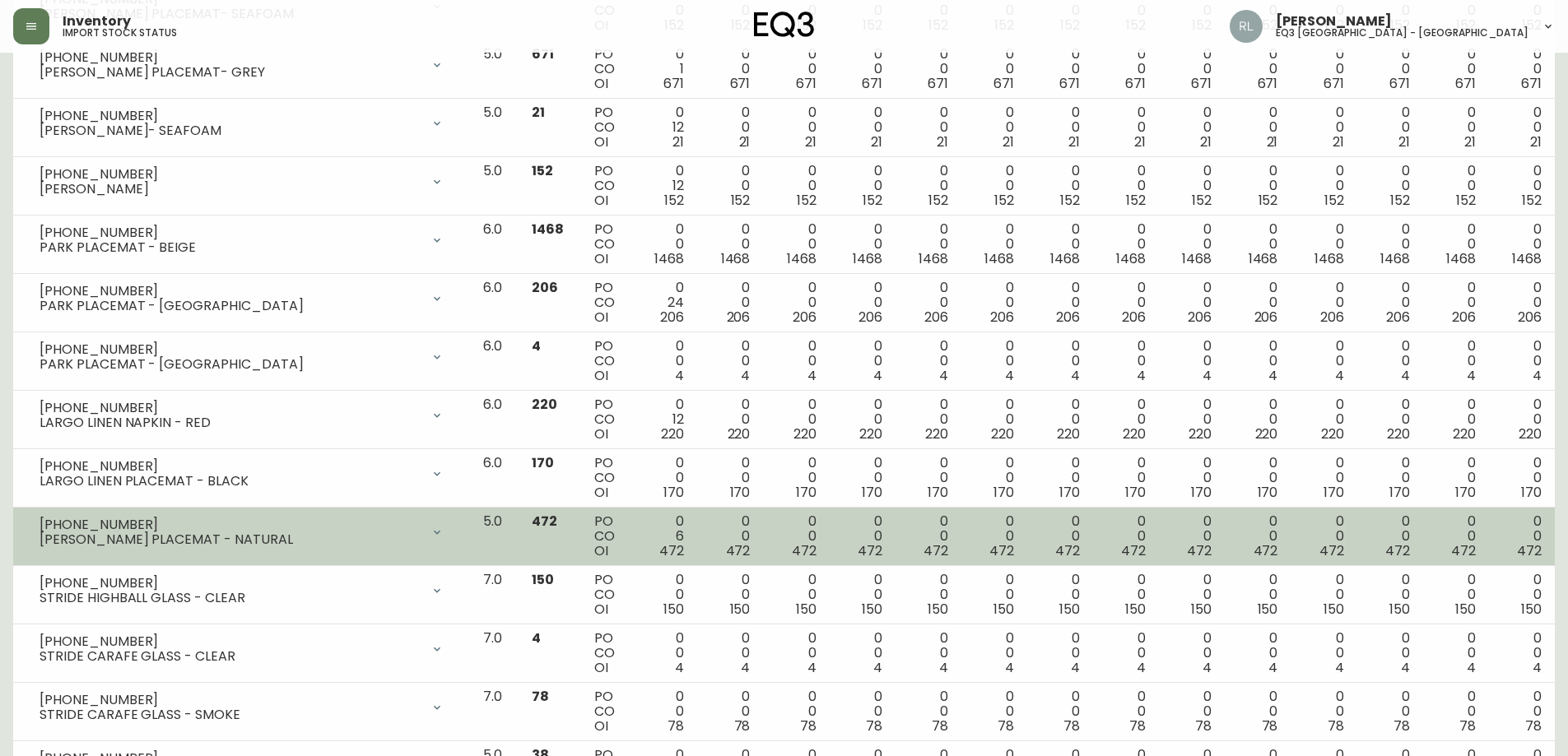
scroll to position [1070, 0]
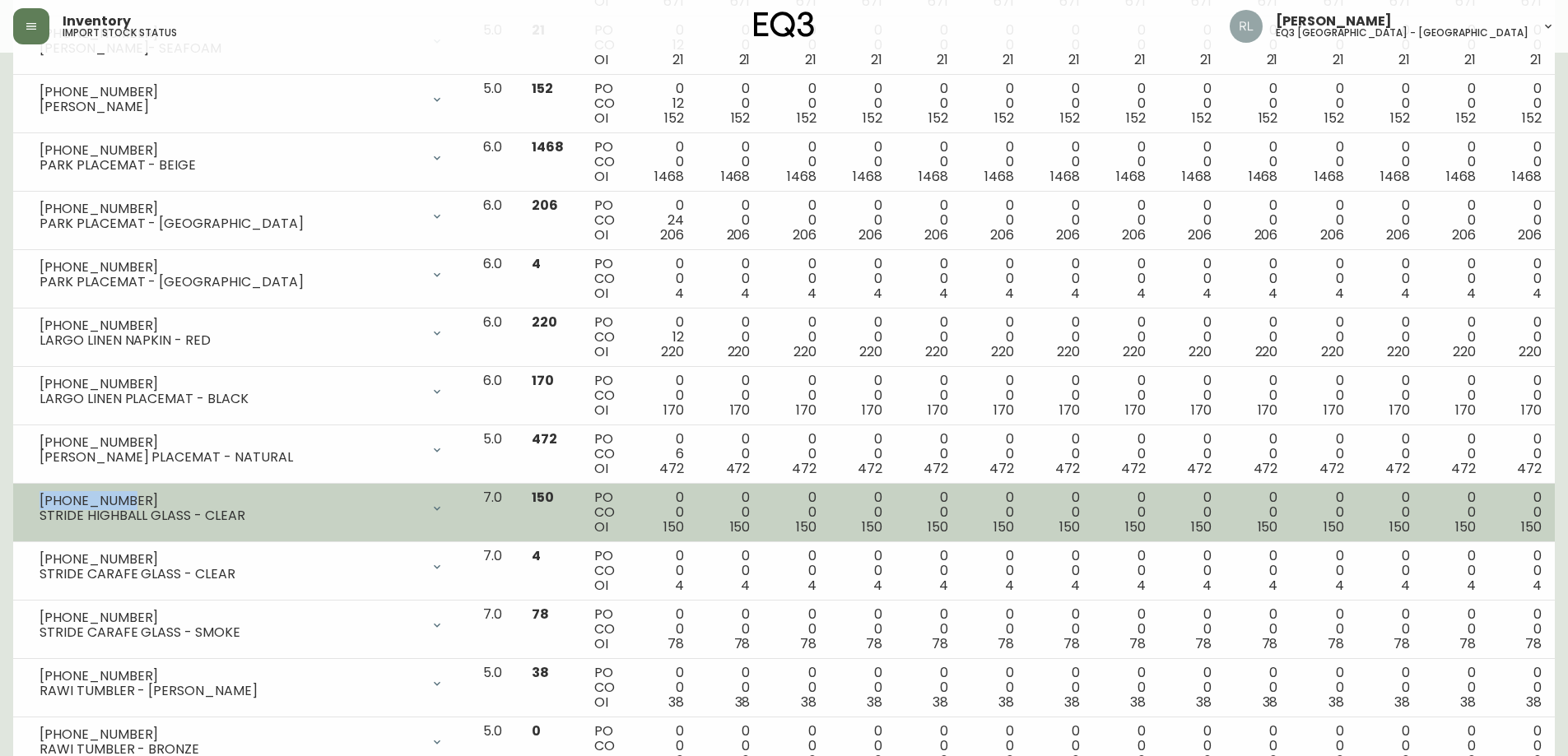
drag, startPoint x: 123, startPoint y: 498, endPoint x: 36, endPoint y: 503, distance: 87.1
click at [36, 503] on div "[PHONE_NUMBER] STRIDE HIGHBALL GLASS - CLEAR" at bounding box center [241, 508] width 430 height 36
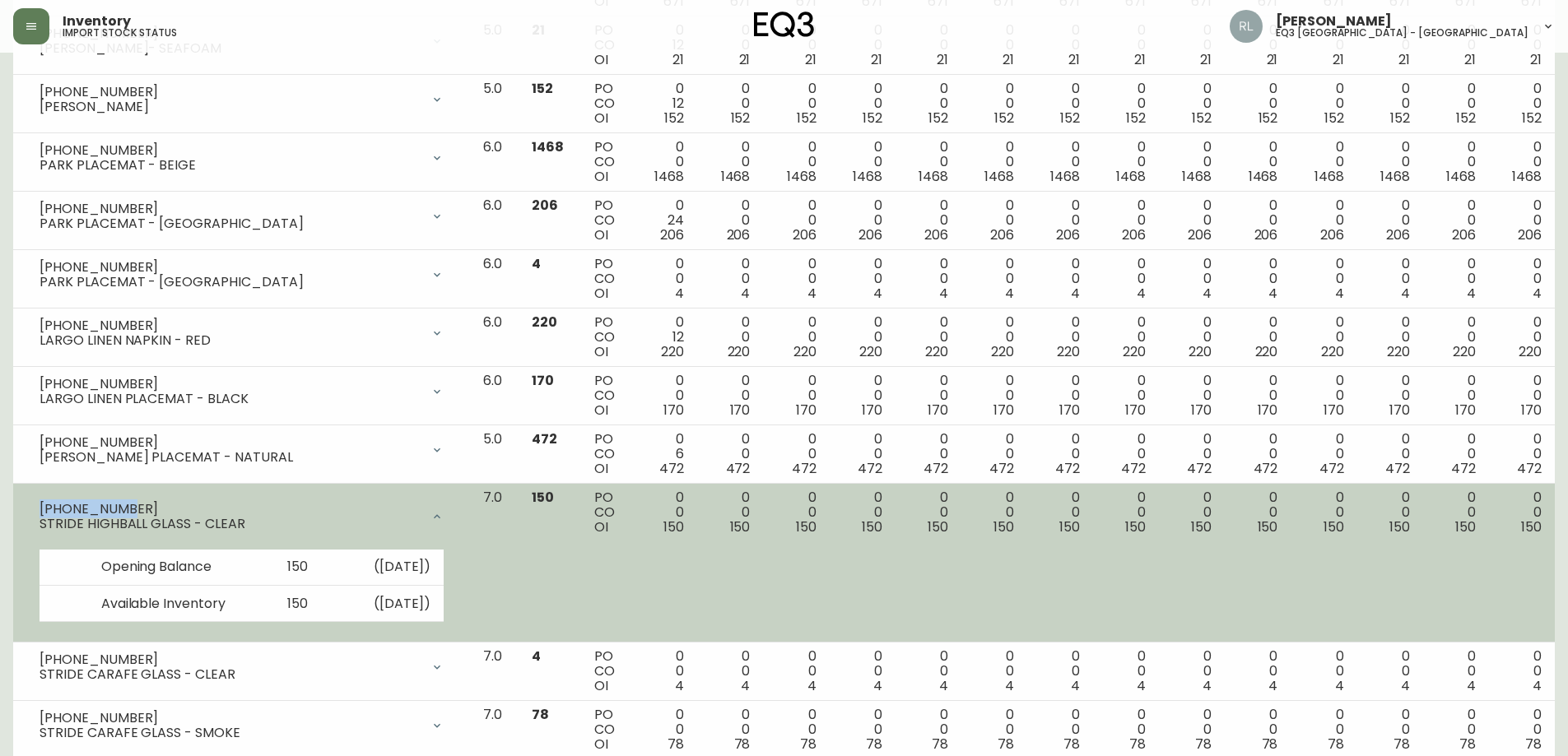
click at [191, 498] on div "[PHONE_NUMBER] STRIDE HIGHBALL GLASS - CLEAR" at bounding box center [241, 516] width 430 height 53
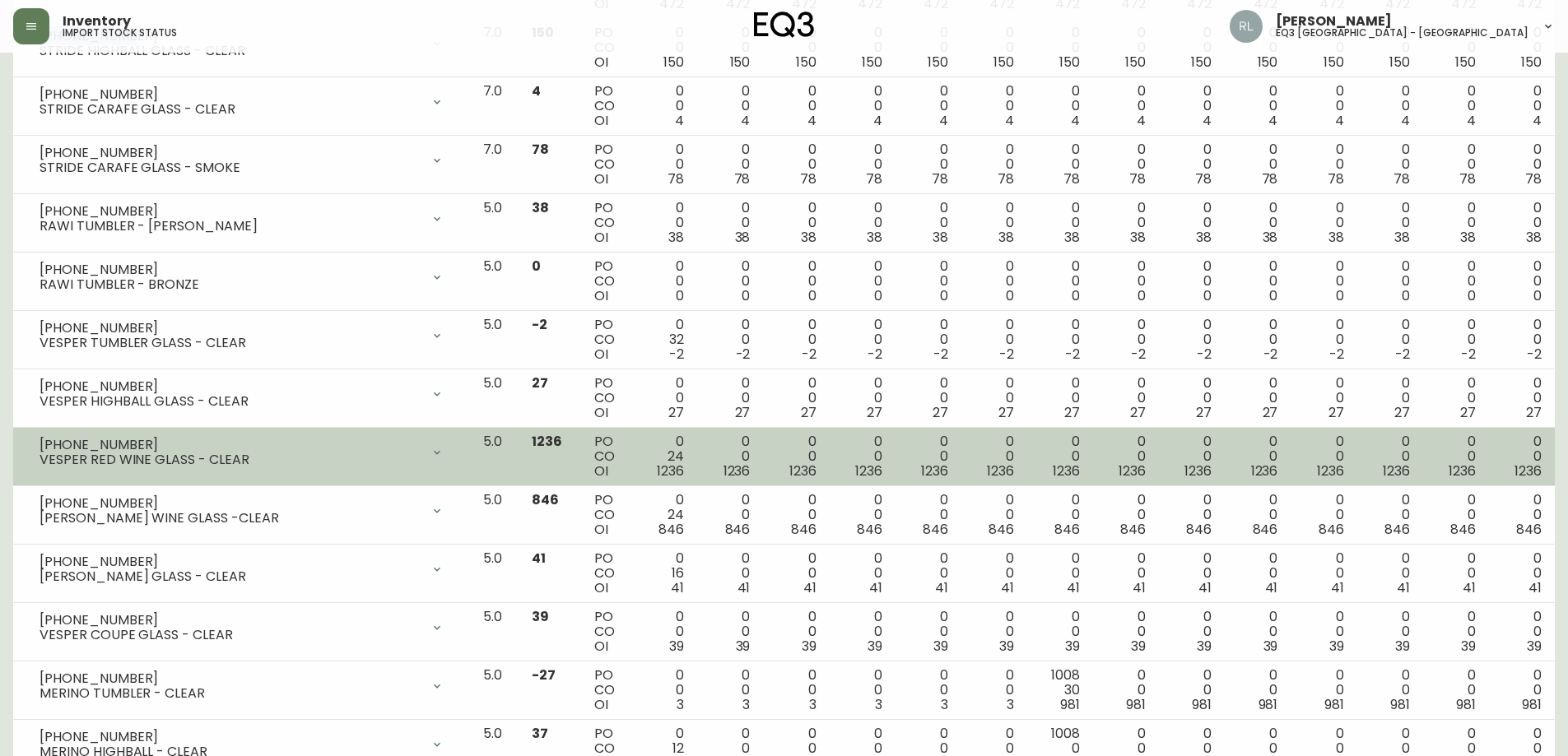
scroll to position [1564, 0]
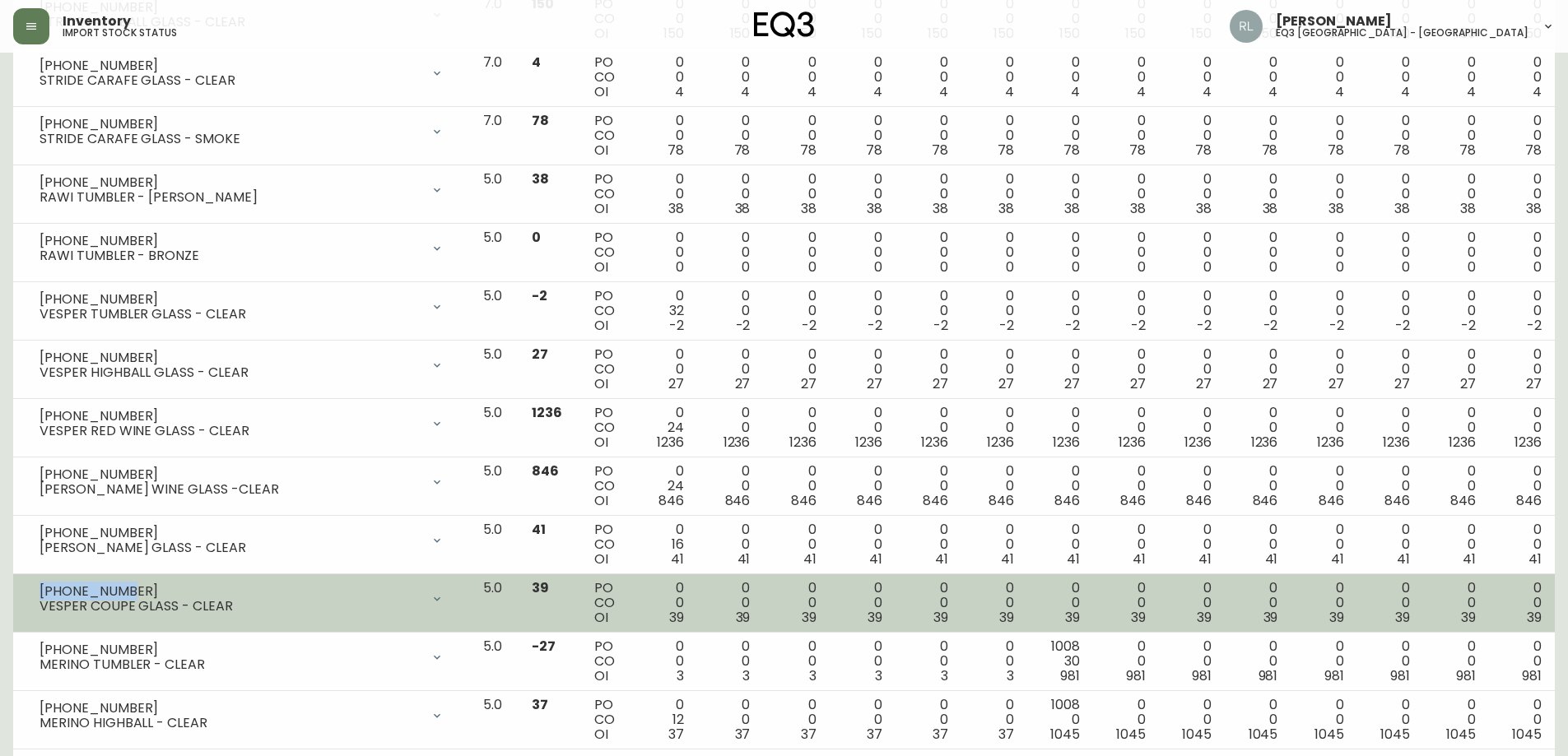
drag, startPoint x: 110, startPoint y: 590, endPoint x: 37, endPoint y: 591, distance: 73.0
click at [37, 591] on div "[PHONE_NUMBER] VESPER COUPE GLASS - CLEAR" at bounding box center [241, 599] width 430 height 36
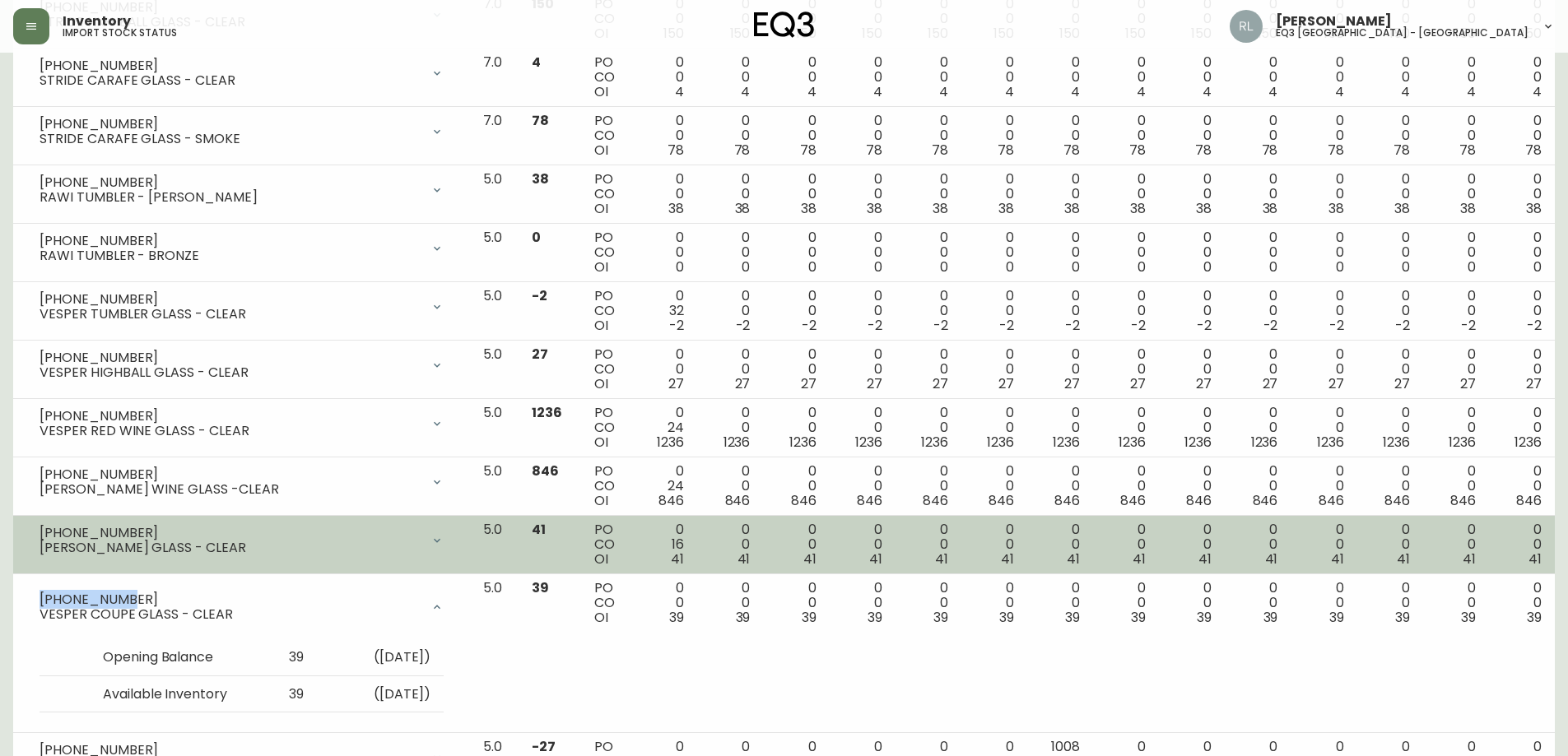
scroll to position [1584, 0]
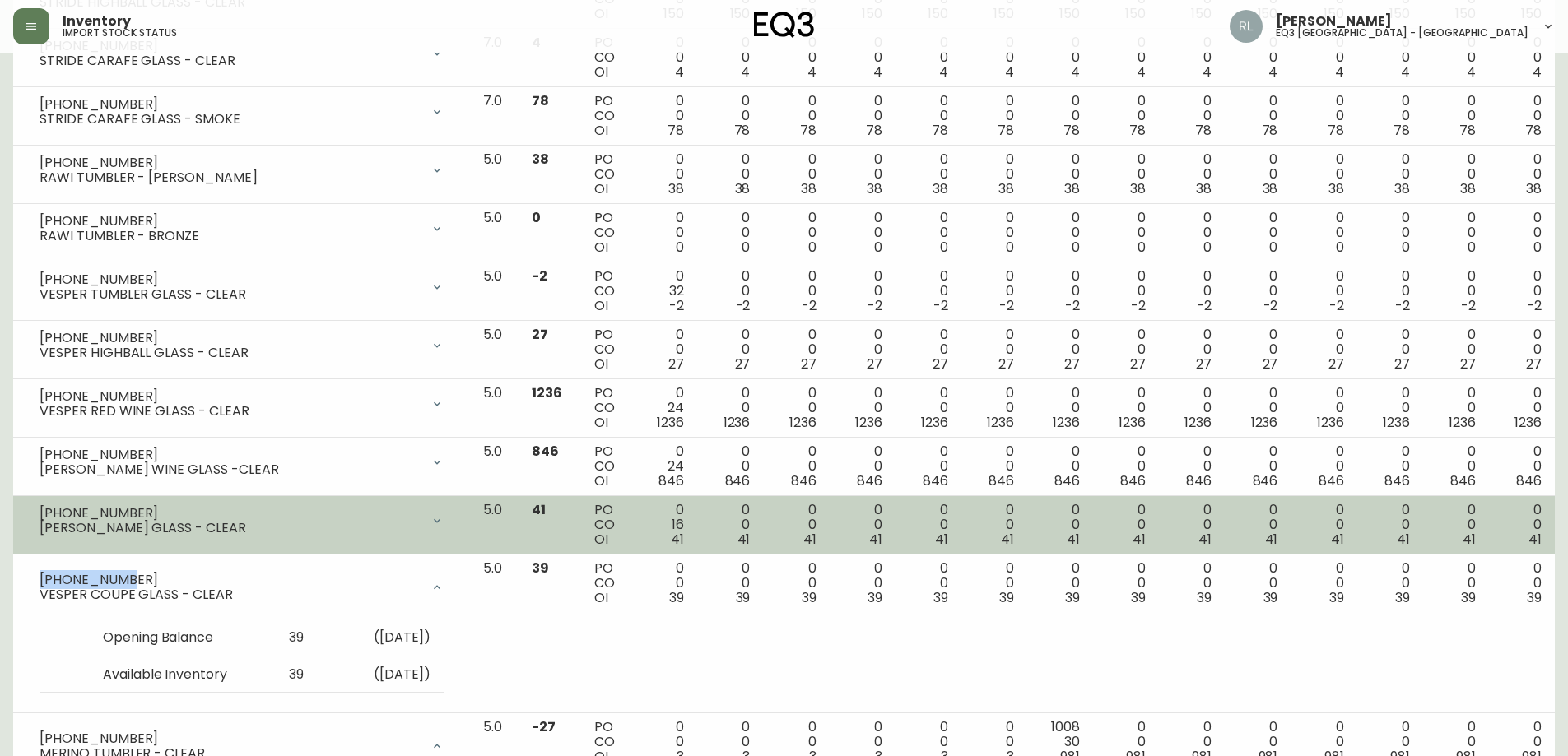
click at [122, 509] on div "[PHONE_NUMBER]" at bounding box center [230, 514] width 381 height 15
drag, startPoint x: 120, startPoint y: 509, endPoint x: 37, endPoint y: 508, distance: 83.0
click at [37, 508] on div "[PHONE_NUMBER] [PERSON_NAME] GLASS - CLEAR" at bounding box center [241, 521] width 430 height 36
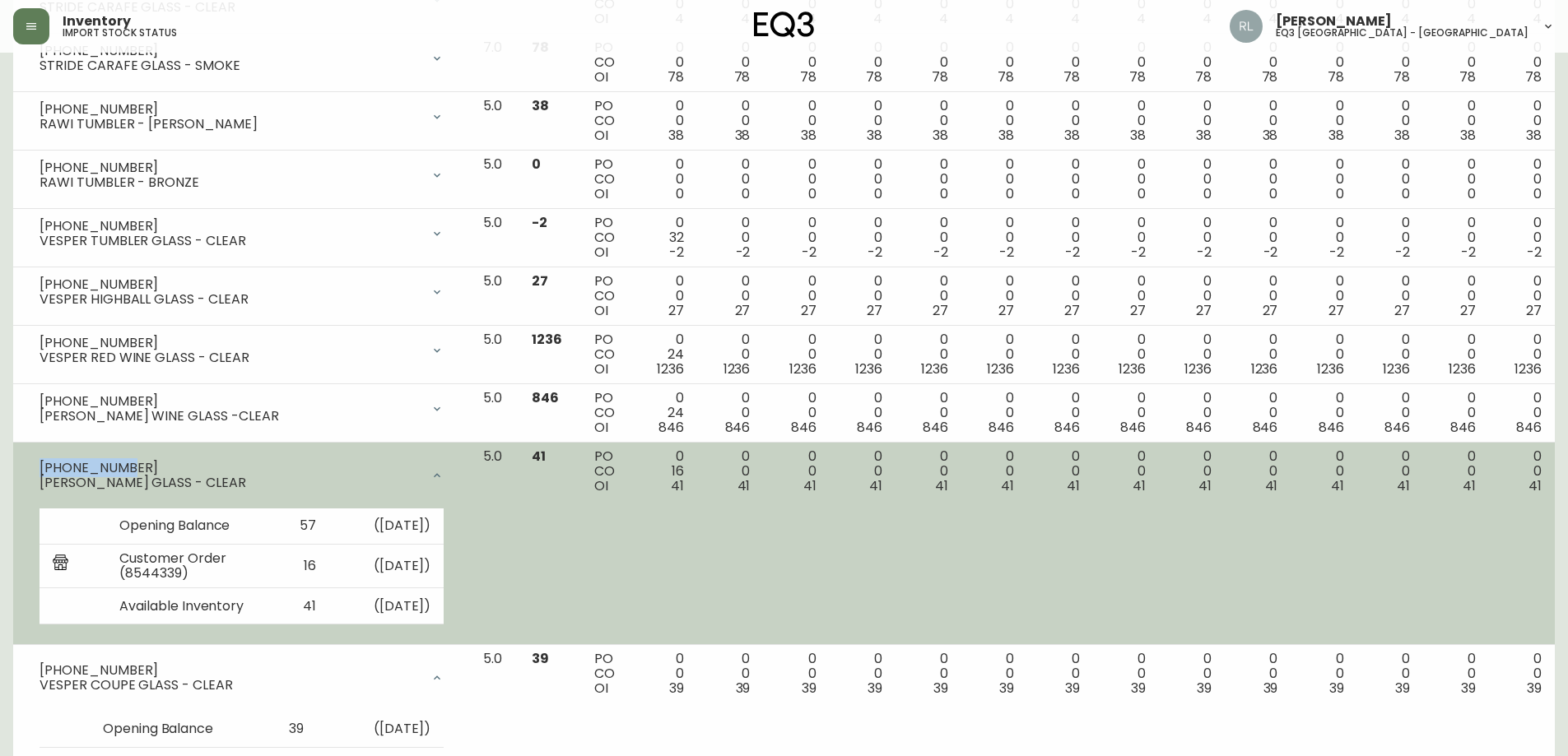
scroll to position [1666, 0]
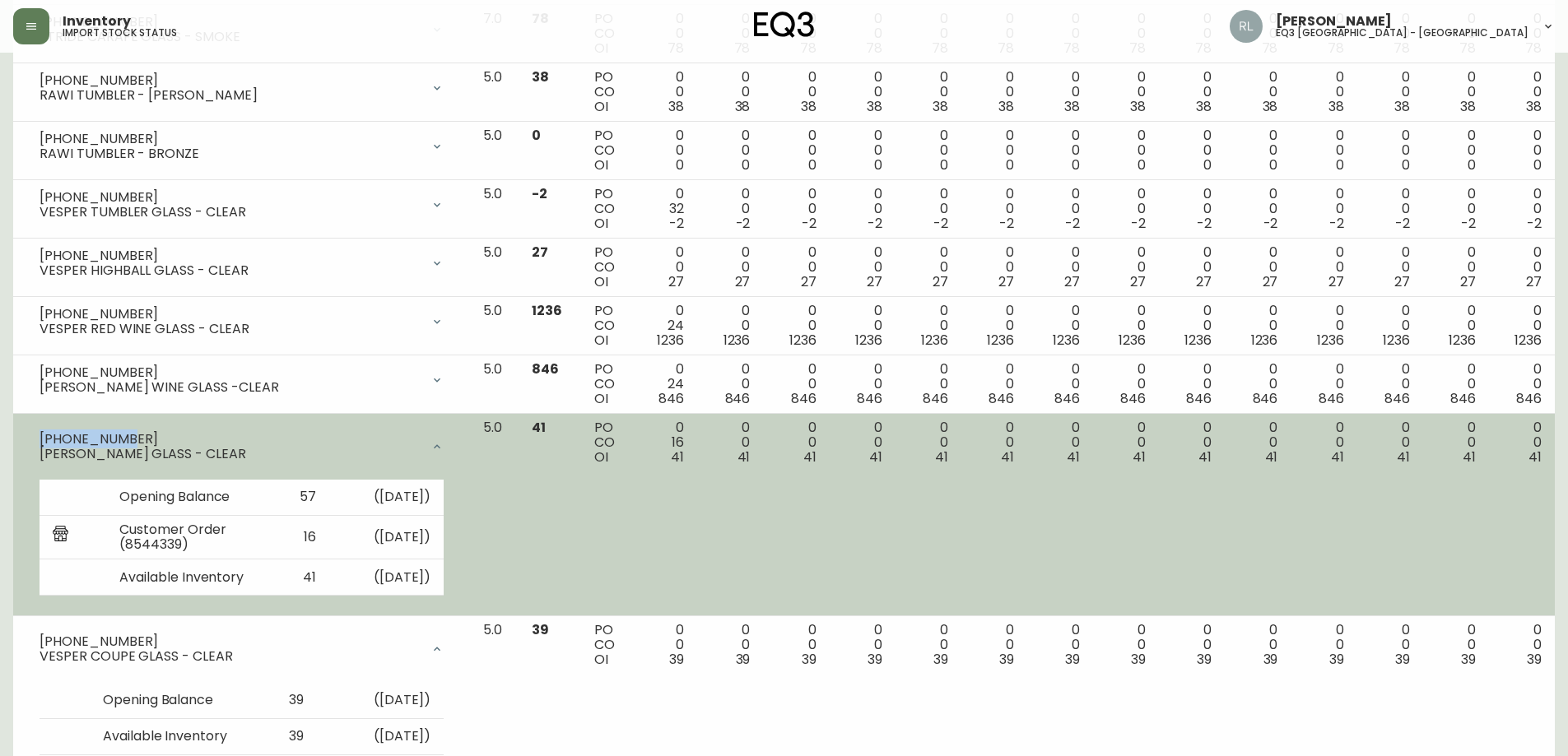
click at [440, 447] on icon at bounding box center [436, 446] width 6 height 4
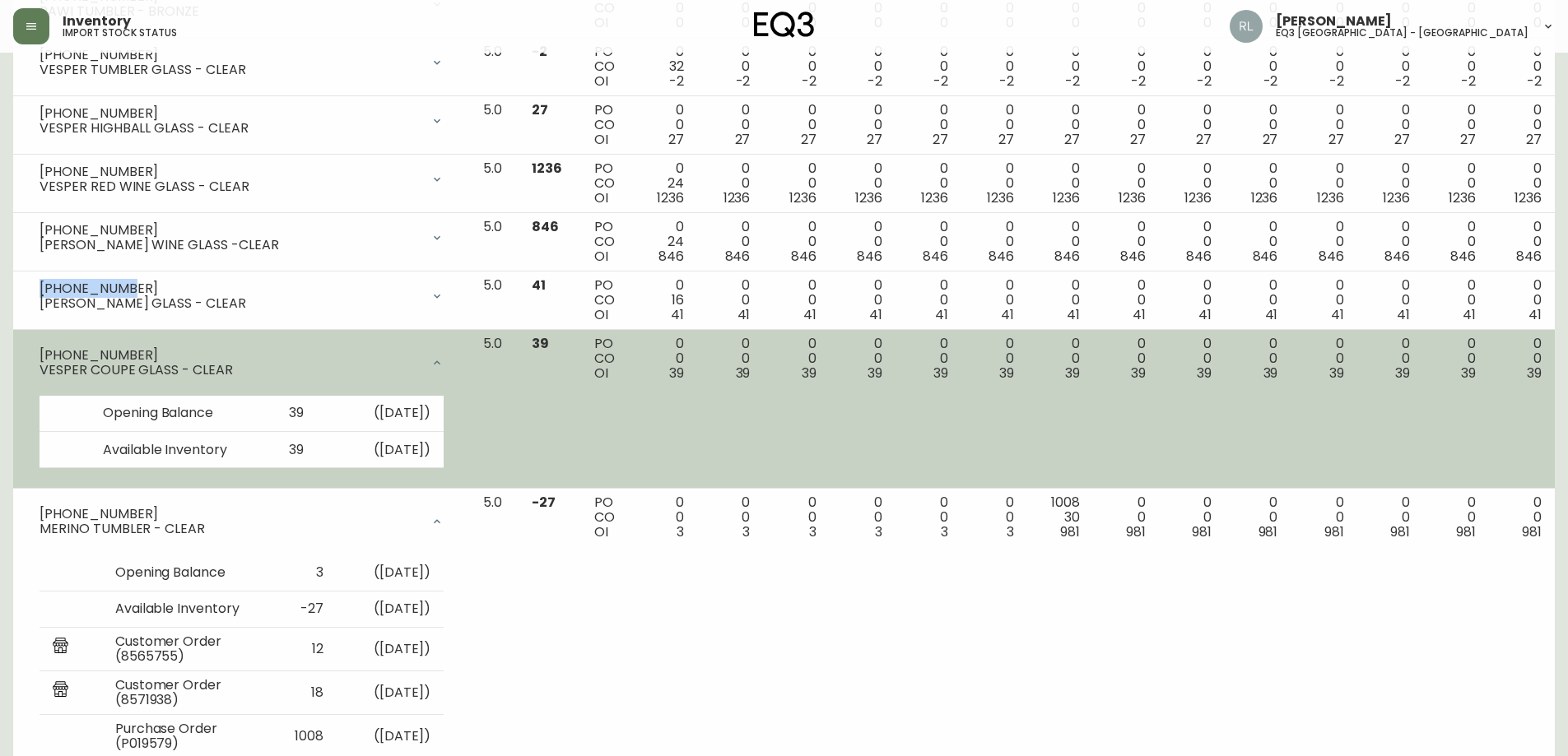
scroll to position [1831, 0]
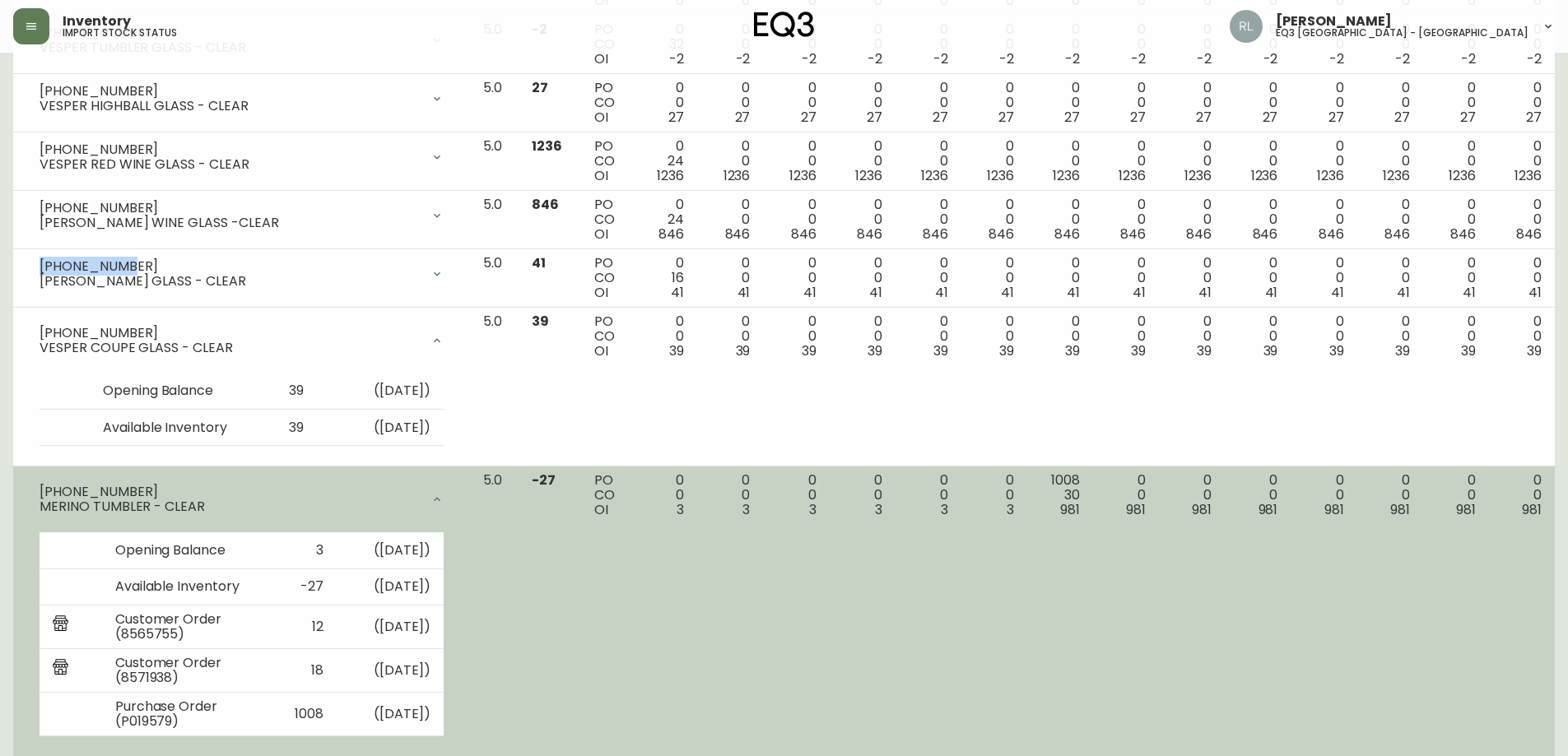
click at [444, 494] on icon at bounding box center [436, 499] width 13 height 13
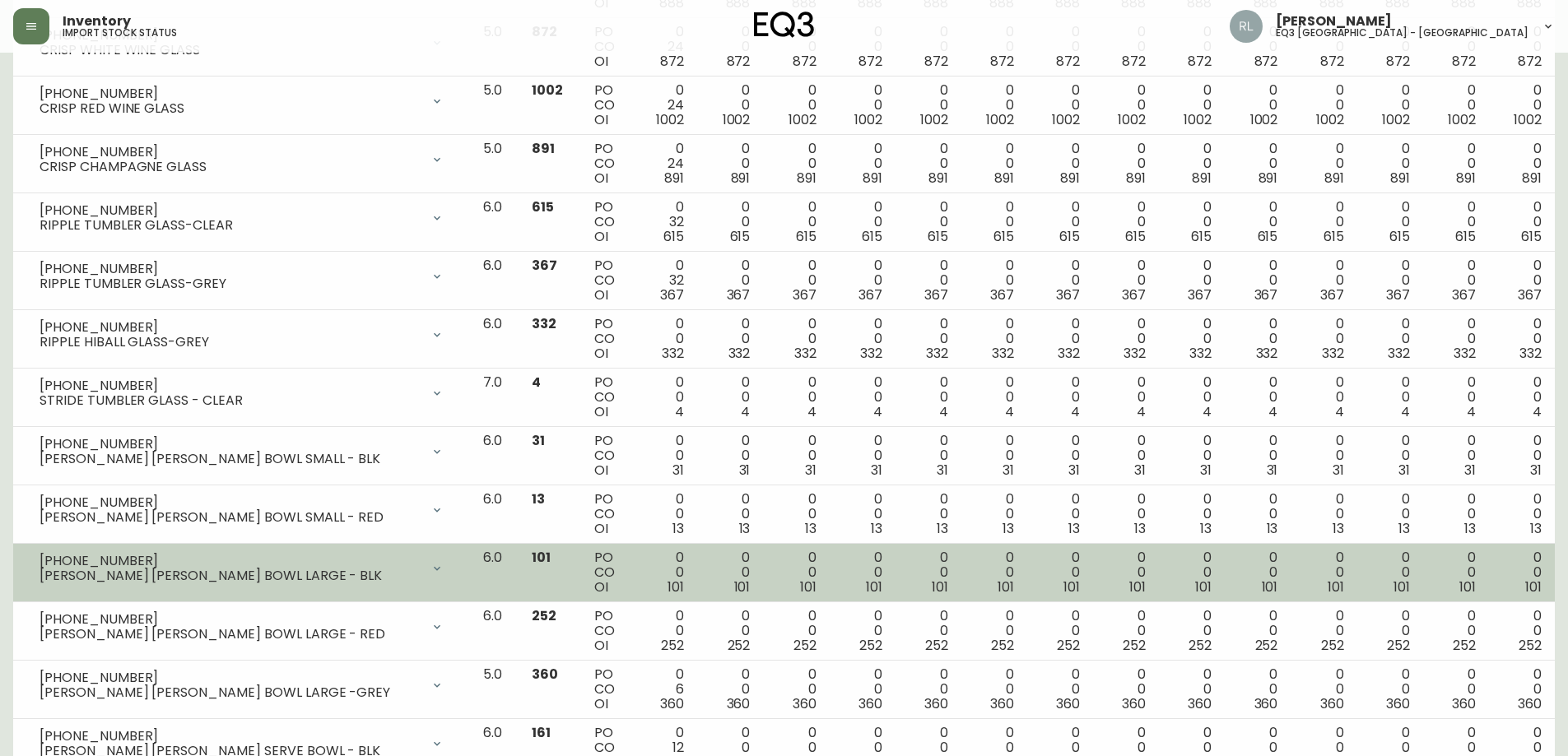
scroll to position [2629, 0]
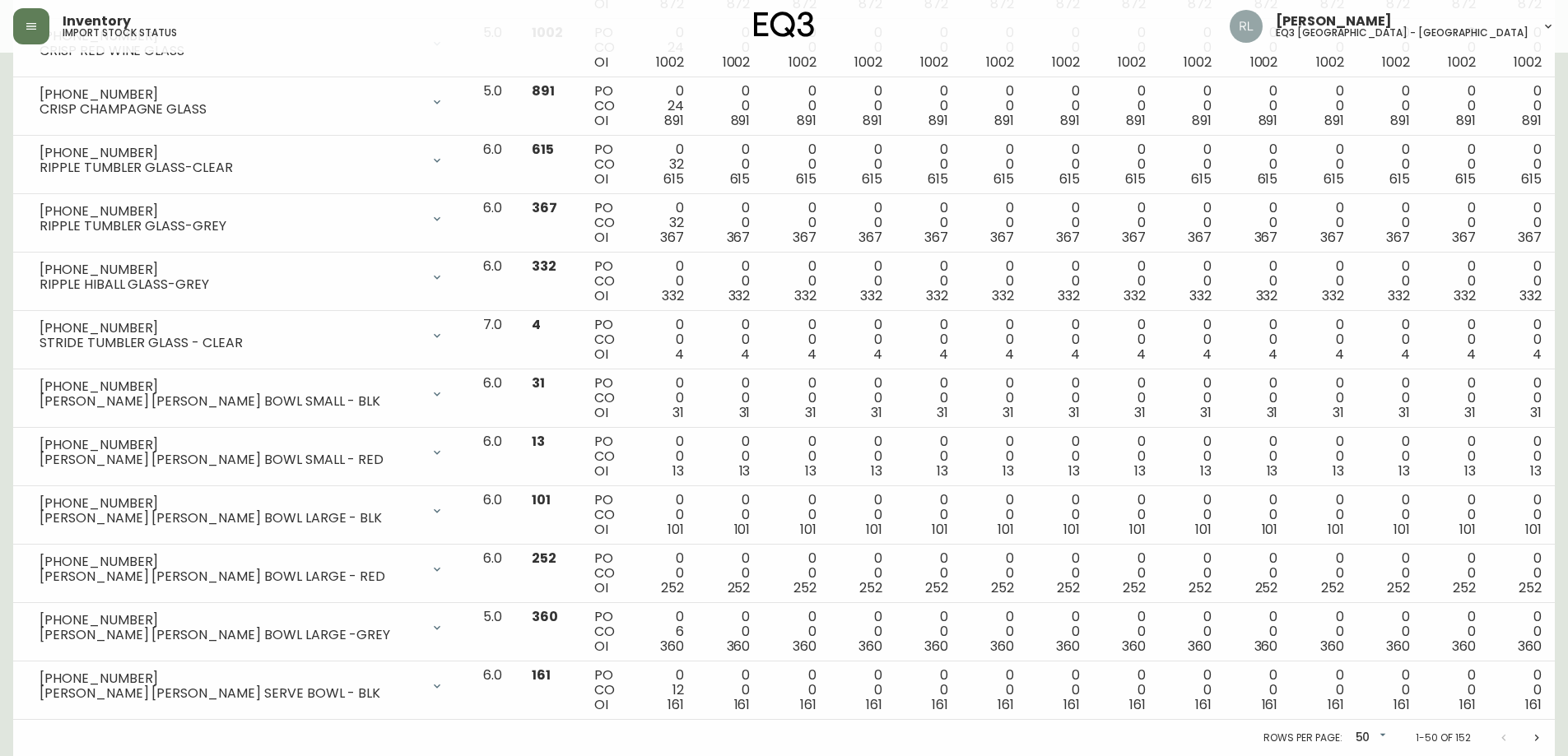
click at [1538, 733] on icon "Next page" at bounding box center [1536, 738] width 13 height 13
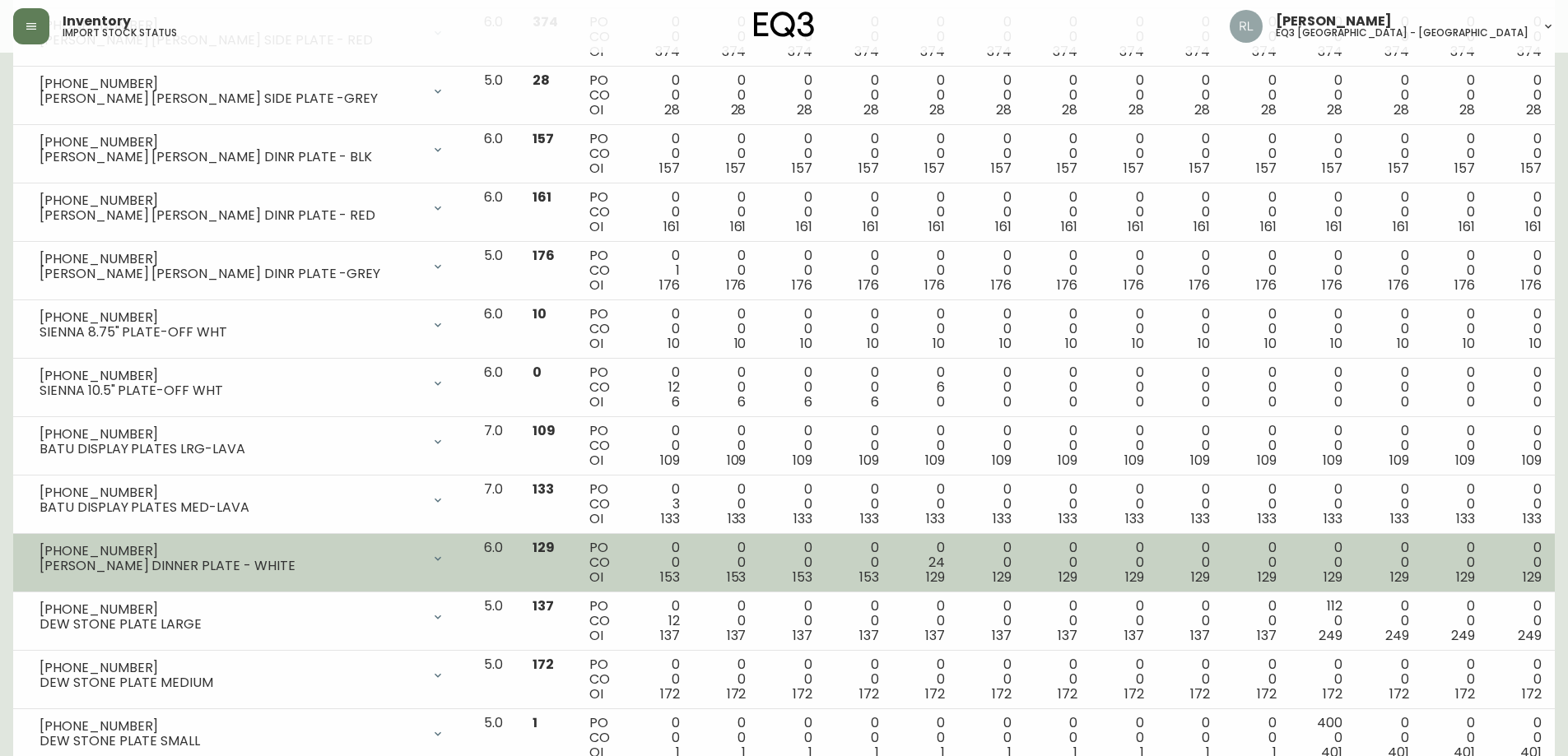
scroll to position [1399, 0]
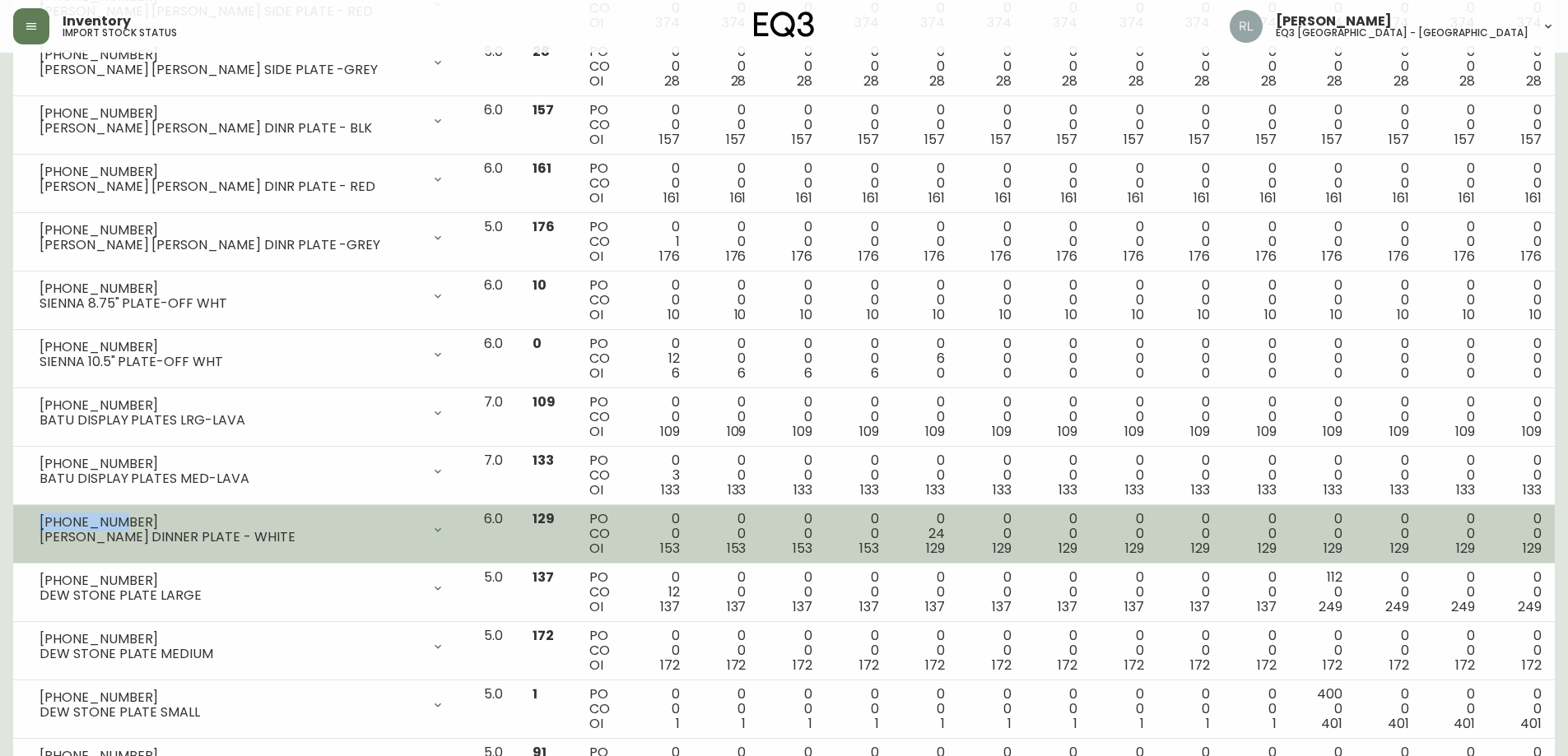
drag, startPoint x: 114, startPoint y: 520, endPoint x: 38, endPoint y: 516, distance: 76.1
click at [38, 516] on div "[PHONE_NUMBER] [PERSON_NAME] DINNER PLATE - WHITE" at bounding box center [242, 530] width 431 height 36
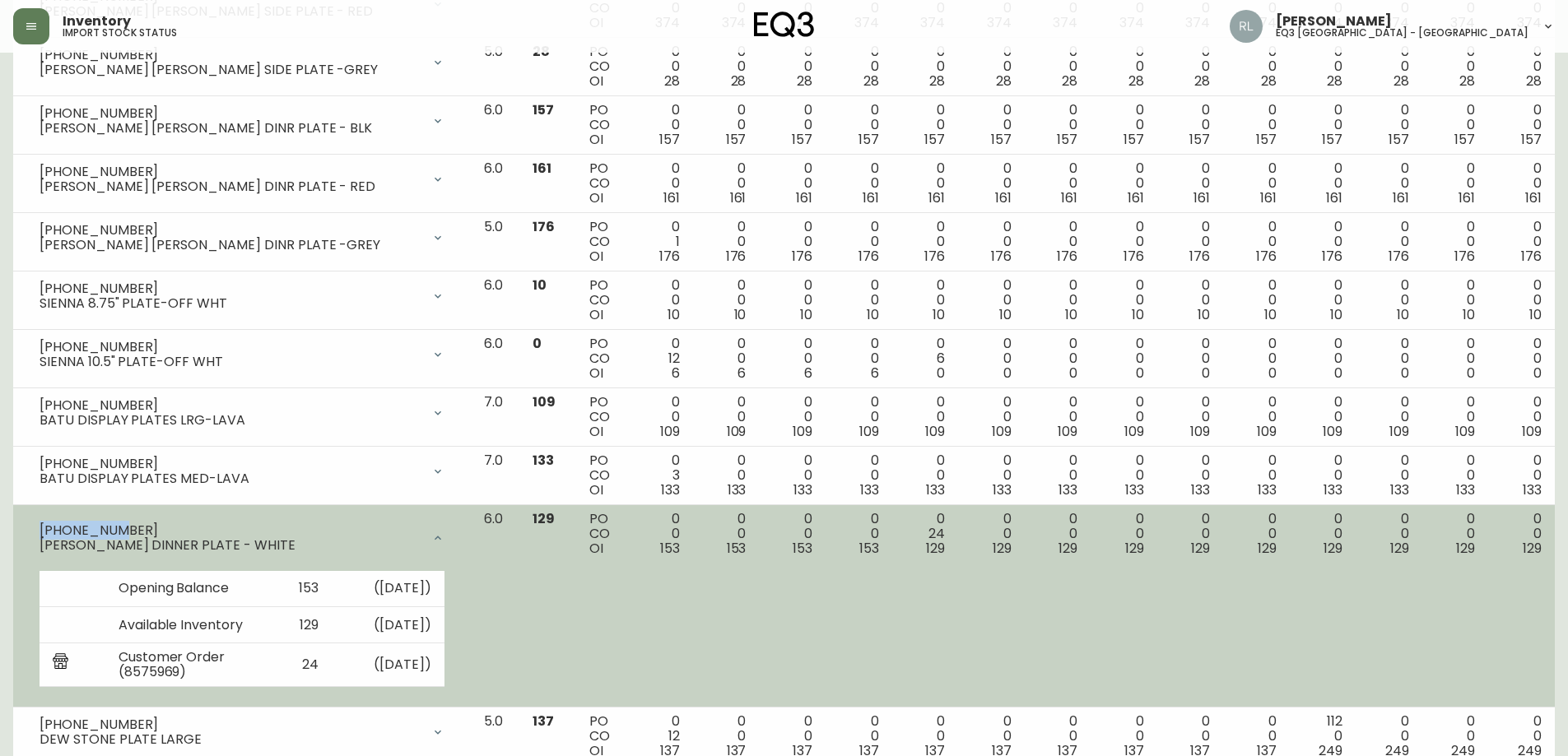
click at [445, 534] on icon at bounding box center [437, 538] width 13 height 13
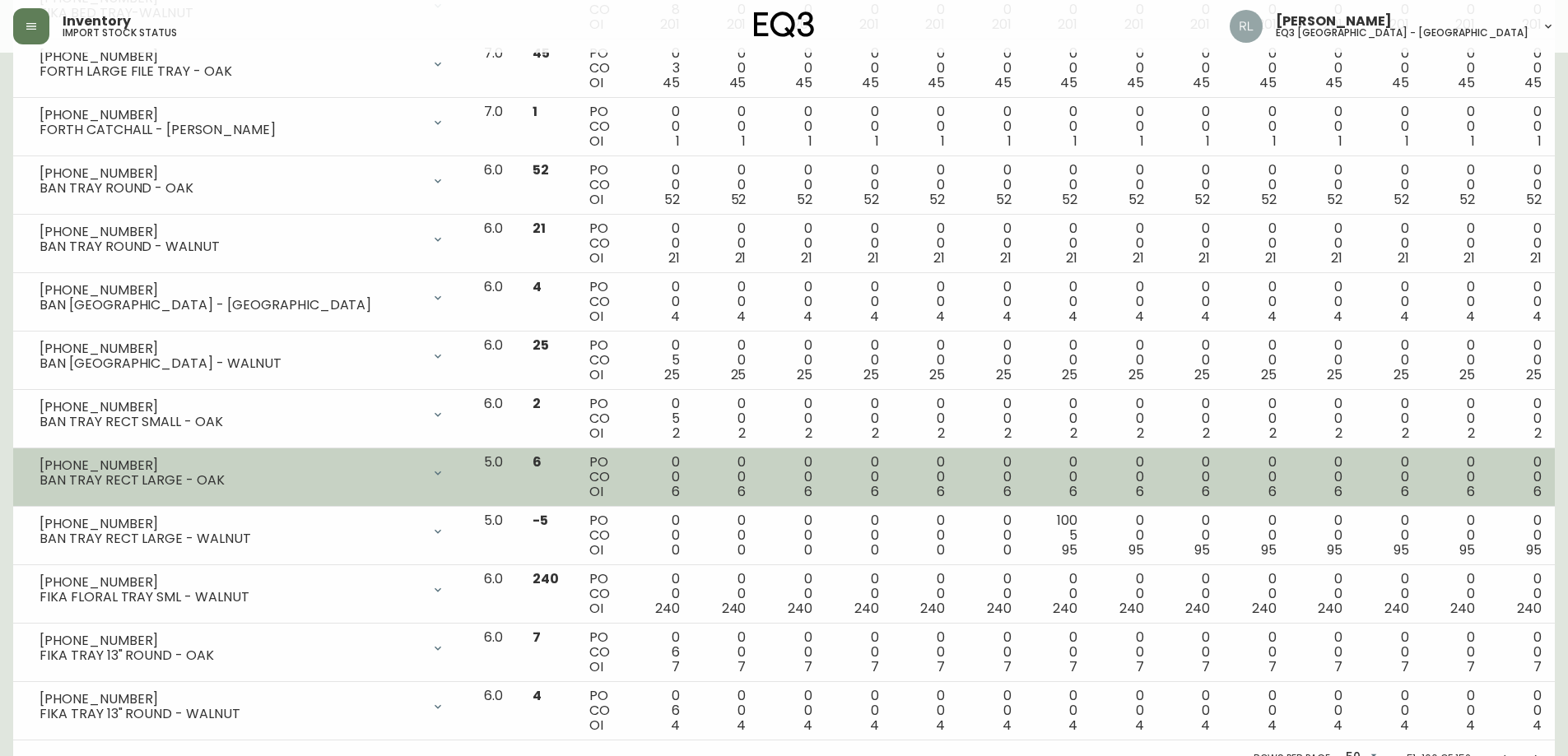
scroll to position [2528, 0]
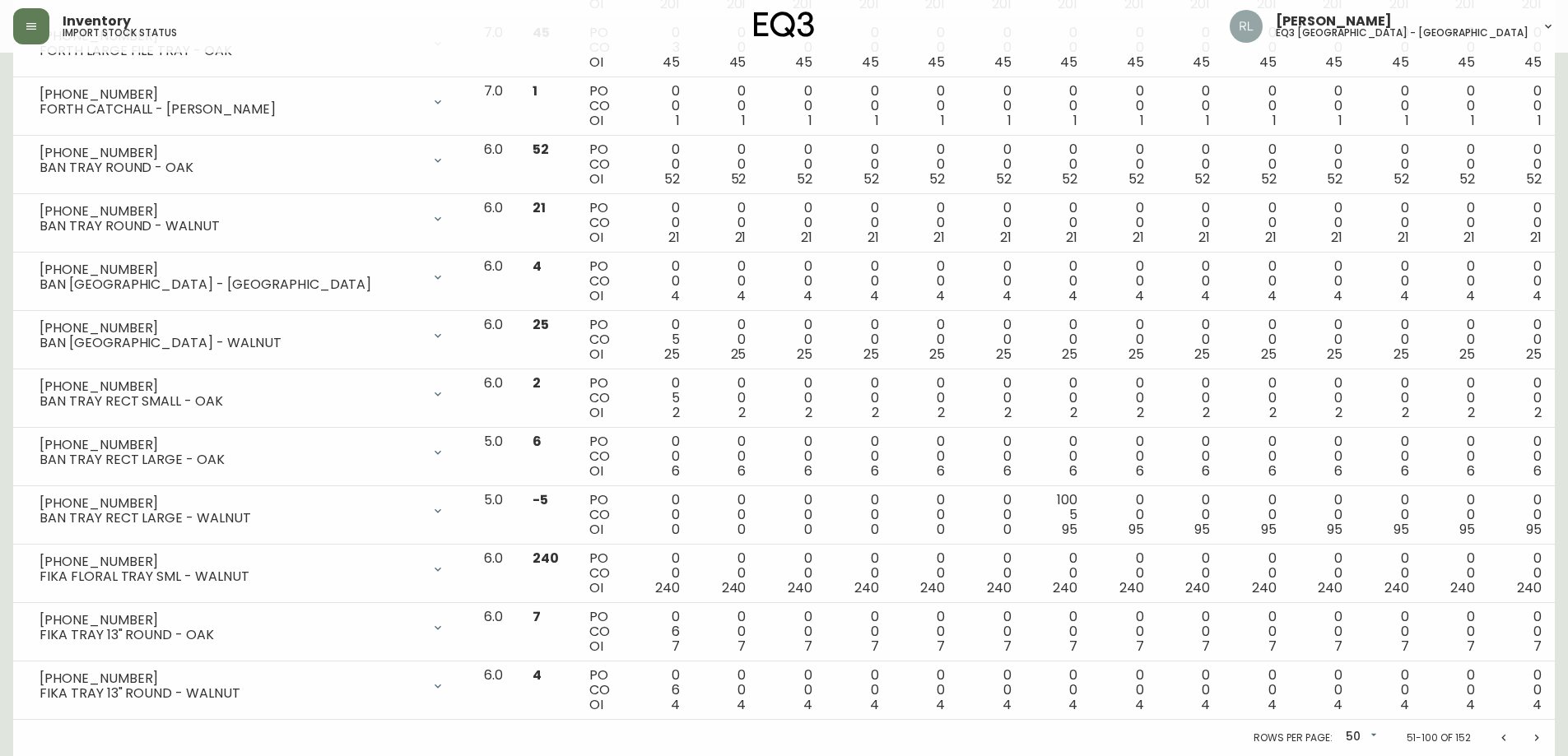
click at [1538, 735] on icon "Next page" at bounding box center [1536, 738] width 13 height 13
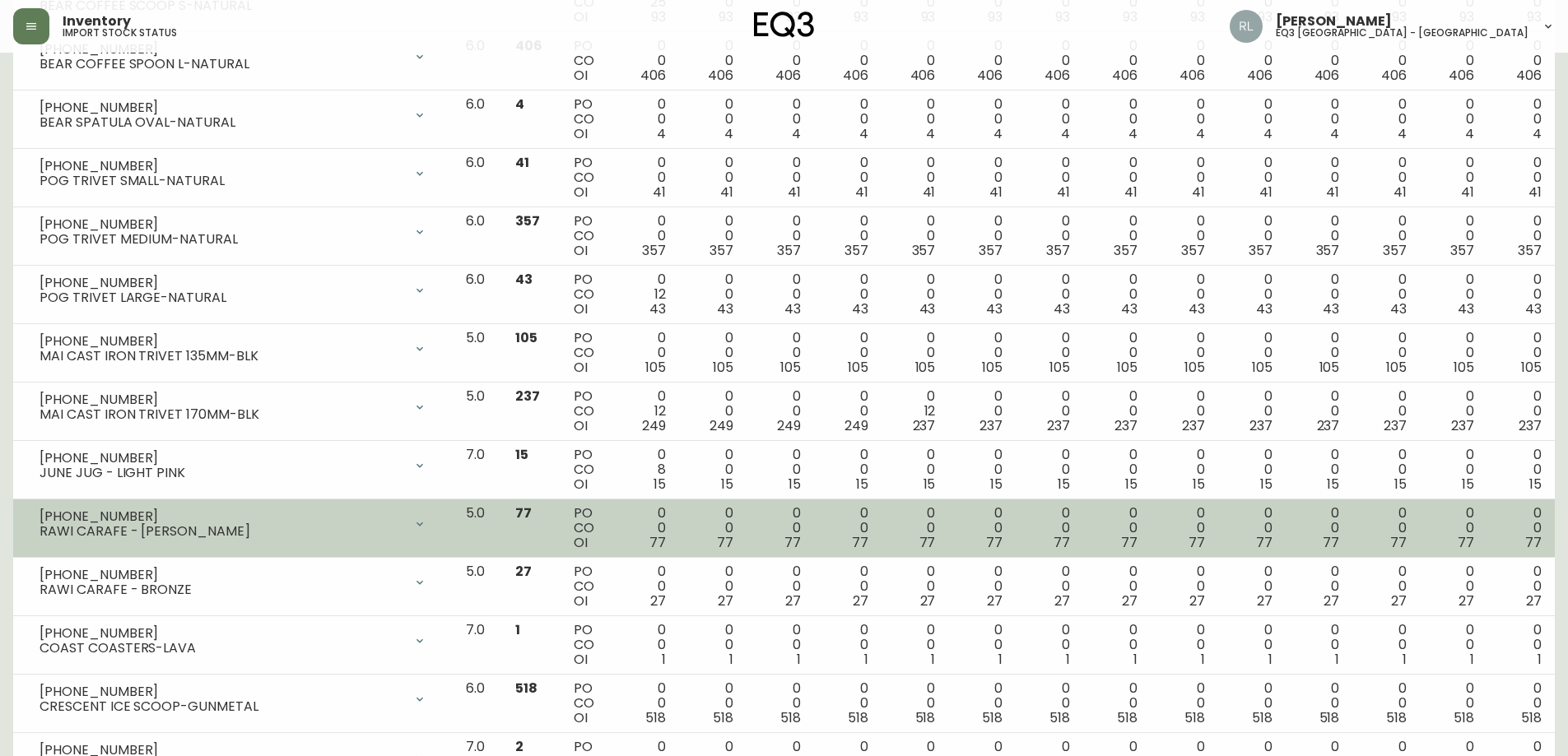
scroll to position [1317, 0]
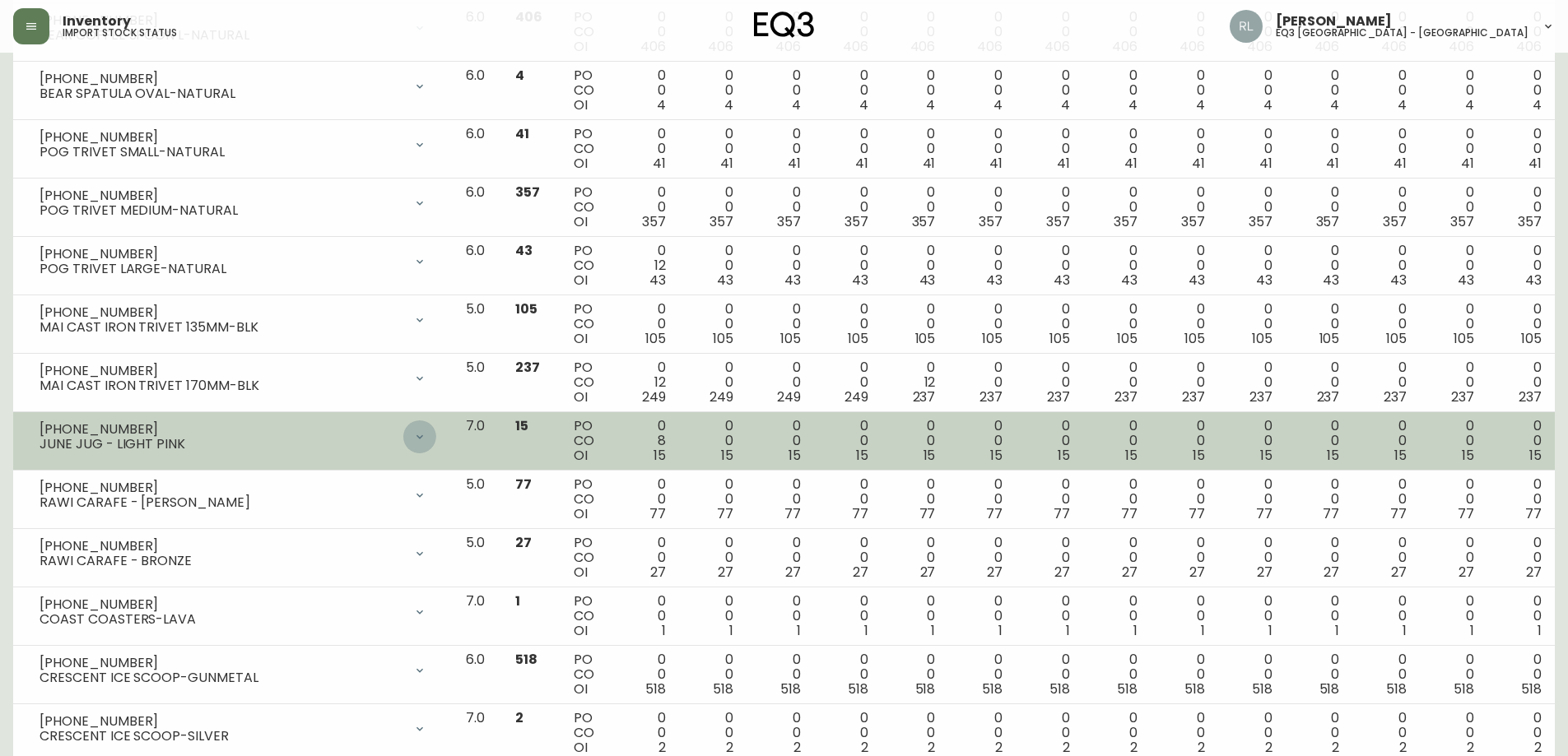
click at [423, 436] on icon at bounding box center [420, 437] width 6 height 4
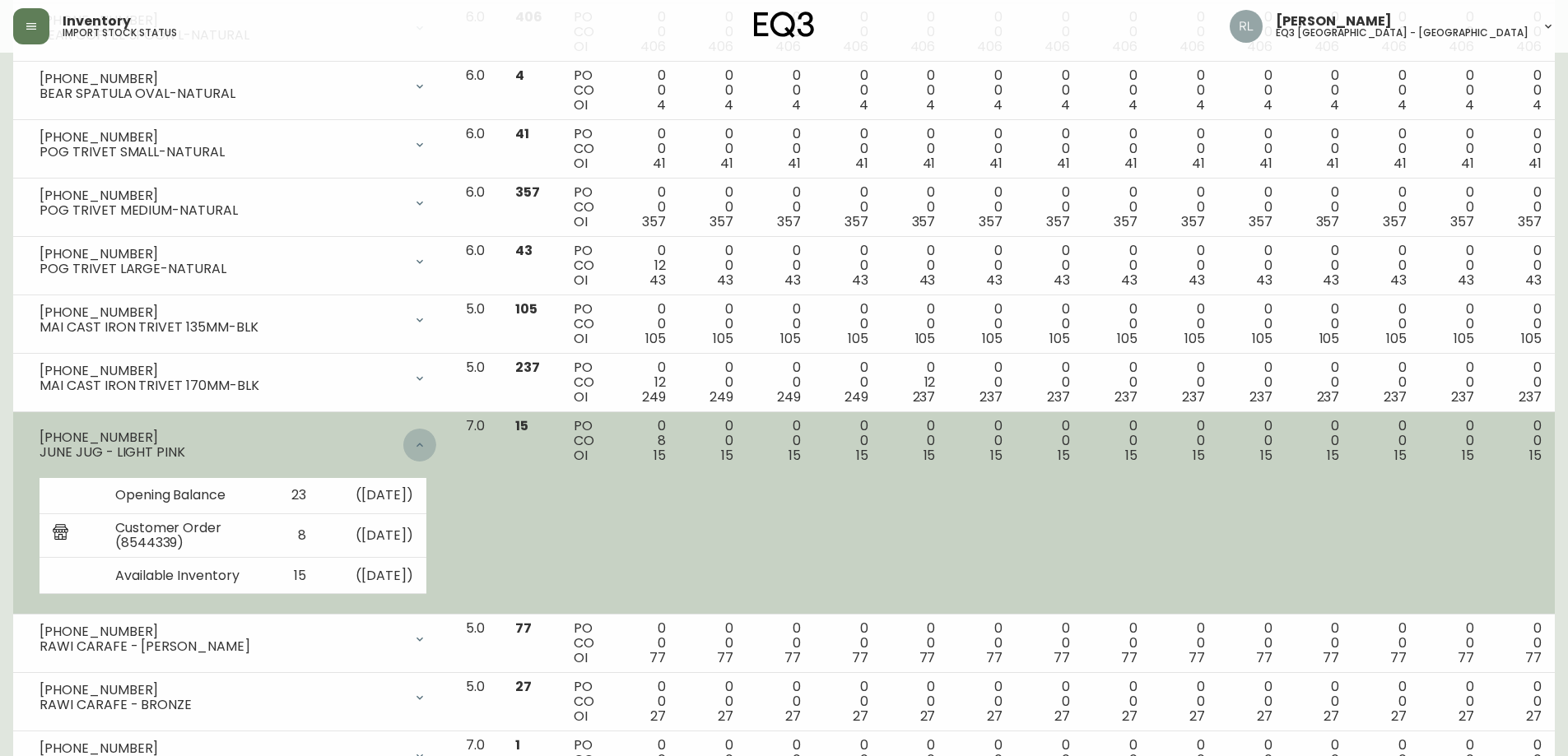
click at [436, 436] on div at bounding box center [420, 445] width 33 height 33
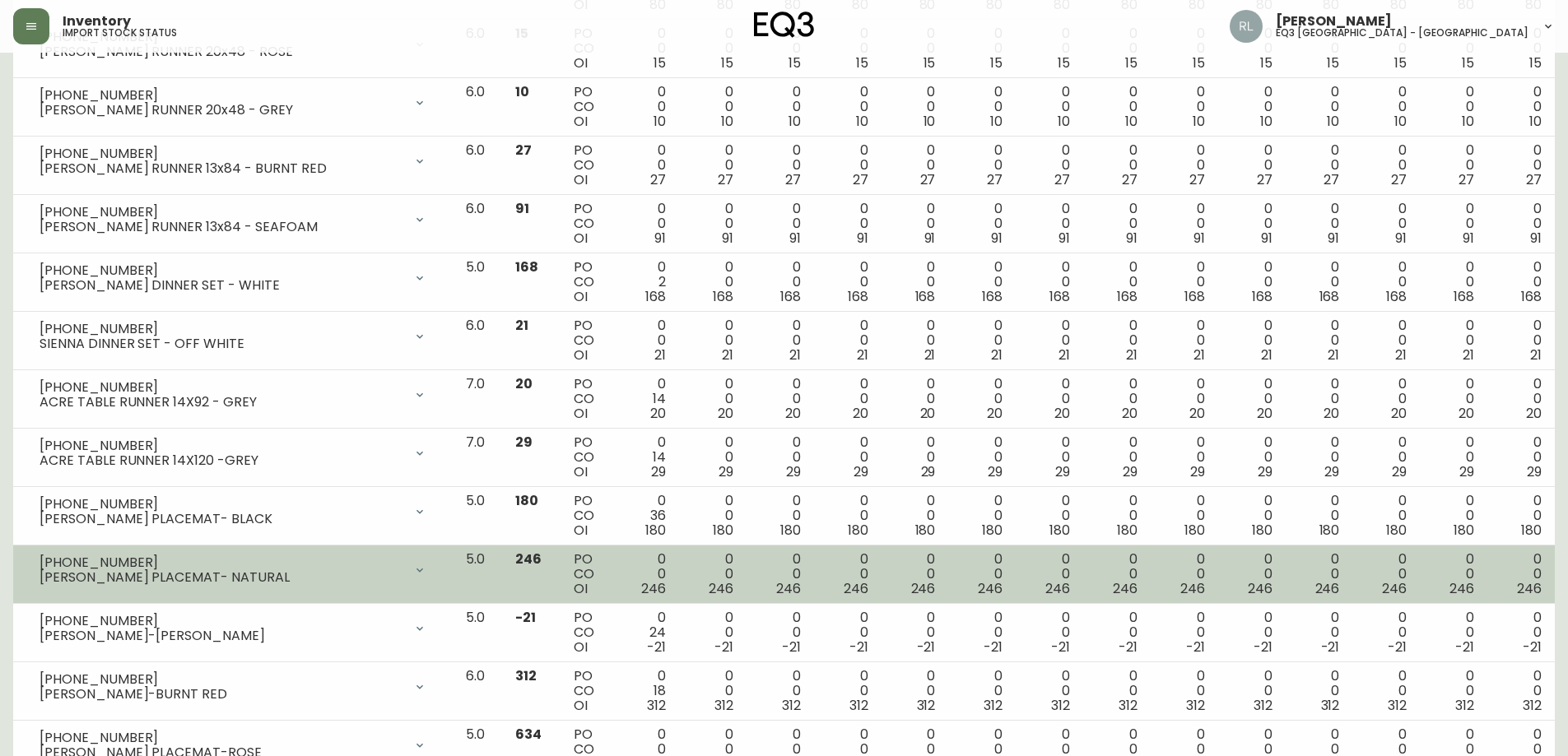
scroll to position [2528, 0]
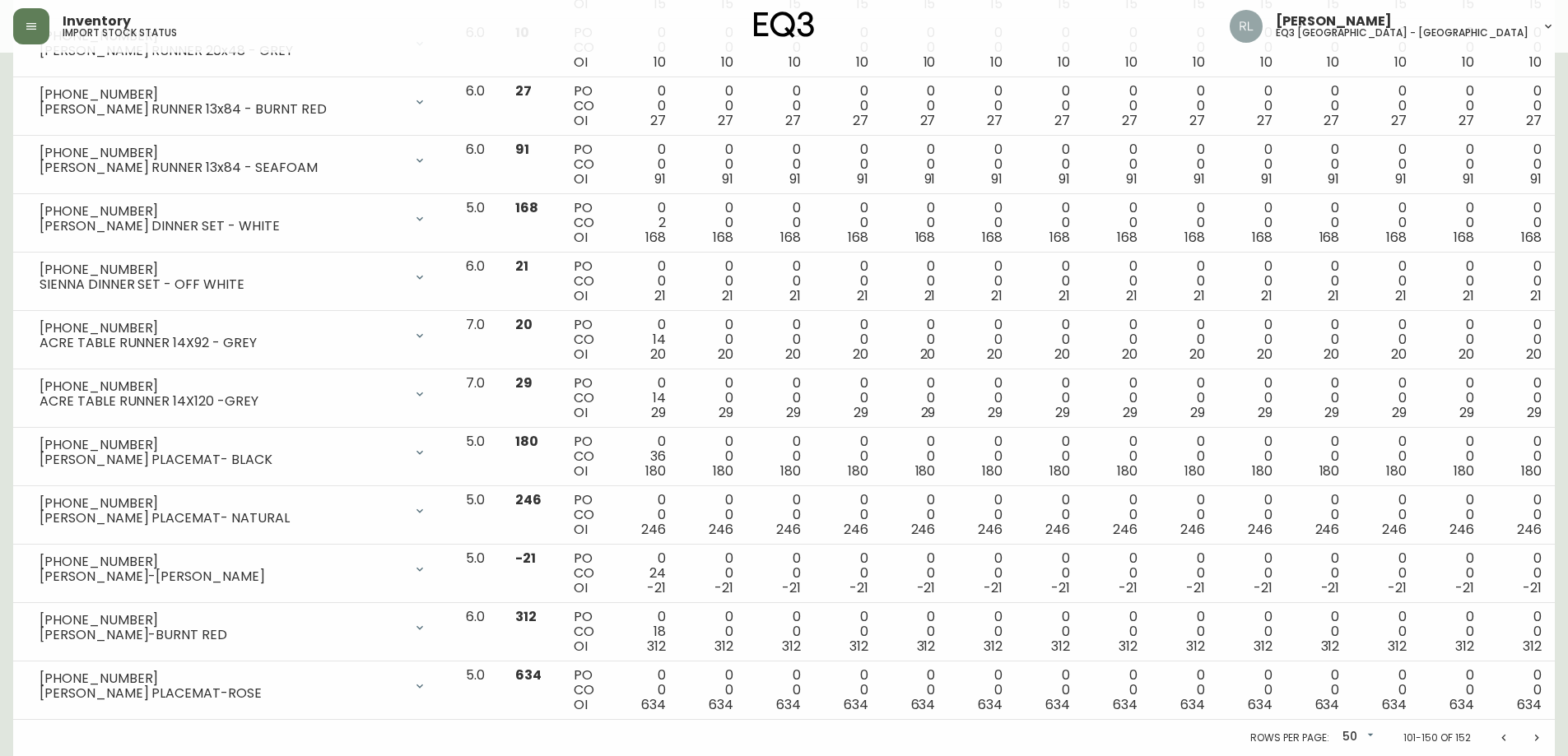
click at [1538, 740] on icon "Next page" at bounding box center [1536, 738] width 13 height 13
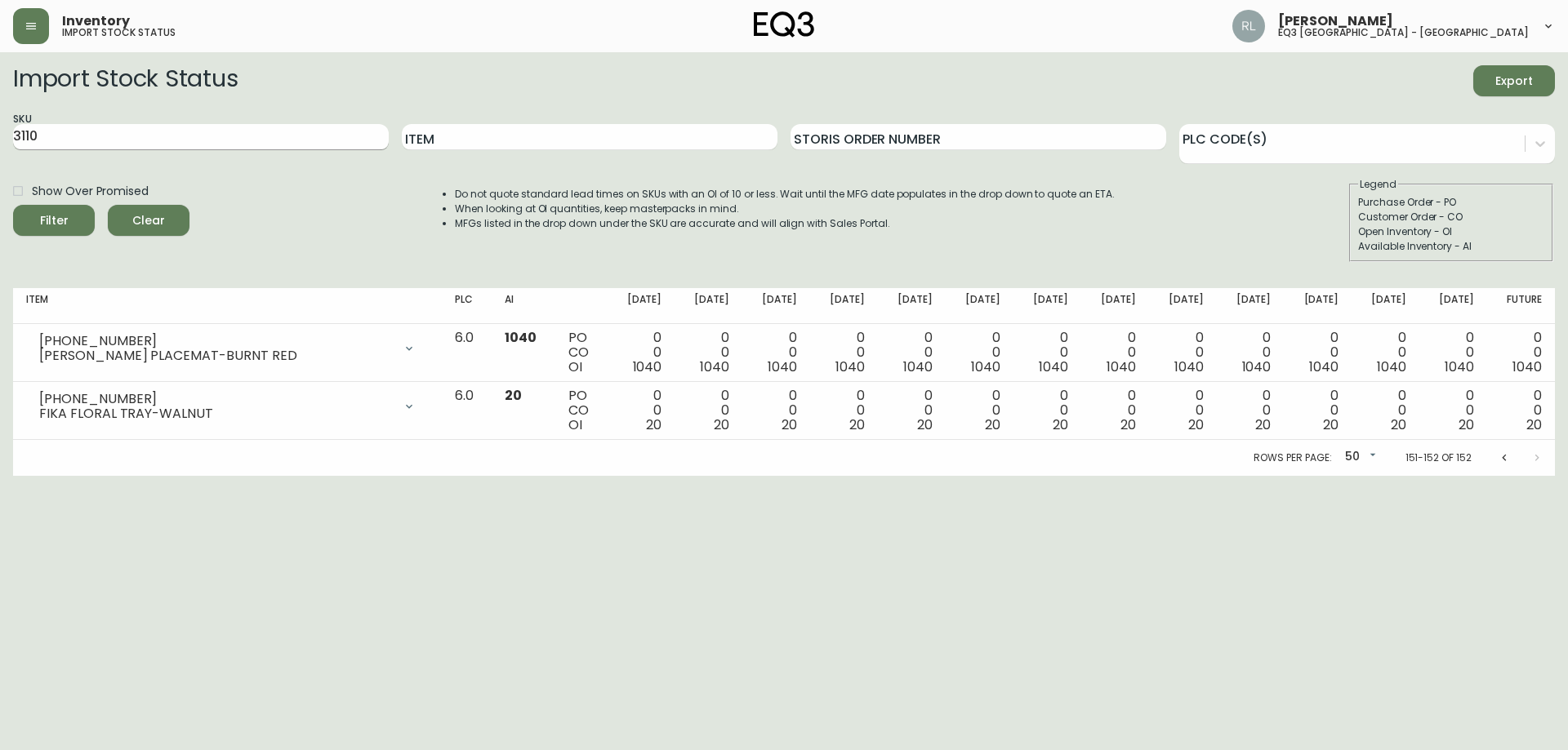
click at [29, 138] on input "3110" at bounding box center [201, 137] width 376 height 26
click at [13, 205] on button "Filter" at bounding box center [54, 220] width 82 height 31
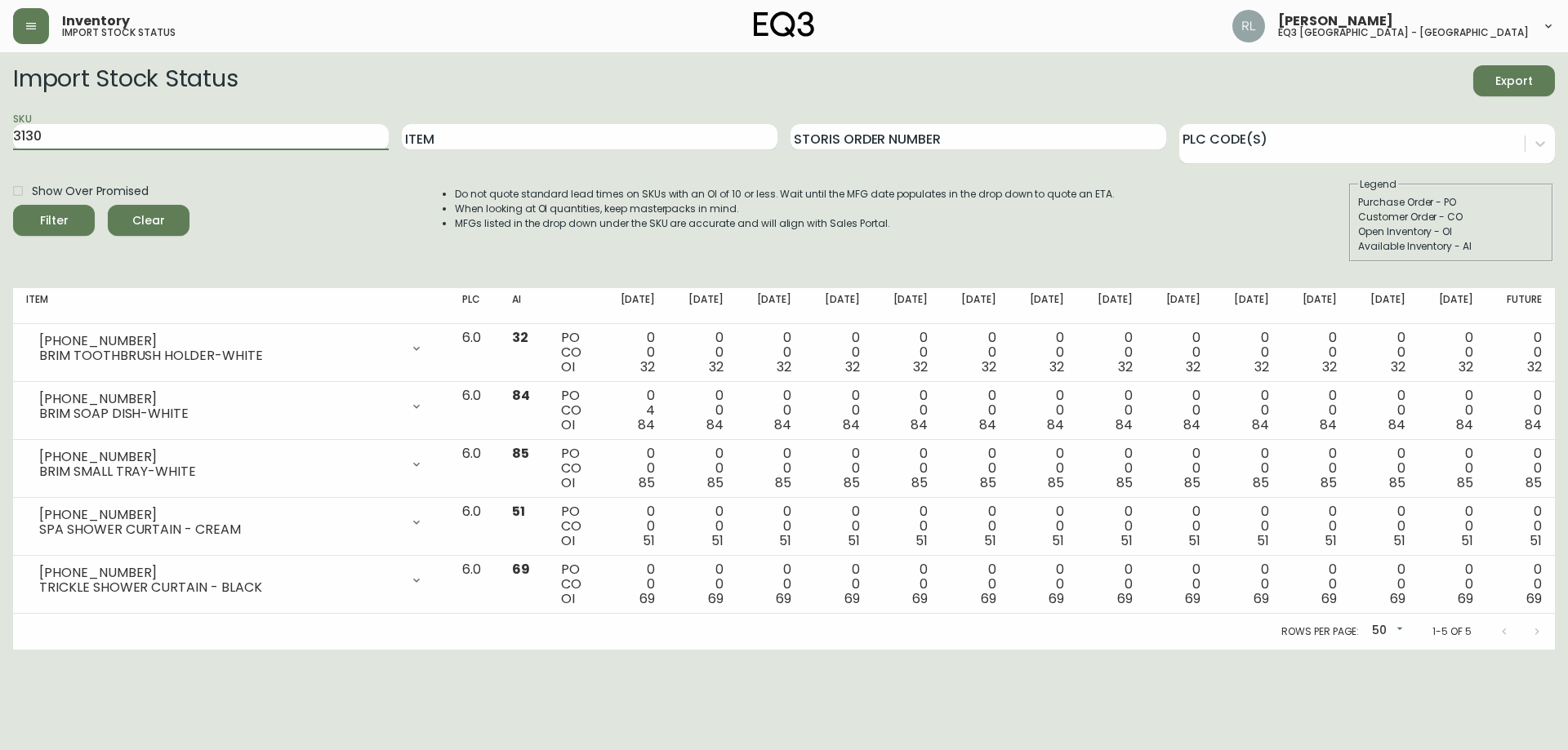
click at [13, 205] on button "Filter" at bounding box center [54, 220] width 82 height 31
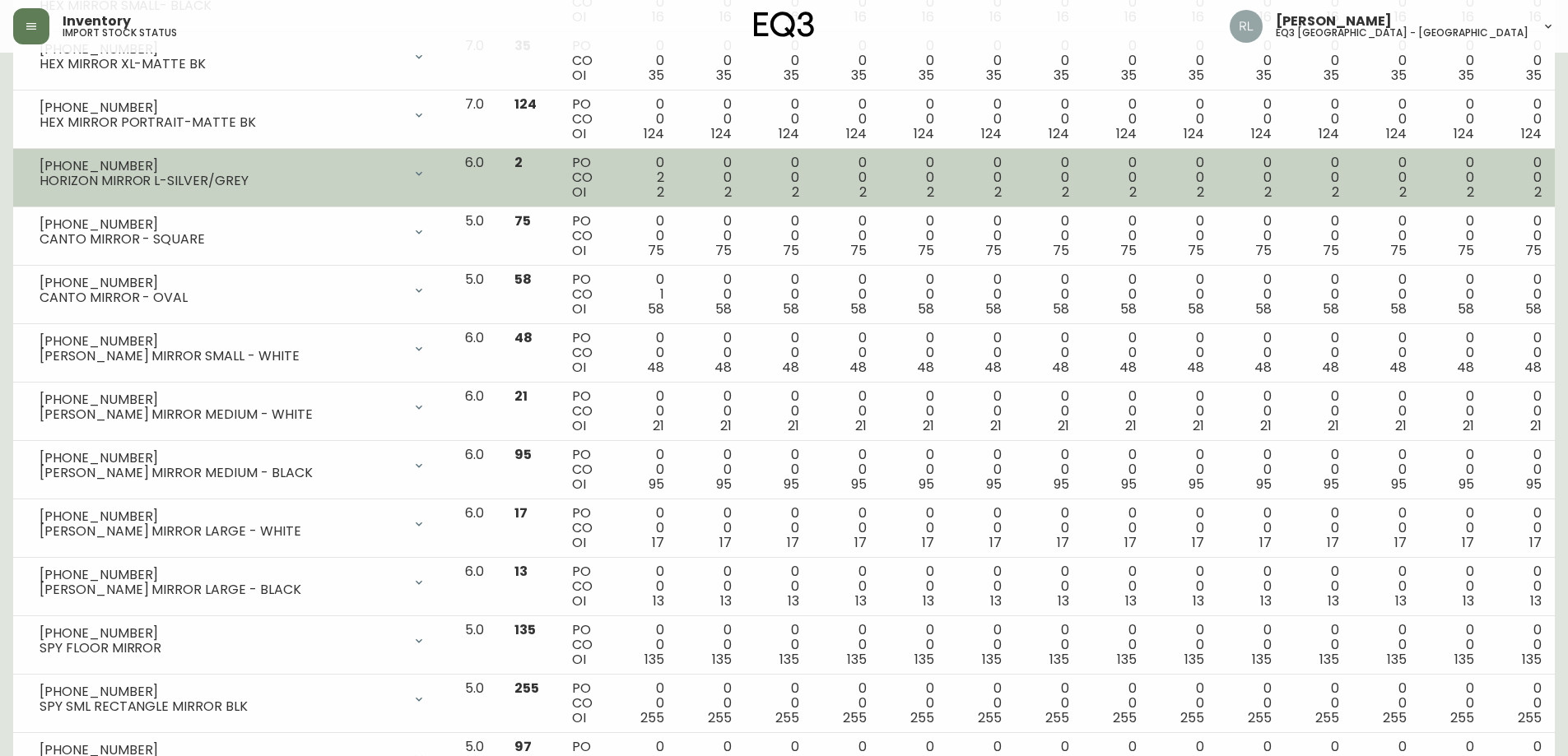
scroll to position [494, 0]
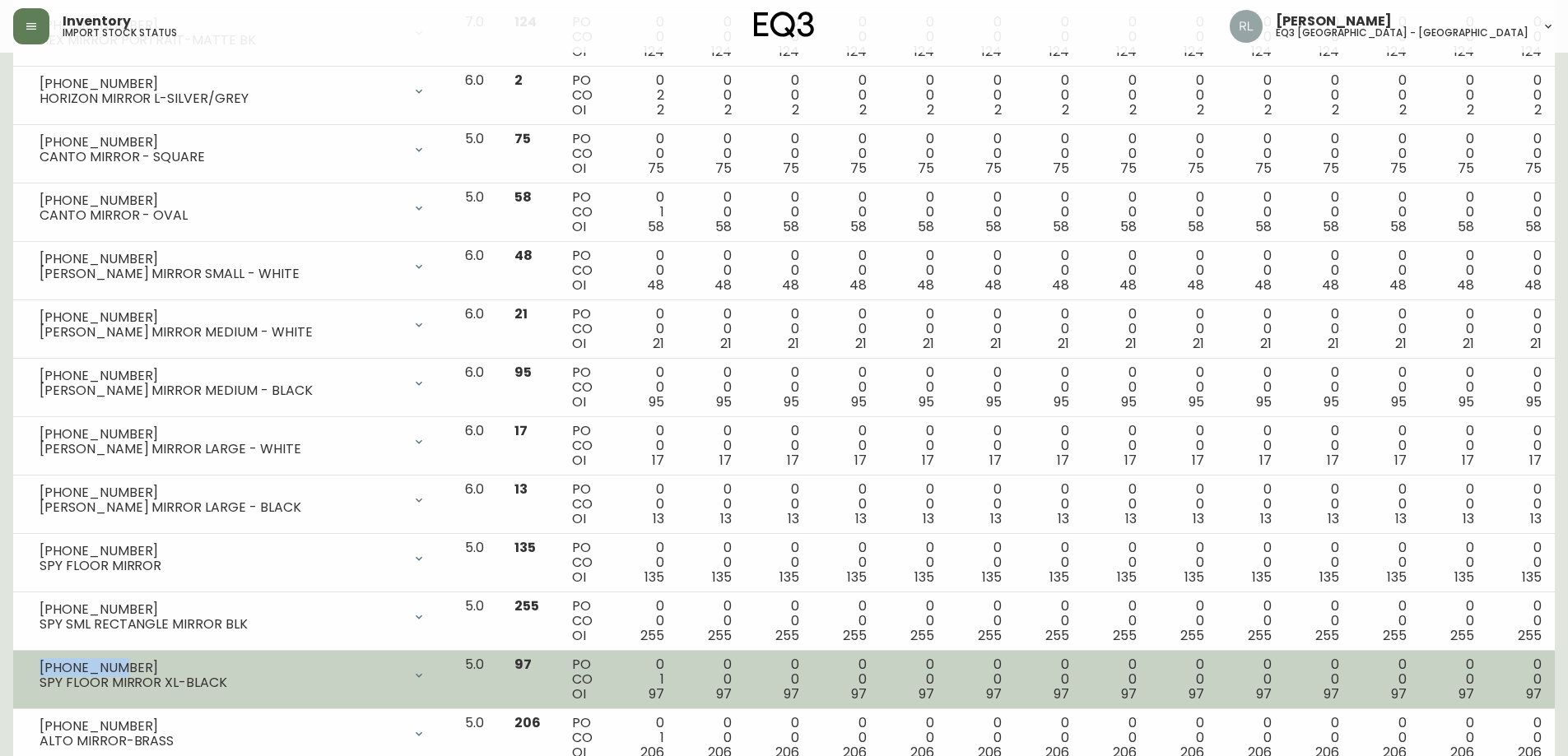
drag, startPoint x: 111, startPoint y: 665, endPoint x: 30, endPoint y: 664, distance: 81.0
click at [30, 664] on div "[PHONE_NUMBER] SPY FLOOR MIRROR XL-BLACK" at bounding box center [232, 675] width 412 height 36
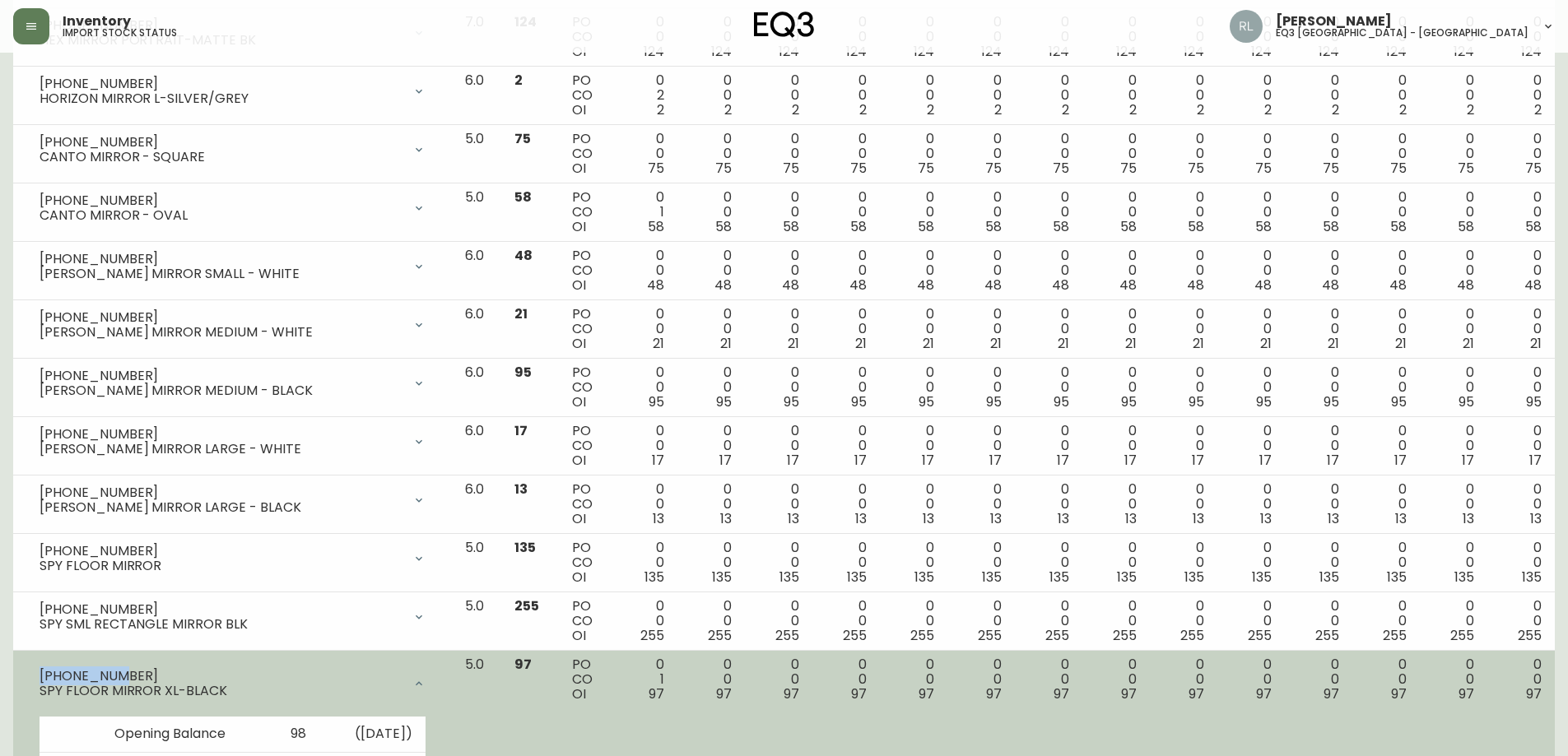
drag, startPoint x: 459, startPoint y: 684, endPoint x: 476, endPoint y: 658, distance: 31.1
click at [426, 684] on icon at bounding box center [419, 684] width 13 height 13
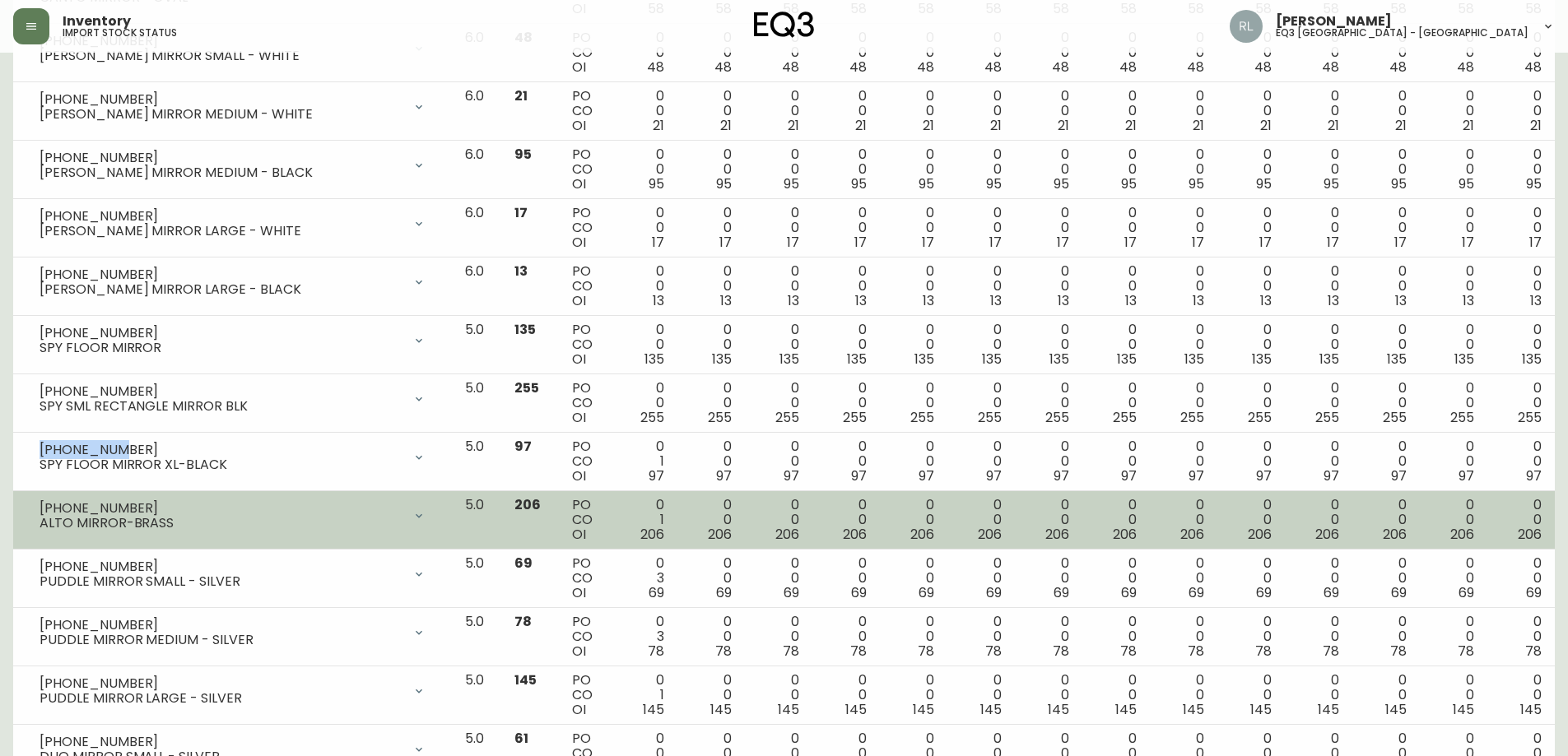
scroll to position [741, 0]
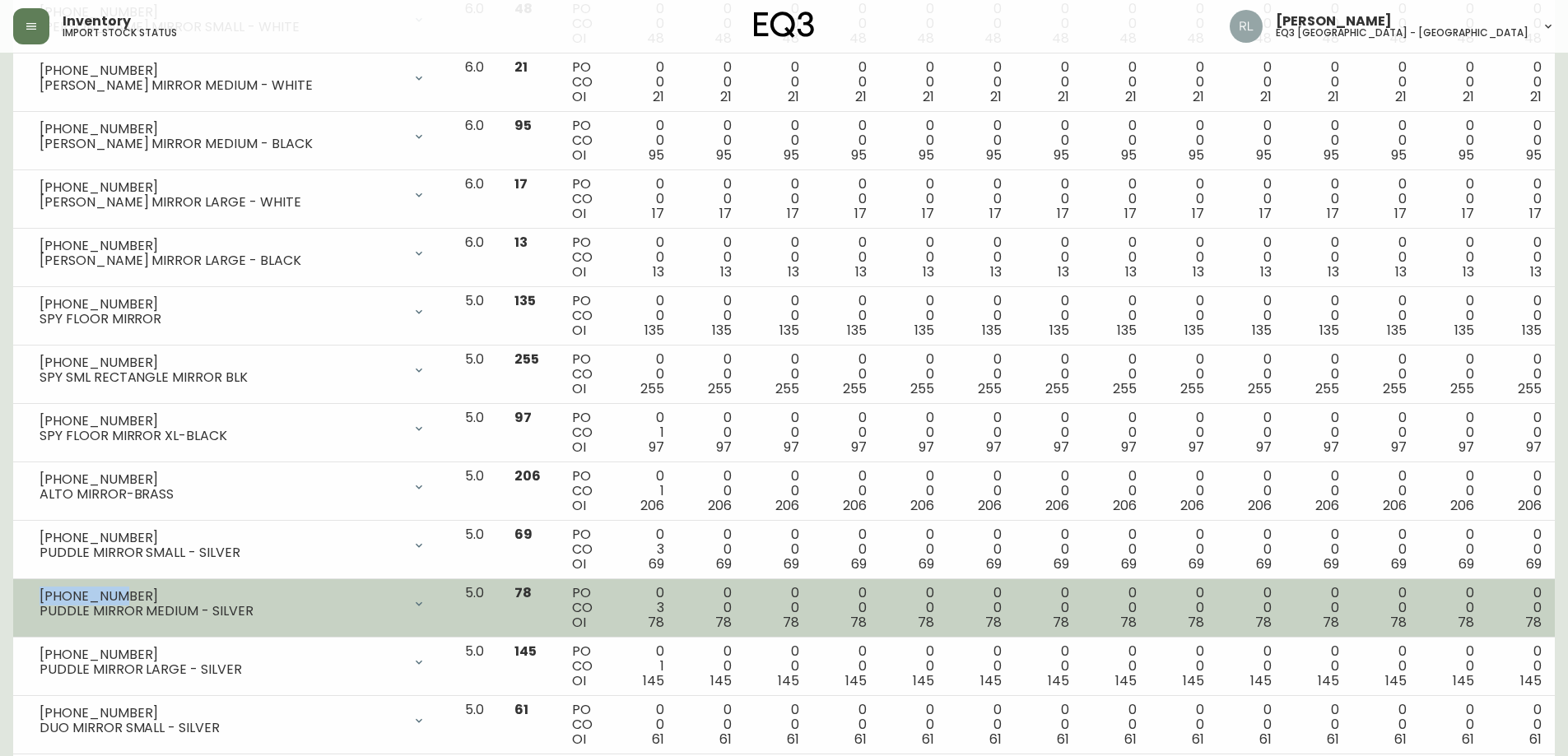
drag, startPoint x: 106, startPoint y: 593, endPoint x: 40, endPoint y: 593, distance: 66.0
click at [40, 593] on div "[PHONE_NUMBER]" at bounding box center [221, 597] width 363 height 15
click at [436, 592] on div at bounding box center [419, 604] width 33 height 33
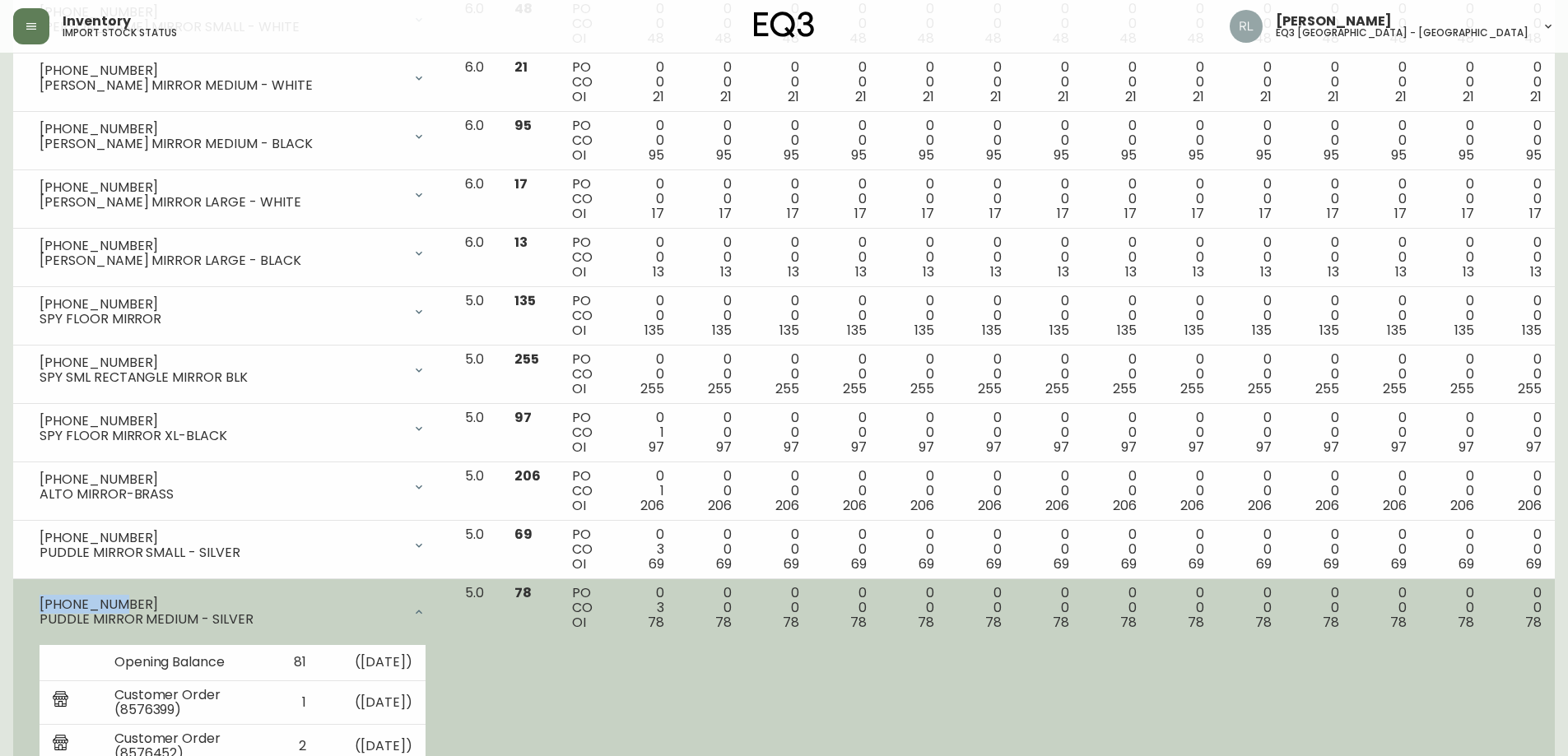
click at [438, 595] on div "[PHONE_NUMBER] PUDDLE MIRROR MEDIUM - SILVER" at bounding box center [232, 612] width 412 height 53
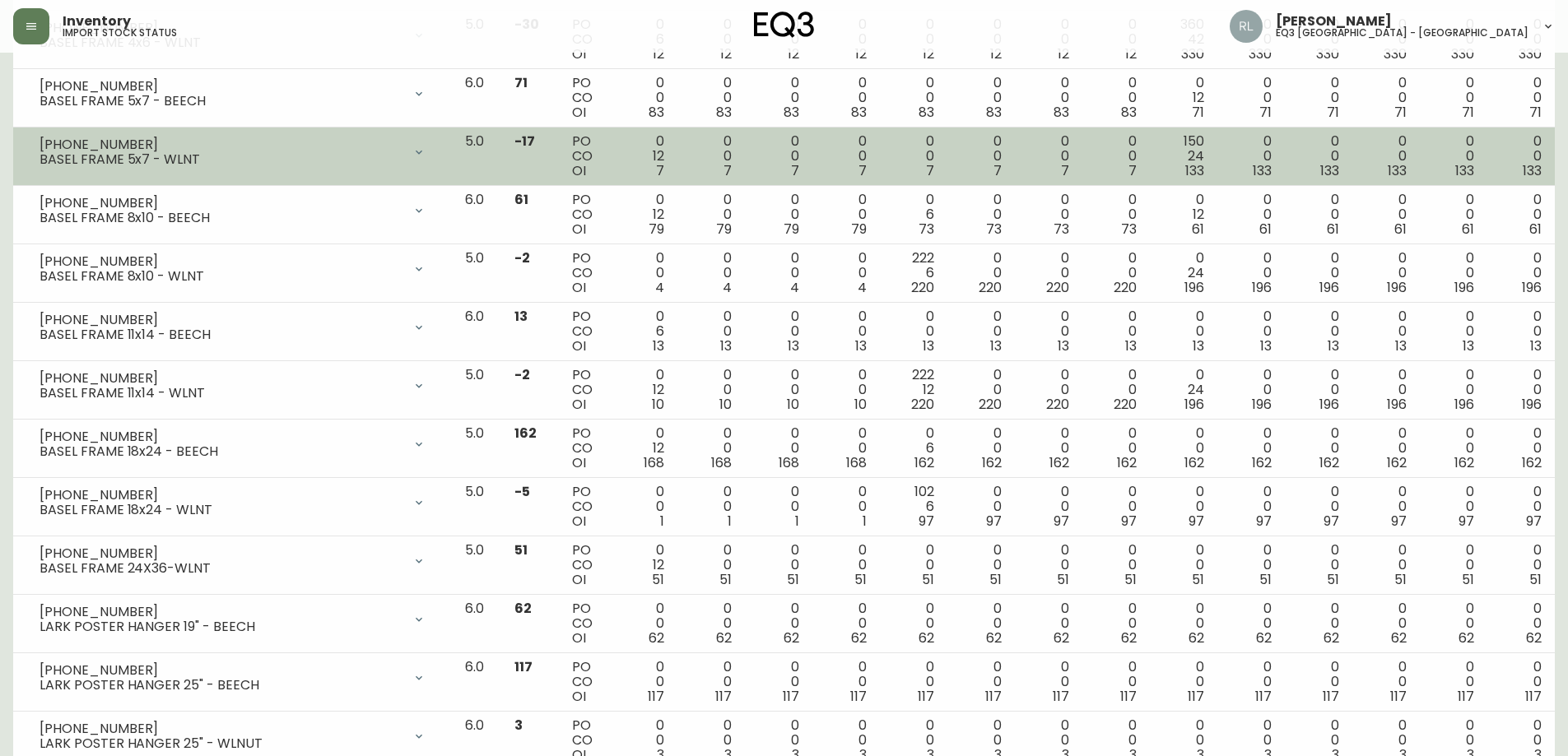
scroll to position [2387, 0]
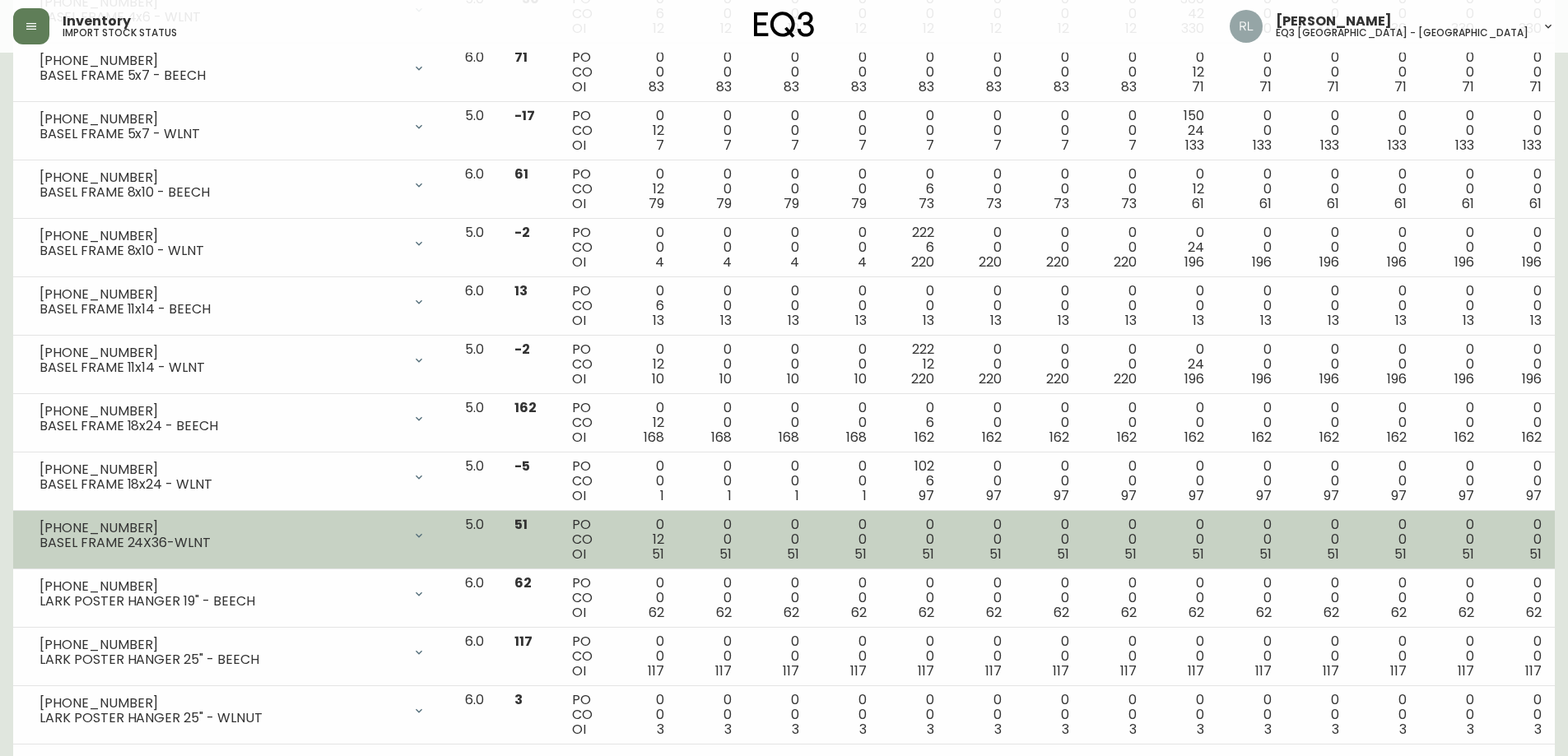
click at [426, 536] on icon at bounding box center [419, 536] width 13 height 13
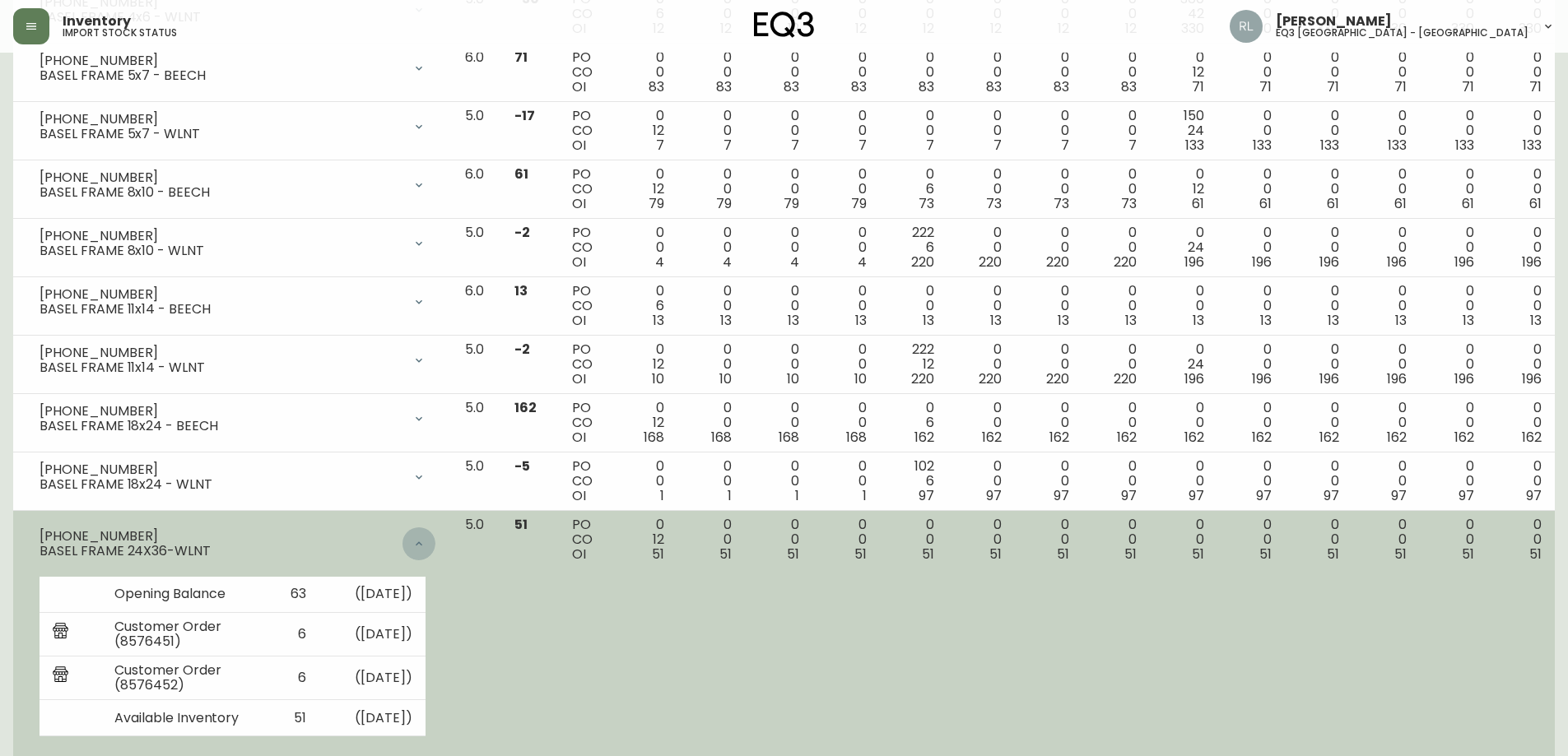
click at [436, 536] on div at bounding box center [419, 544] width 33 height 33
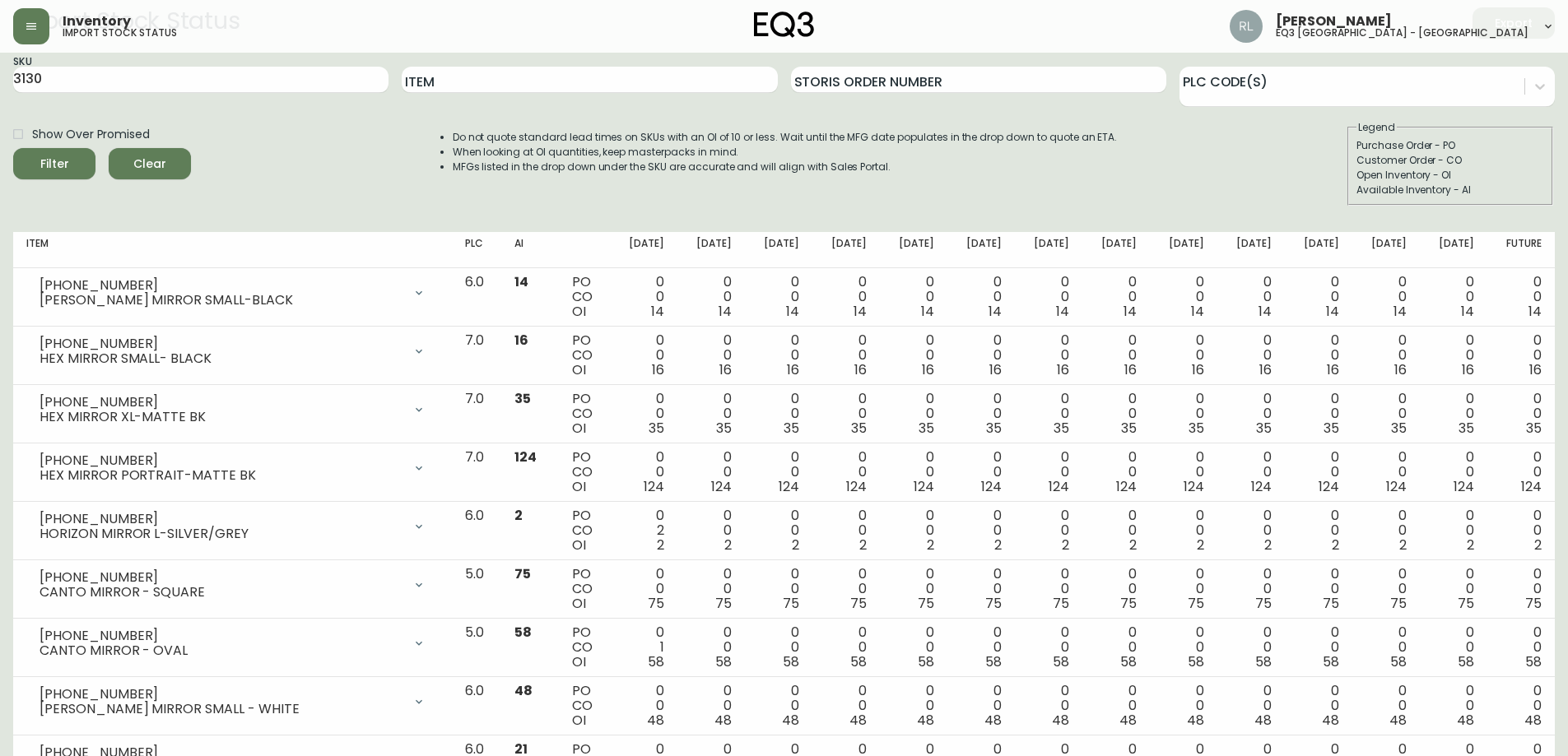
scroll to position [0, 0]
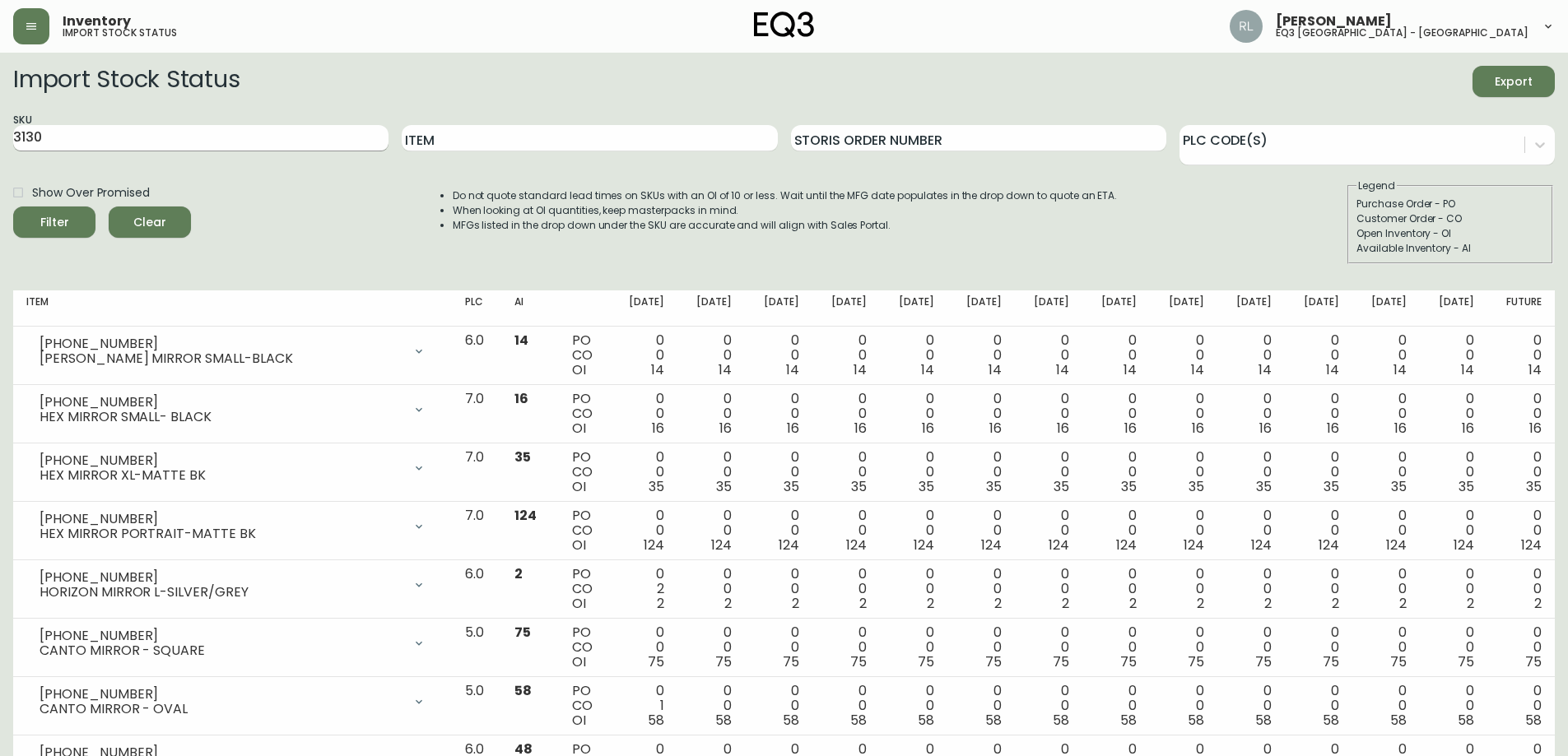
click at [32, 136] on input "3130" at bounding box center [201, 138] width 376 height 26
click at [13, 207] on button "Filter" at bounding box center [55, 222] width 82 height 31
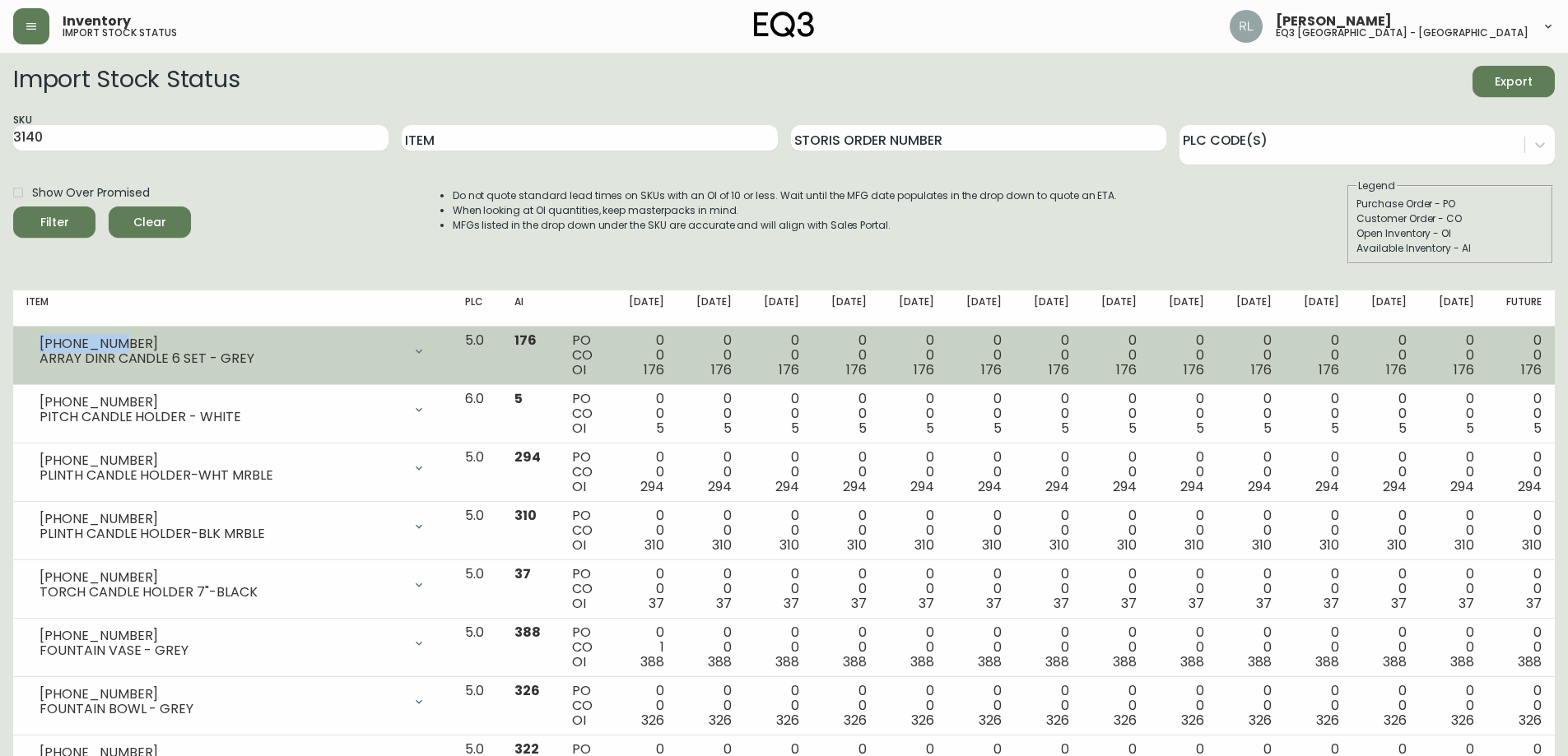
drag, startPoint x: 115, startPoint y: 341, endPoint x: 39, endPoint y: 338, distance: 76.1
click at [39, 338] on div "[PHONE_NUMBER]" at bounding box center [221, 344] width 363 height 15
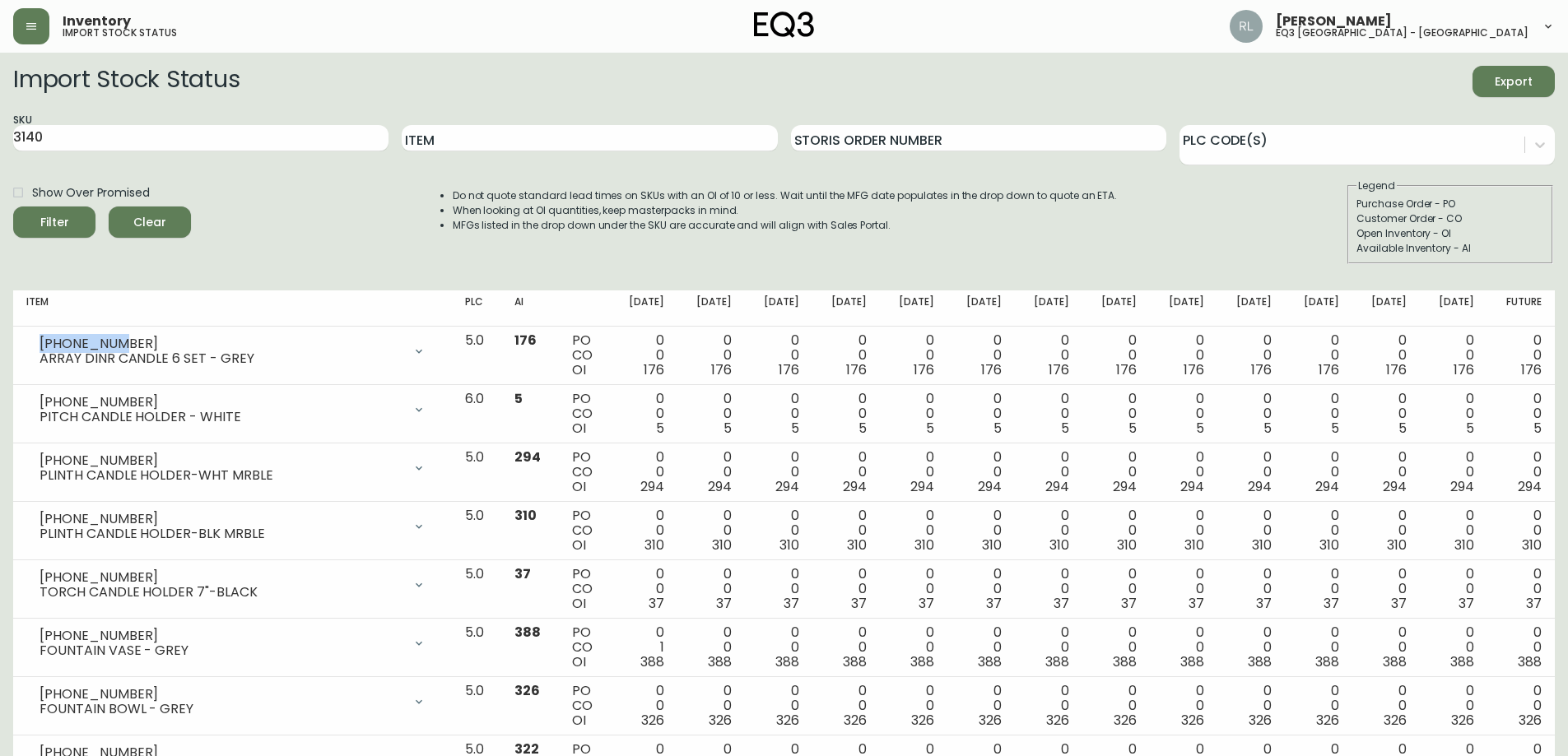
click at [235, 216] on div "Show Over Promised Filter Clear Do not quote standard lead times on SKUs with a…" at bounding box center [784, 222] width 1541 height 86
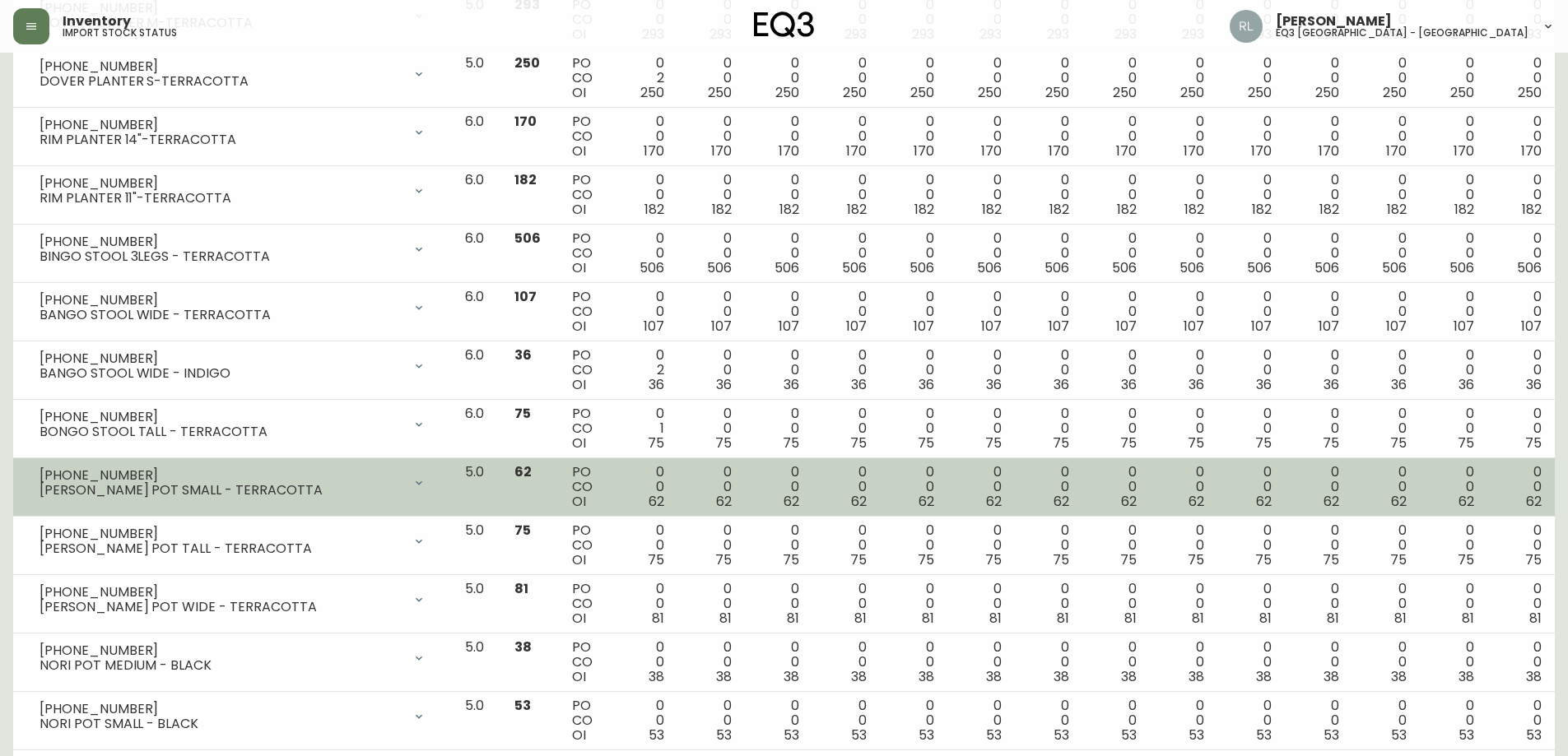
scroll to position [2528, 0]
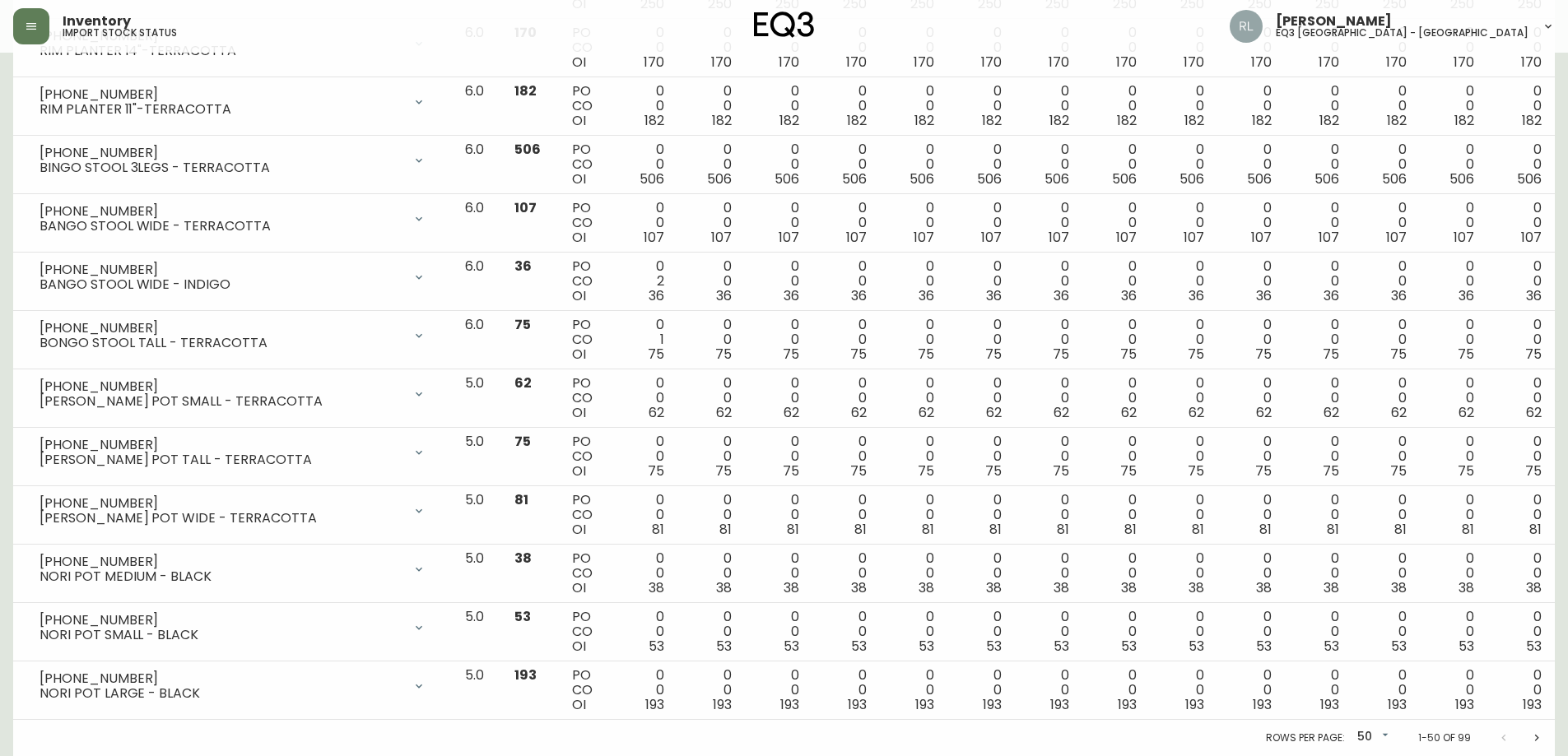
click at [1538, 744] on icon "Next page" at bounding box center [1536, 738] width 13 height 13
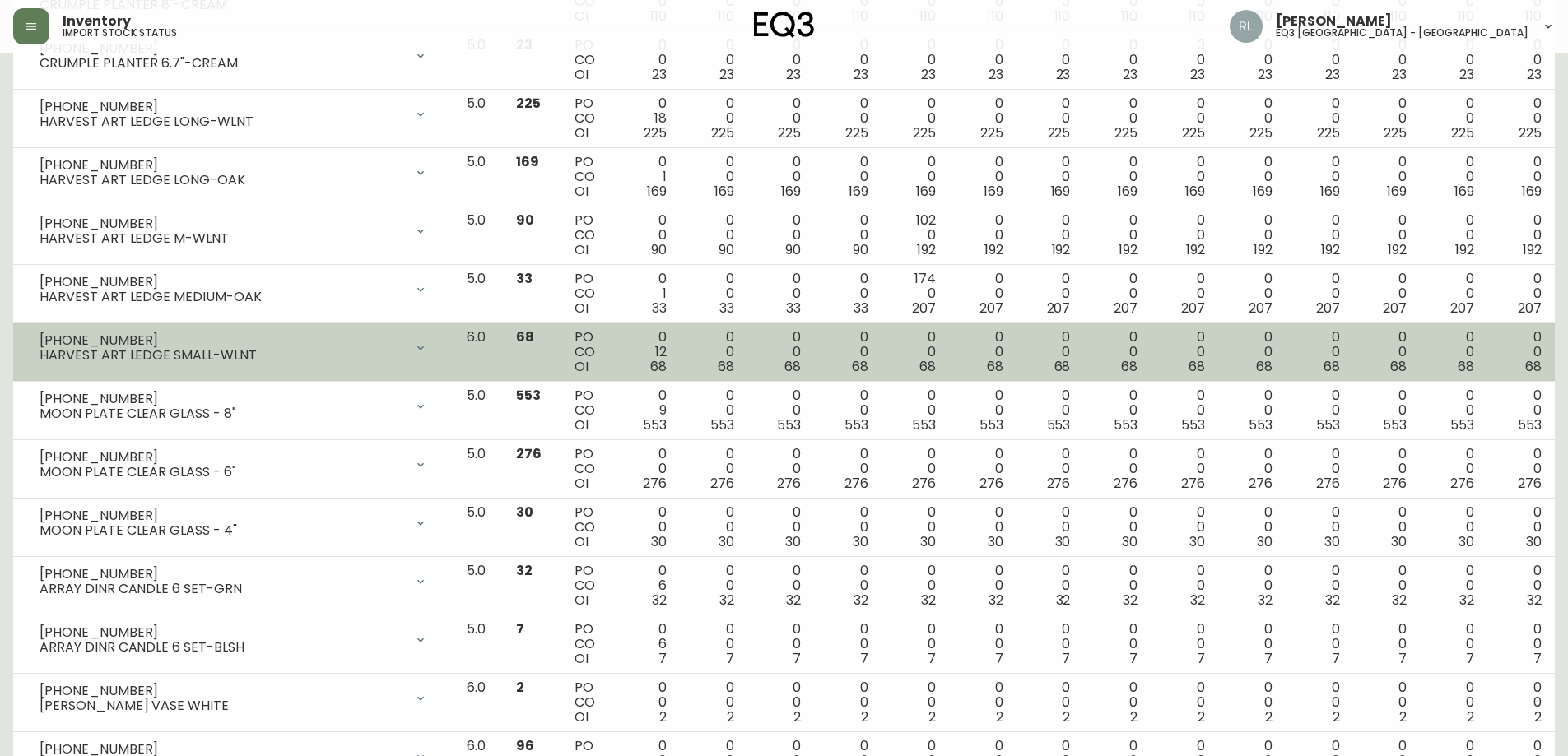
scroll to position [494, 0]
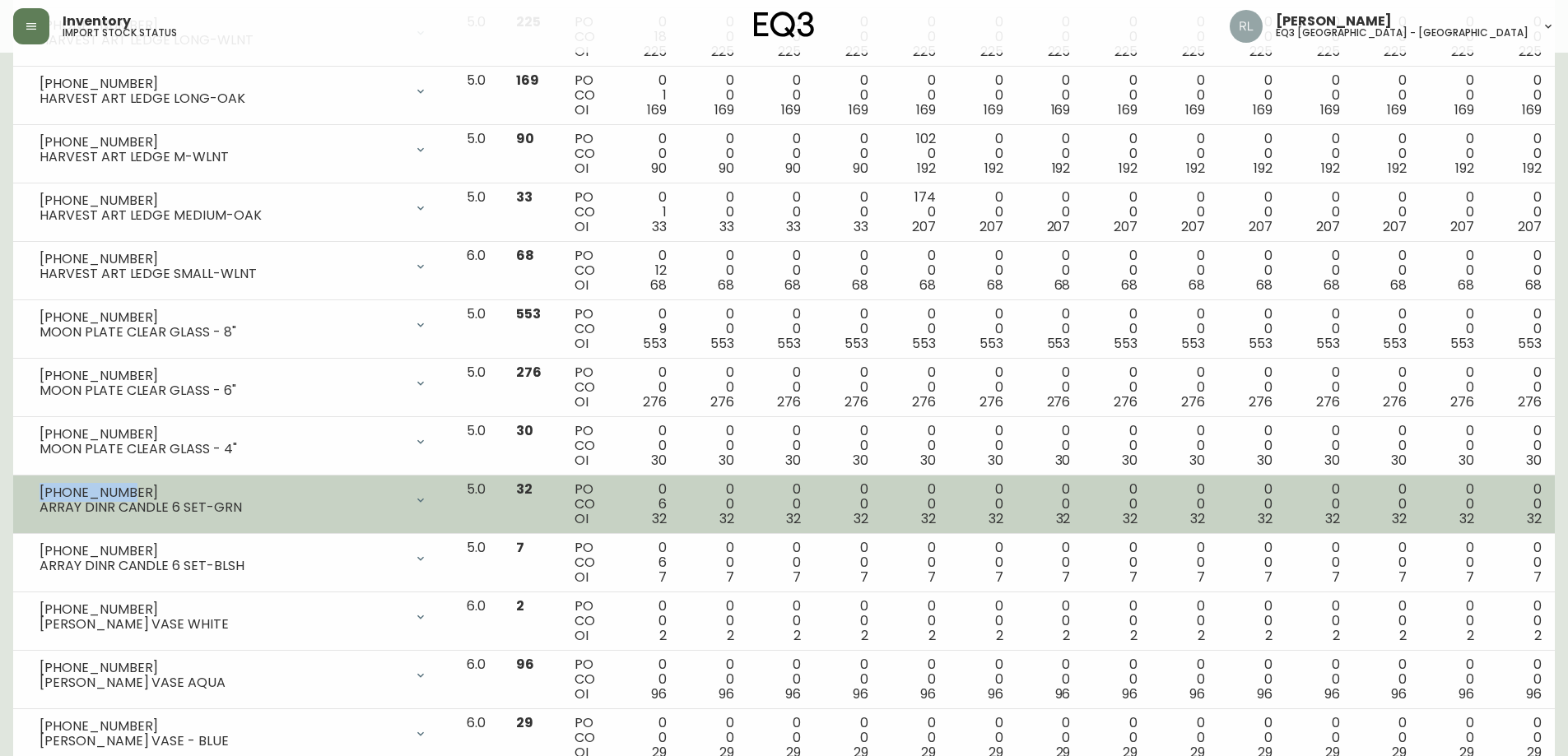
drag, startPoint x: 124, startPoint y: 493, endPoint x: 38, endPoint y: 484, distance: 86.5
click at [38, 484] on div "[PHONE_NUMBER] ARRAY DINR CANDLE 6 SET-GRN" at bounding box center [233, 500] width 414 height 36
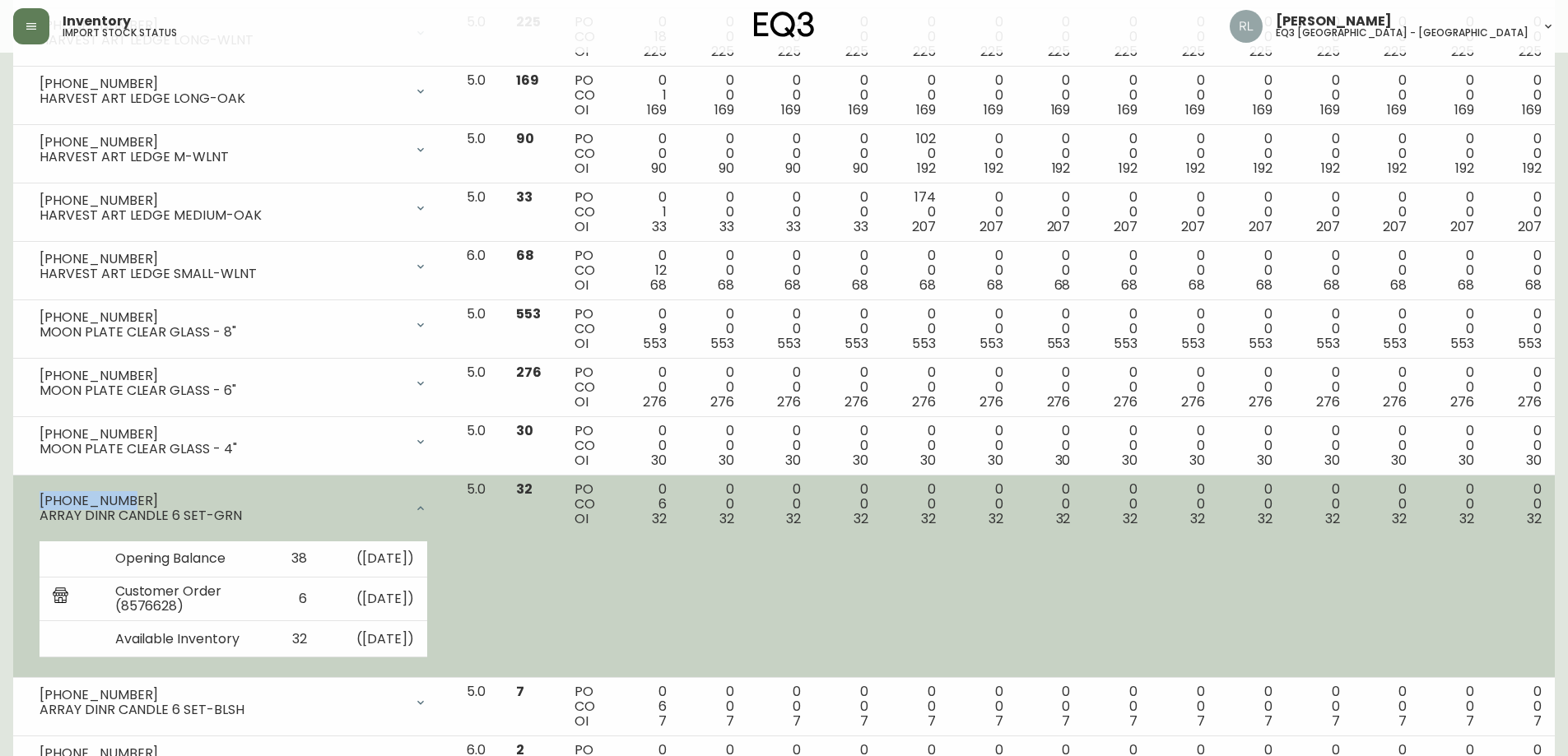
click at [157, 490] on div "[PHONE_NUMBER] ARRAY DINR CANDLE 6 SET-GRN" at bounding box center [233, 508] width 414 height 53
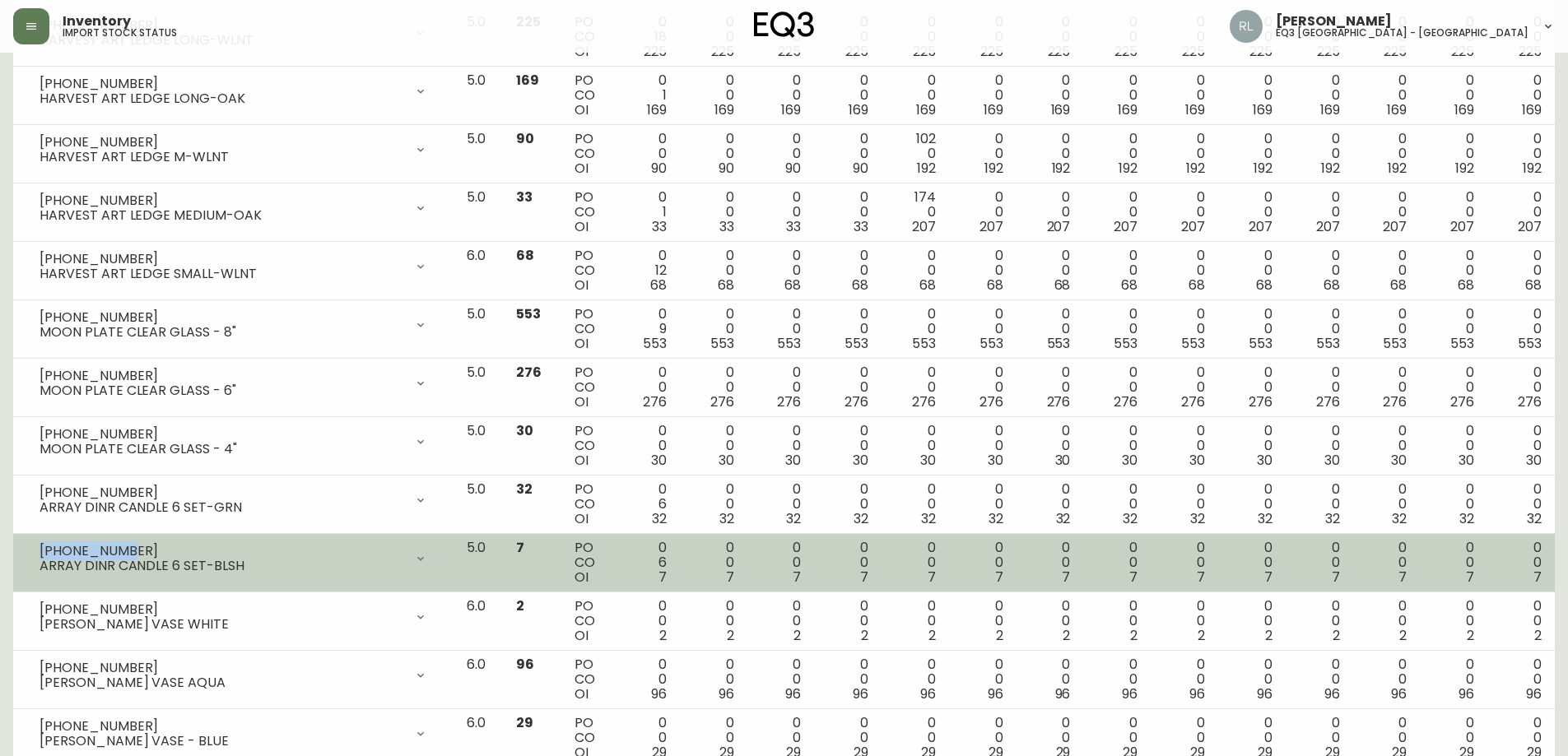
drag, startPoint x: 133, startPoint y: 548, endPoint x: 38, endPoint y: 542, distance: 95.2
click at [38, 542] on div "[PHONE_NUMBER] ARRAY DINR CANDLE 6 SET-BLSH" at bounding box center [233, 558] width 414 height 36
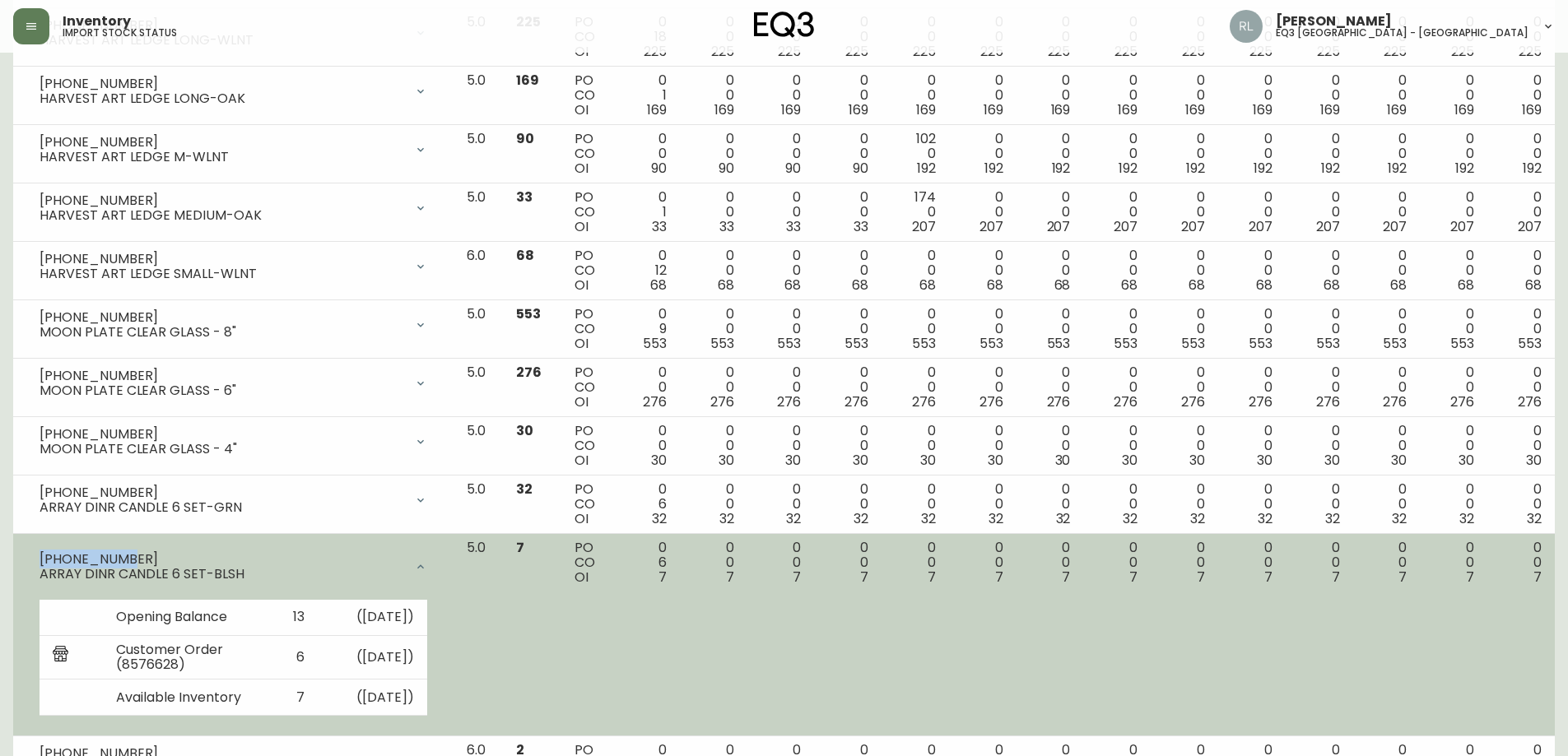
click at [427, 565] on icon at bounding box center [420, 567] width 13 height 13
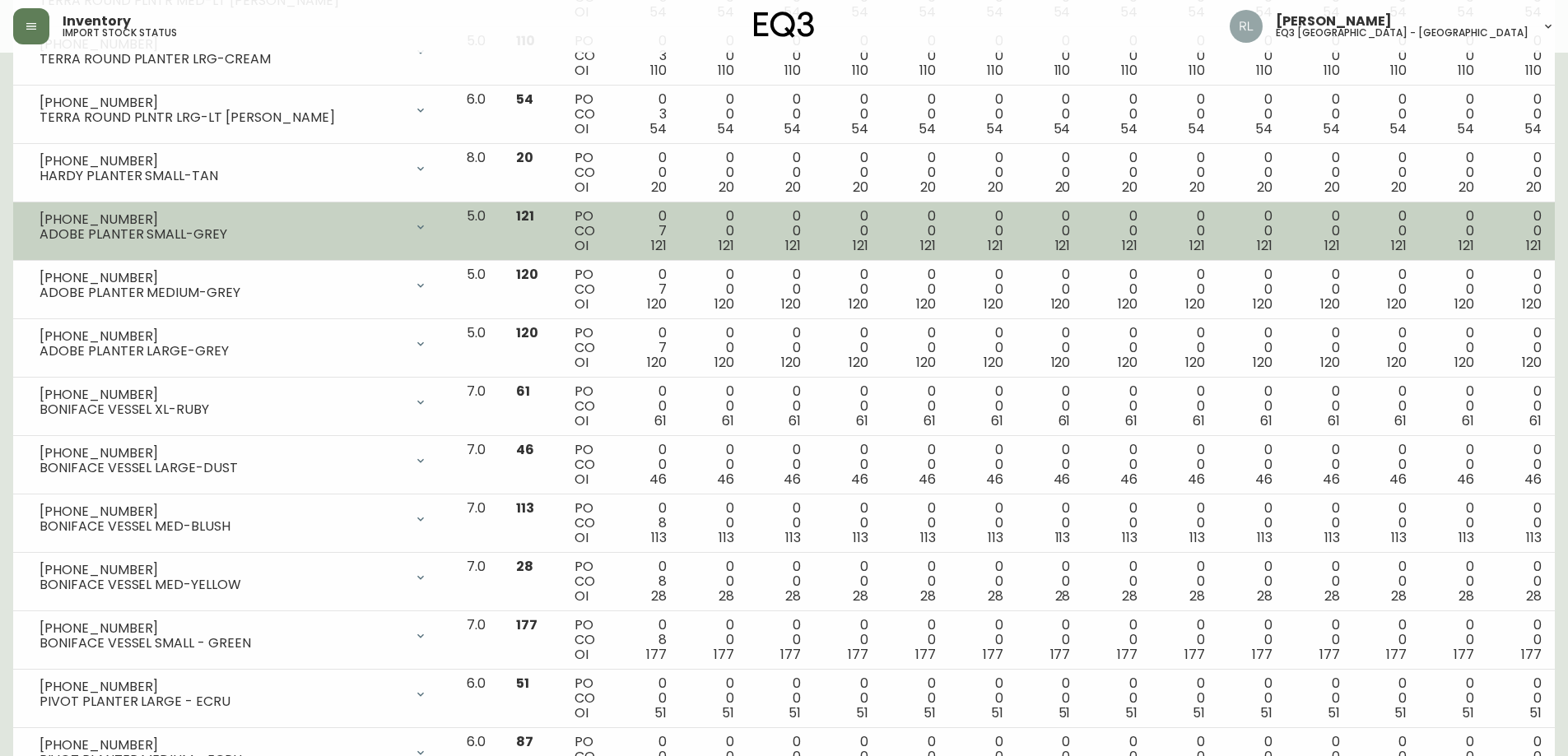
scroll to position [2140, 0]
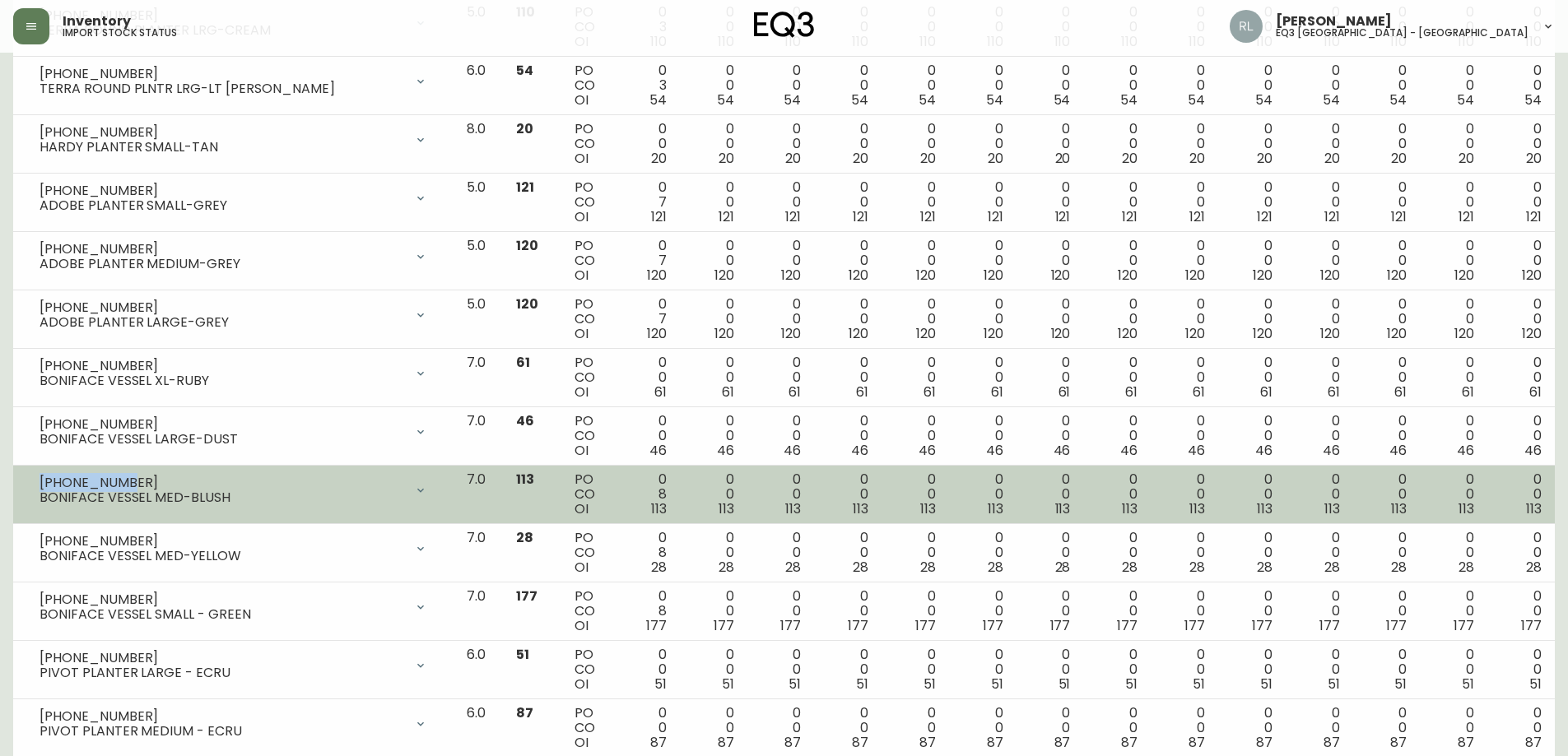
drag, startPoint x: 122, startPoint y: 481, endPoint x: 36, endPoint y: 475, distance: 86.2
click at [36, 475] on div "[PHONE_NUMBER] BONIFACE VESSEL MED-BLUSH" at bounding box center [233, 490] width 414 height 36
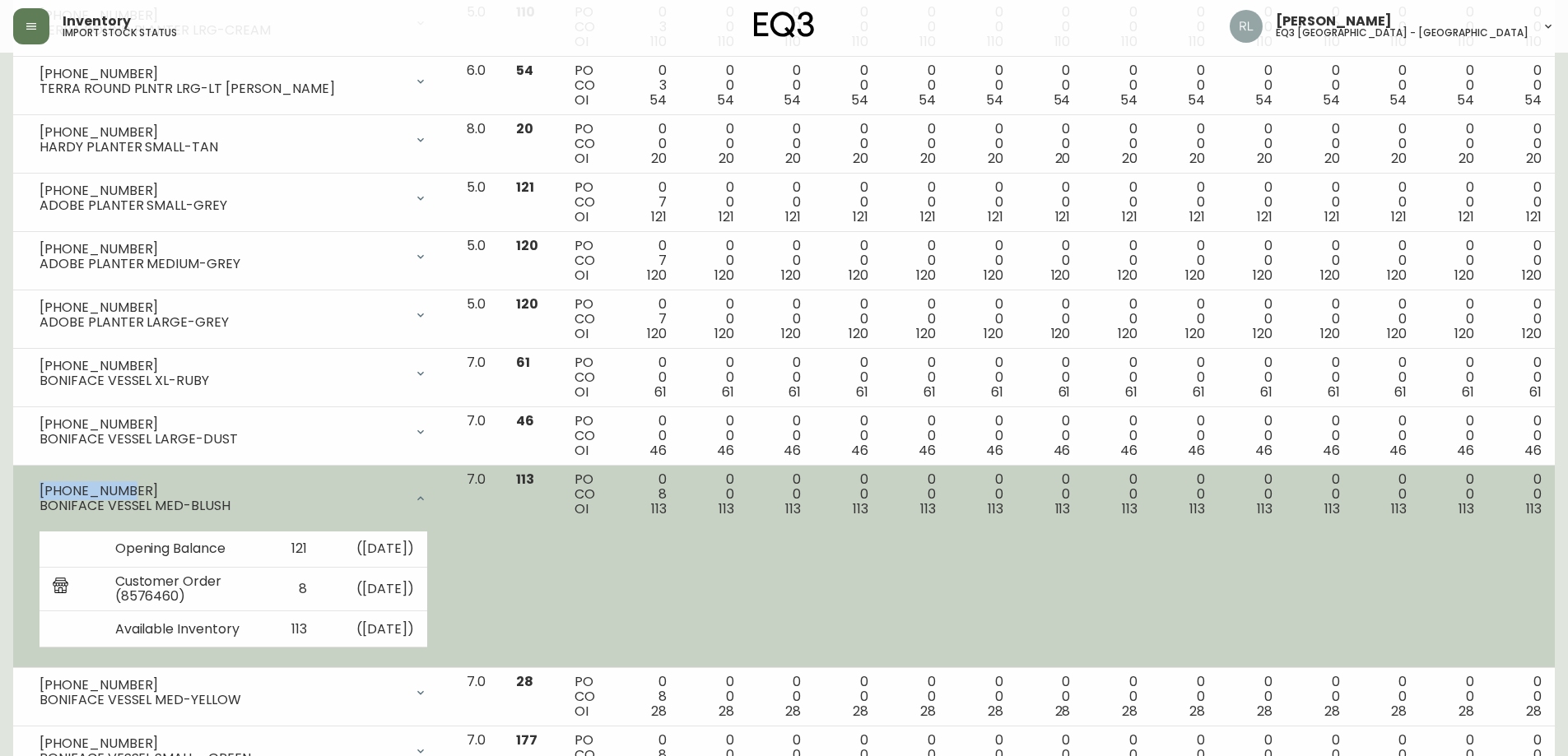
click at [175, 487] on div "[PHONE_NUMBER]" at bounding box center [222, 491] width 365 height 15
click at [437, 505] on div at bounding box center [420, 498] width 33 height 33
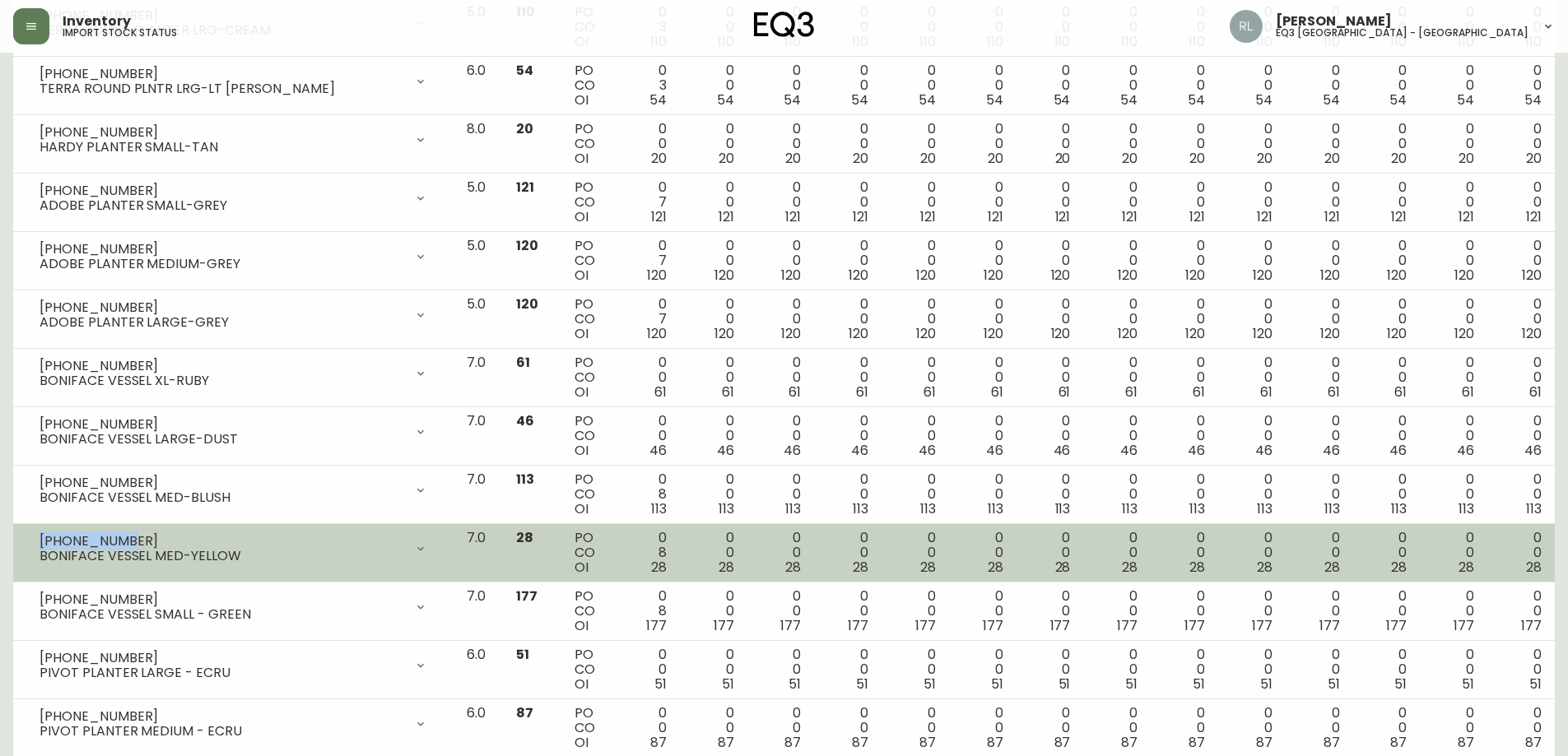
drag, startPoint x: 128, startPoint y: 540, endPoint x: 38, endPoint y: 535, distance: 90.1
click at [38, 535] on div "[PHONE_NUMBER] BONIFACE VESSEL MED-YELLOW" at bounding box center [233, 548] width 414 height 36
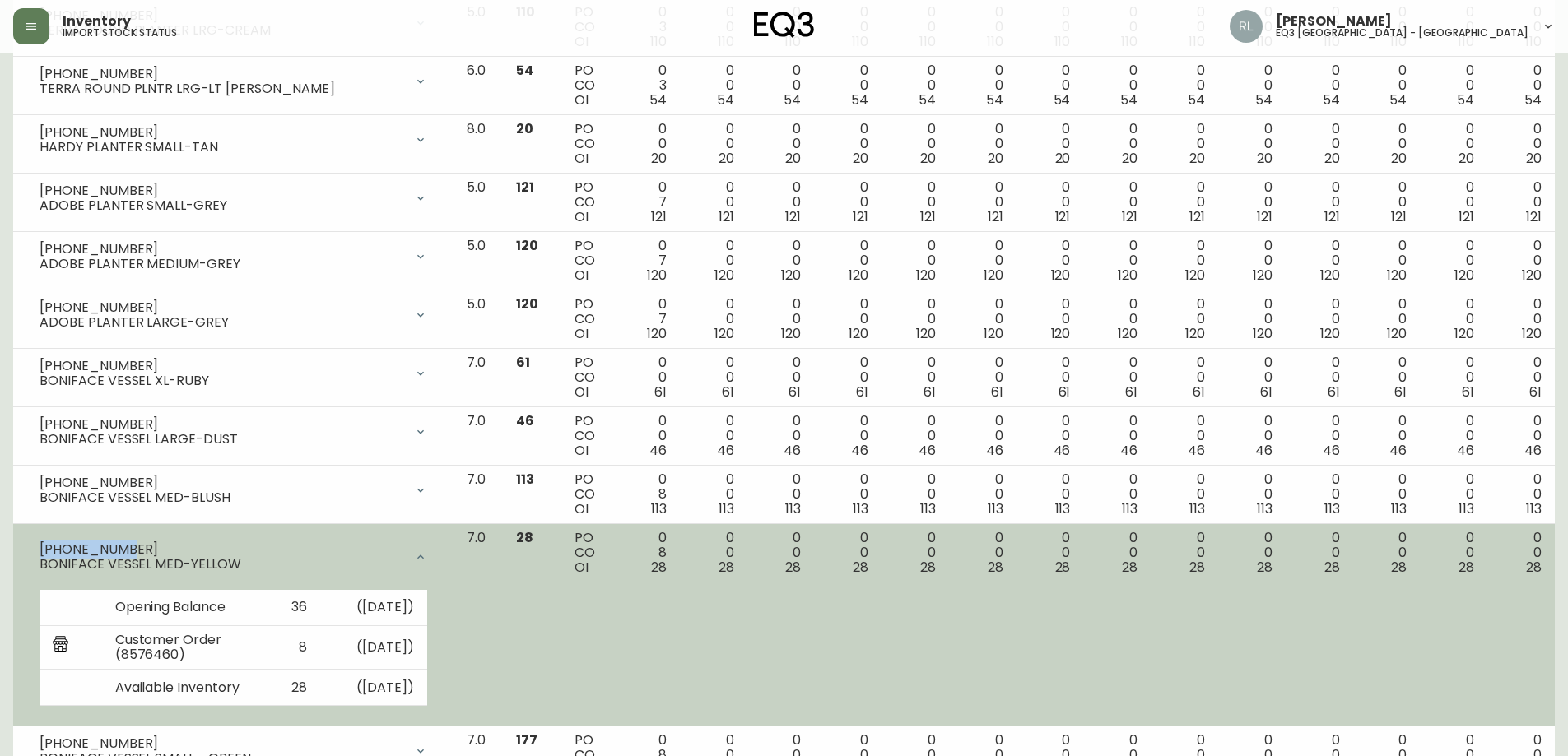
click at [427, 554] on icon at bounding box center [420, 556] width 13 height 13
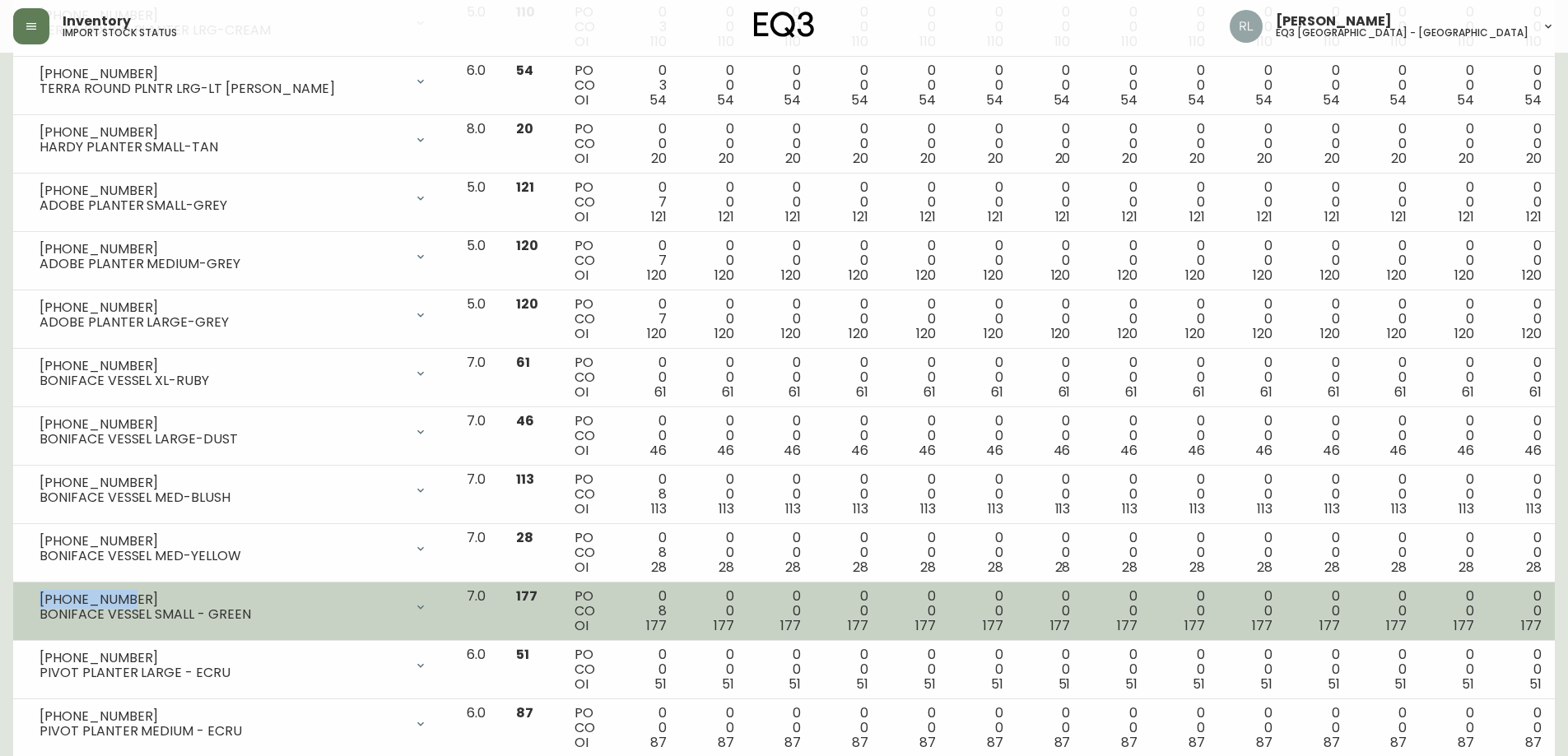
drag, startPoint x: 126, startPoint y: 597, endPoint x: 42, endPoint y: 599, distance: 84.0
click at [42, 599] on div "[PHONE_NUMBER]" at bounding box center [222, 599] width 365 height 15
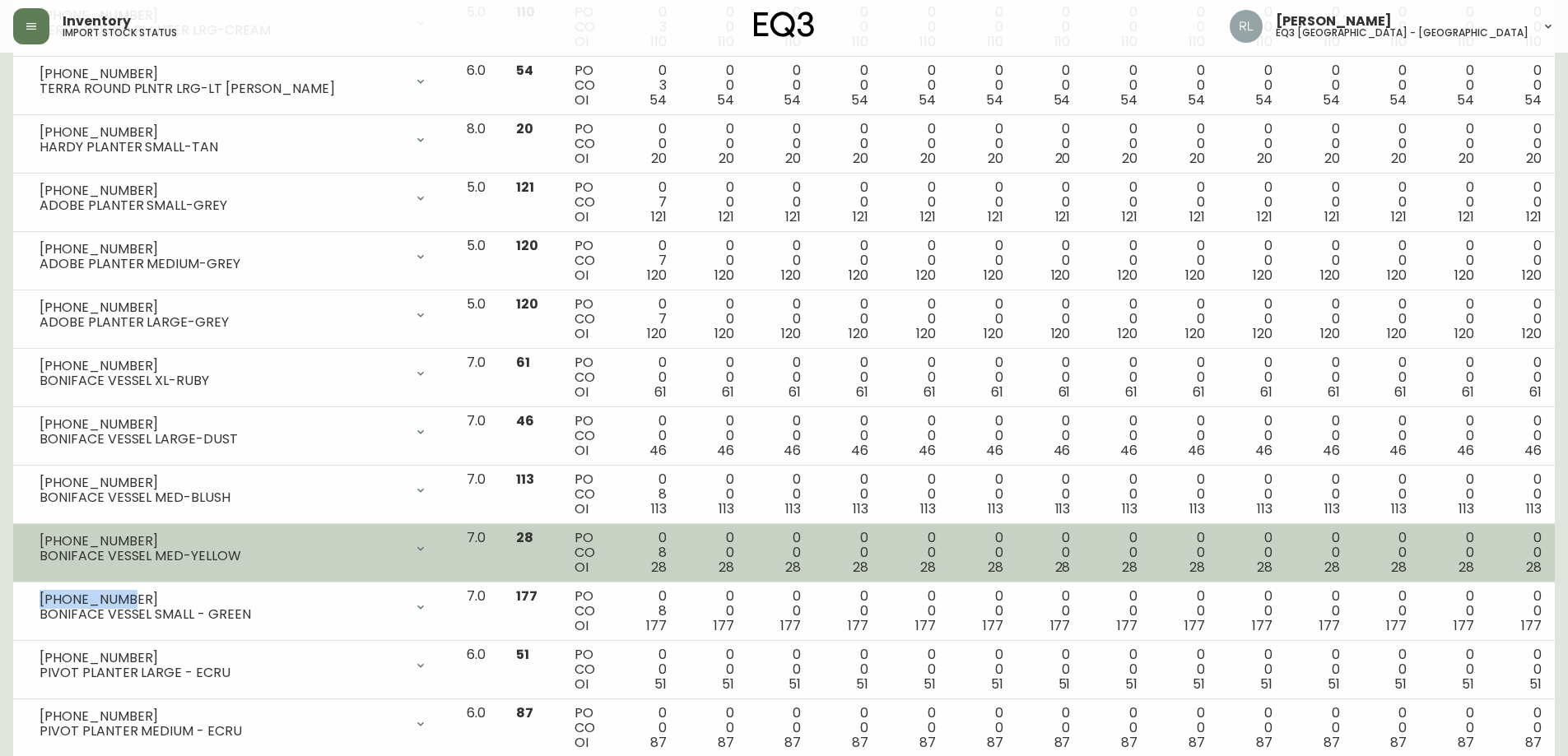
click at [359, 556] on div "BONIFACE VESSEL MED-YELLOW" at bounding box center [222, 556] width 365 height 15
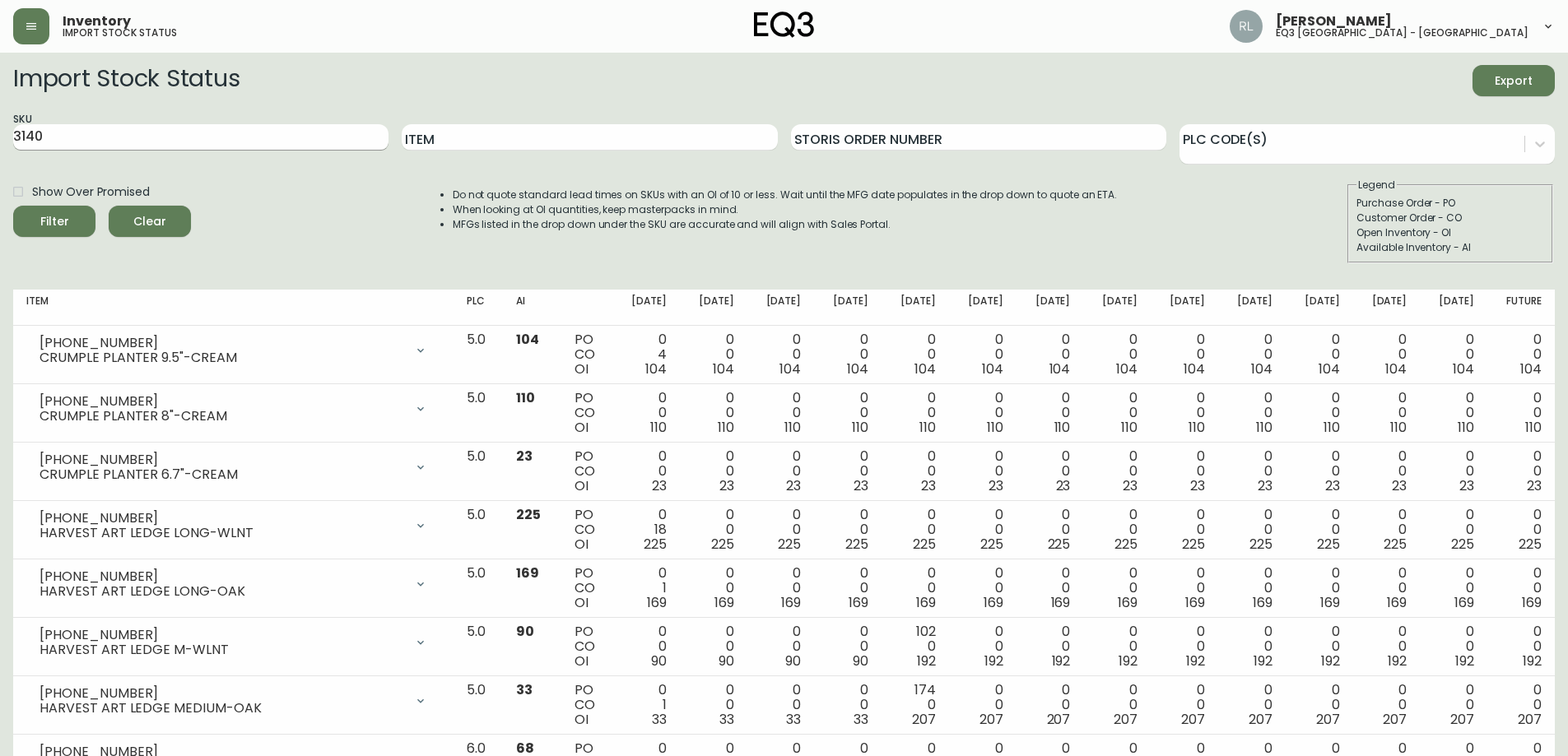
scroll to position [0, 0]
click at [76, 135] on input "3140" at bounding box center [201, 138] width 376 height 26
click at [13, 207] on button "Filter" at bounding box center [55, 222] width 82 height 31
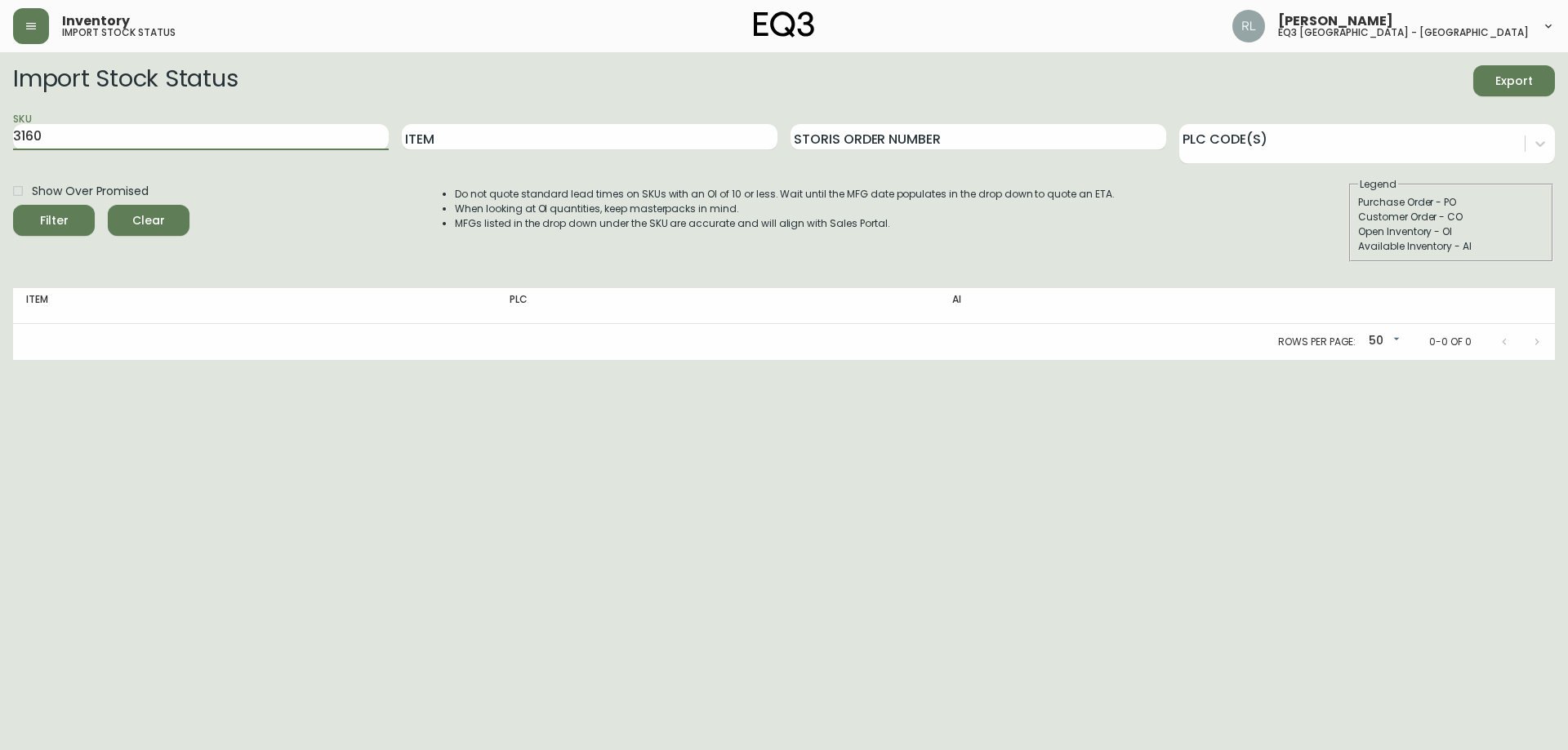
click at [13, 205] on button "Filter" at bounding box center [54, 220] width 82 height 31
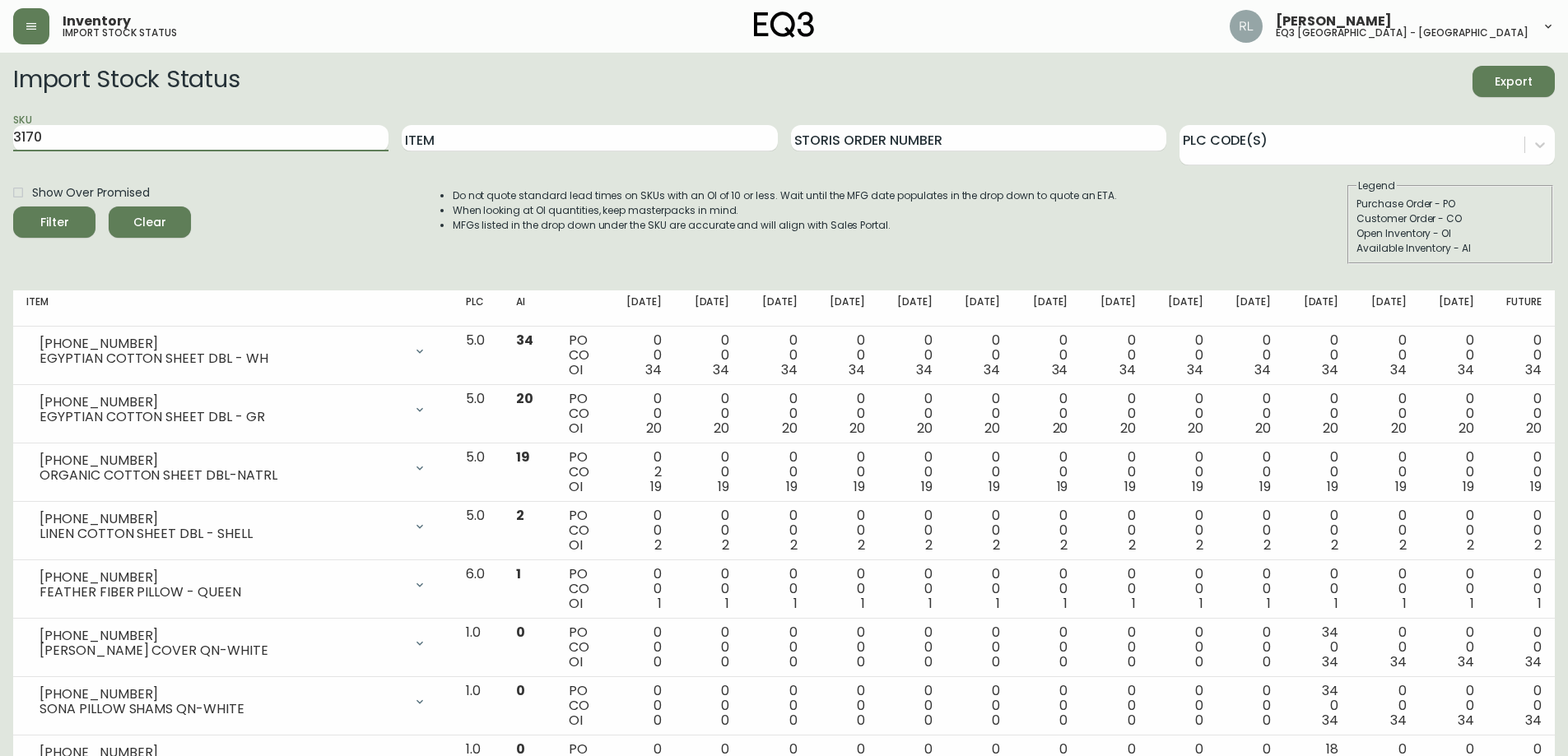
drag, startPoint x: 25, startPoint y: 136, endPoint x: 114, endPoint y: 197, distance: 107.9
click at [26, 136] on input "3170" at bounding box center [201, 138] width 376 height 26
click at [13, 207] on button "Filter" at bounding box center [55, 222] width 82 height 31
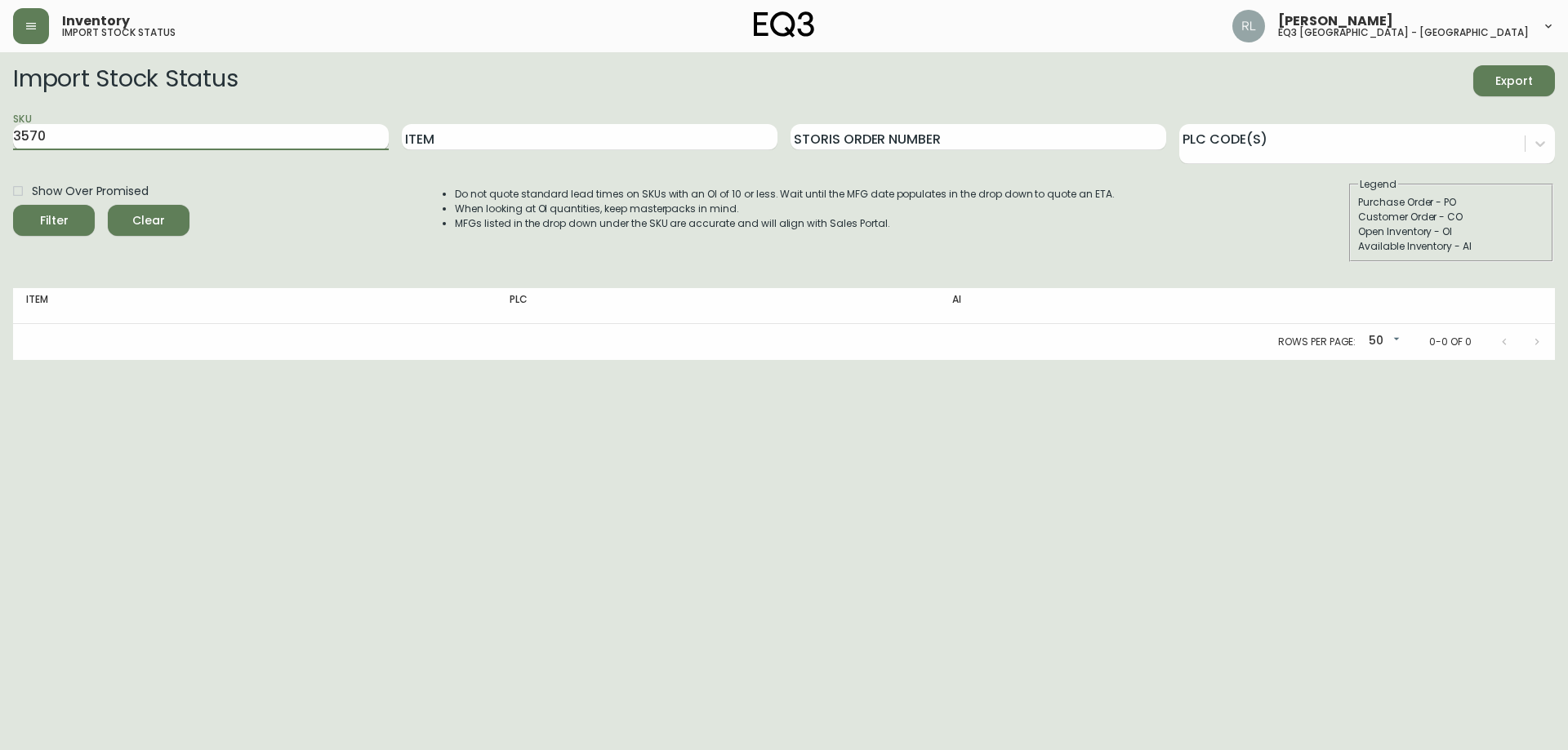
click at [13, 205] on button "Filter" at bounding box center [54, 220] width 82 height 31
type input "0"
type input "SILK"
click at [107, 130] on input "SKU" at bounding box center [201, 137] width 376 height 26
type input "5170"
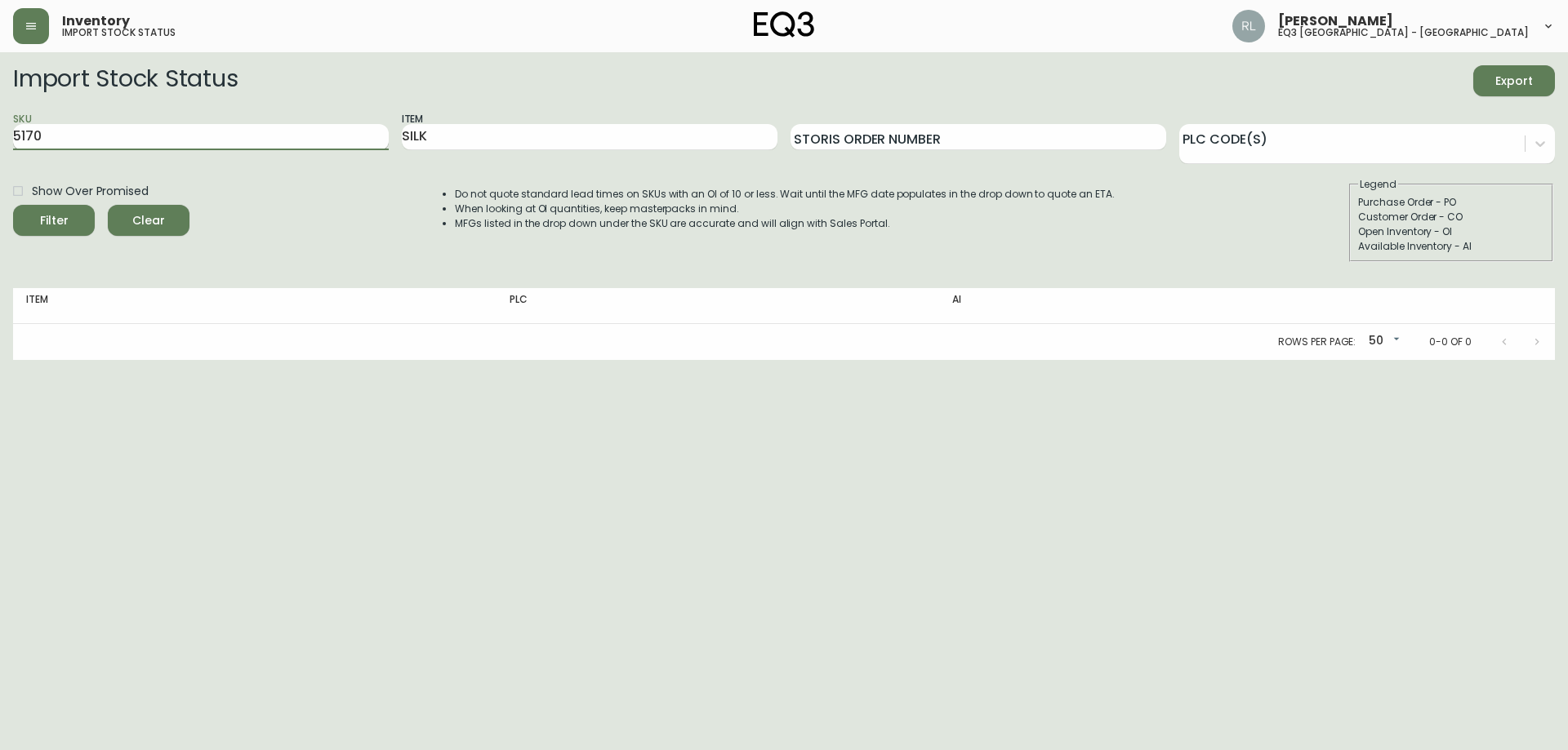
click at [13, 205] on button "Filter" at bounding box center [54, 220] width 82 height 31
click at [24, 137] on input "5170" at bounding box center [201, 137] width 376 height 26
type input "3170"
click at [13, 205] on button "Filter" at bounding box center [54, 220] width 82 height 31
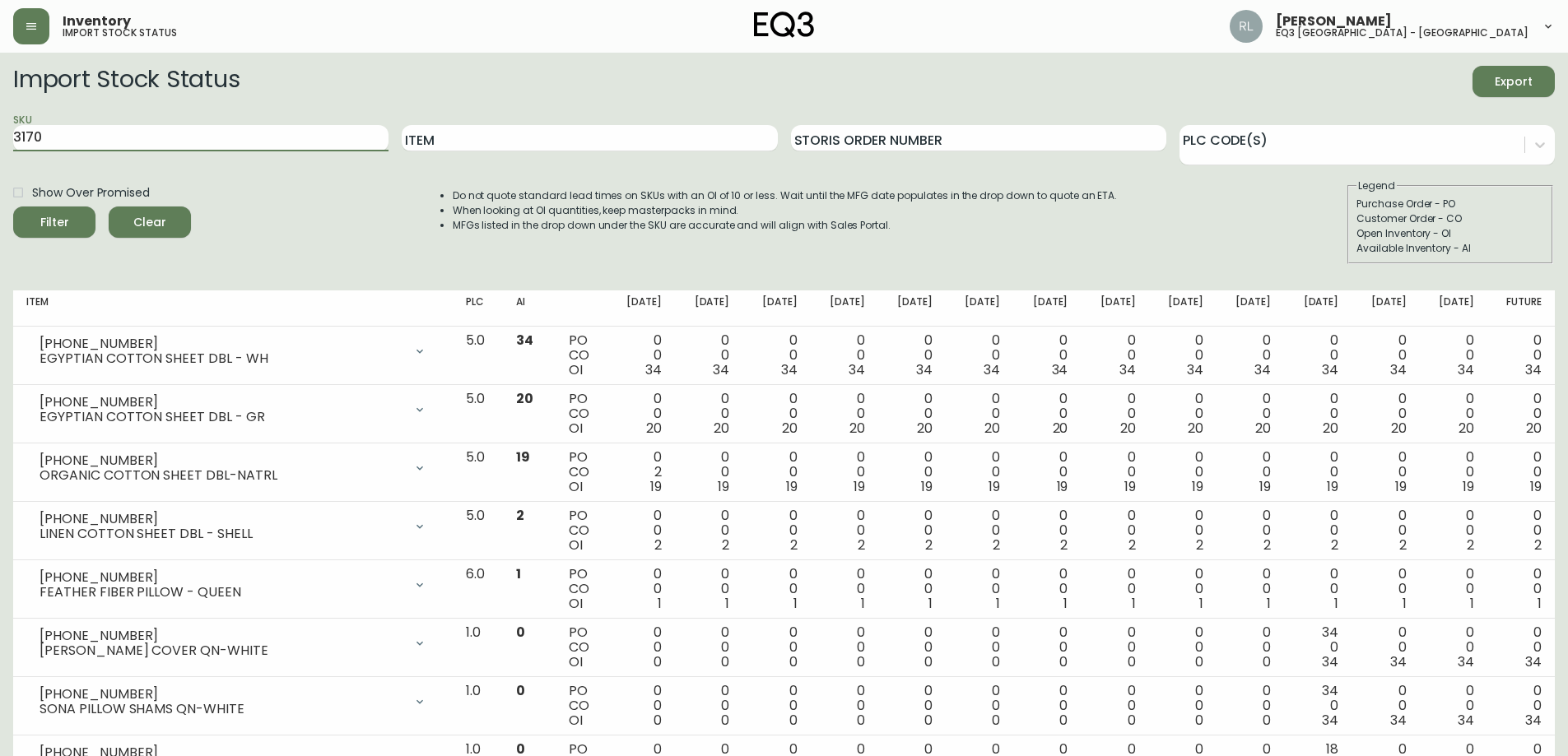
drag, startPoint x: 93, startPoint y: 133, endPoint x: 0, endPoint y: 127, distance: 93.2
click at [289, 133] on input "SKU" at bounding box center [201, 138] width 376 height 26
click at [436, 135] on input "Item" at bounding box center [589, 138] width 376 height 26
type input "LINEN"
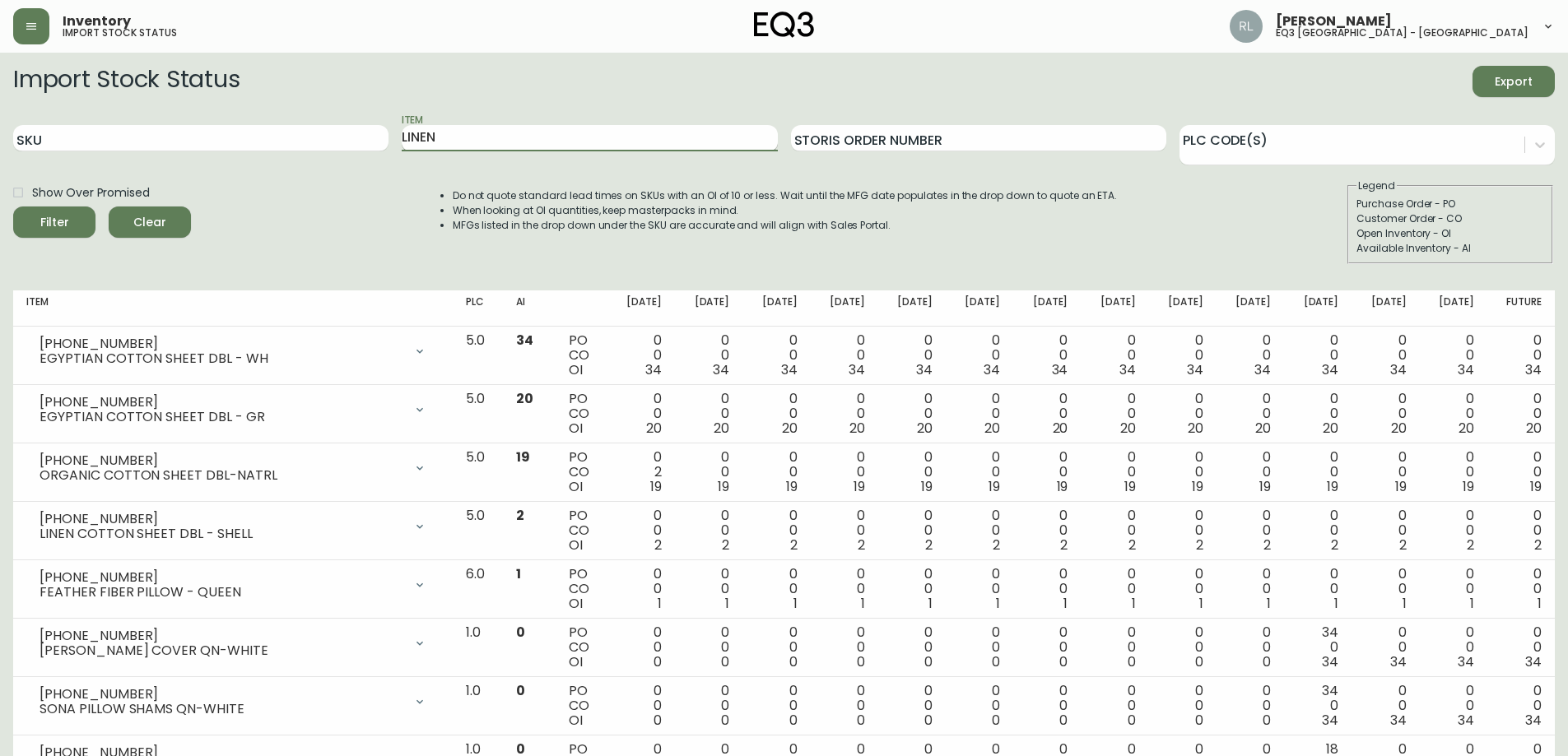
click at [13, 207] on button "Filter" at bounding box center [55, 222] width 82 height 31
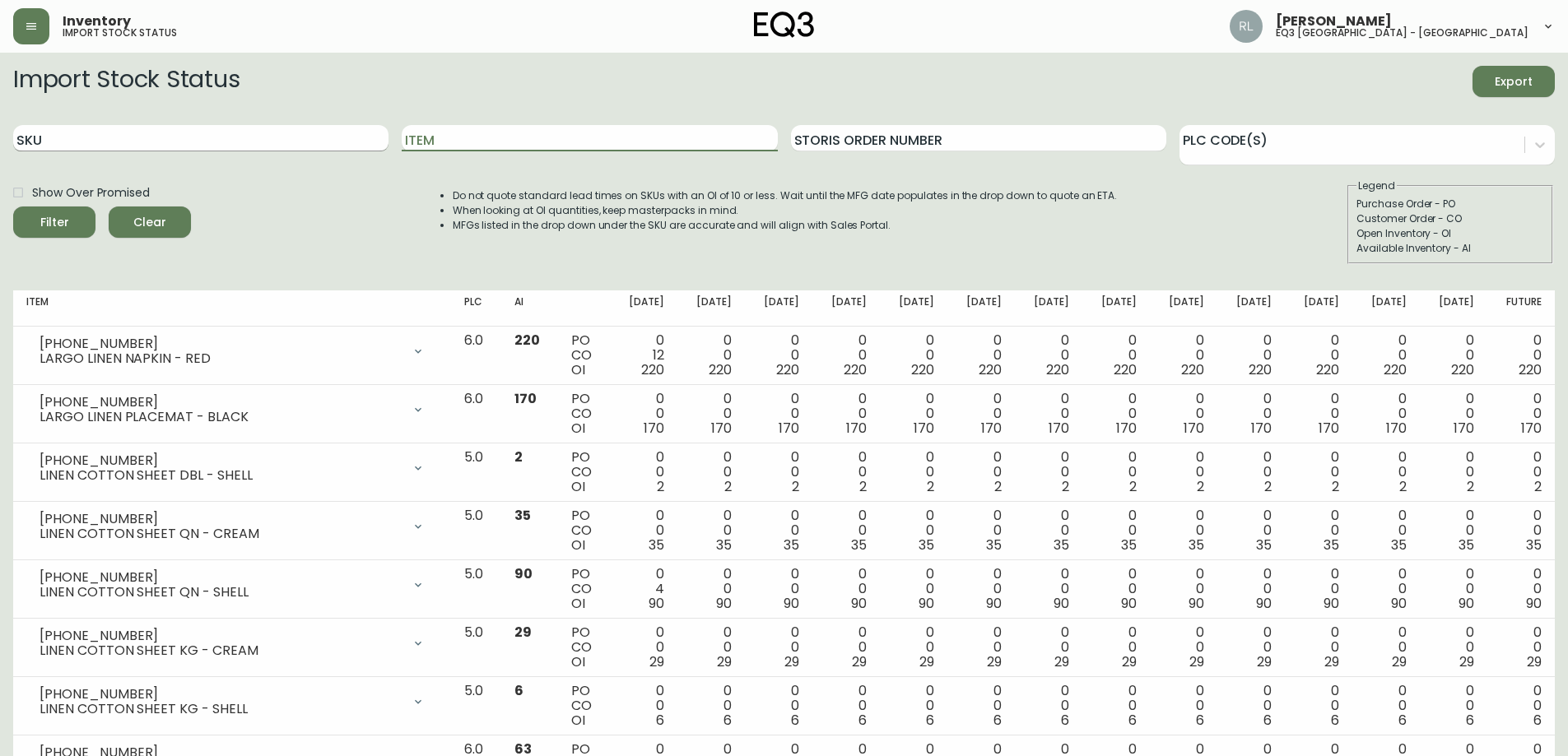
click at [197, 140] on input "SKU" at bounding box center [201, 138] width 376 height 26
type input "5370"
click at [13, 207] on button "Filter" at bounding box center [55, 222] width 82 height 31
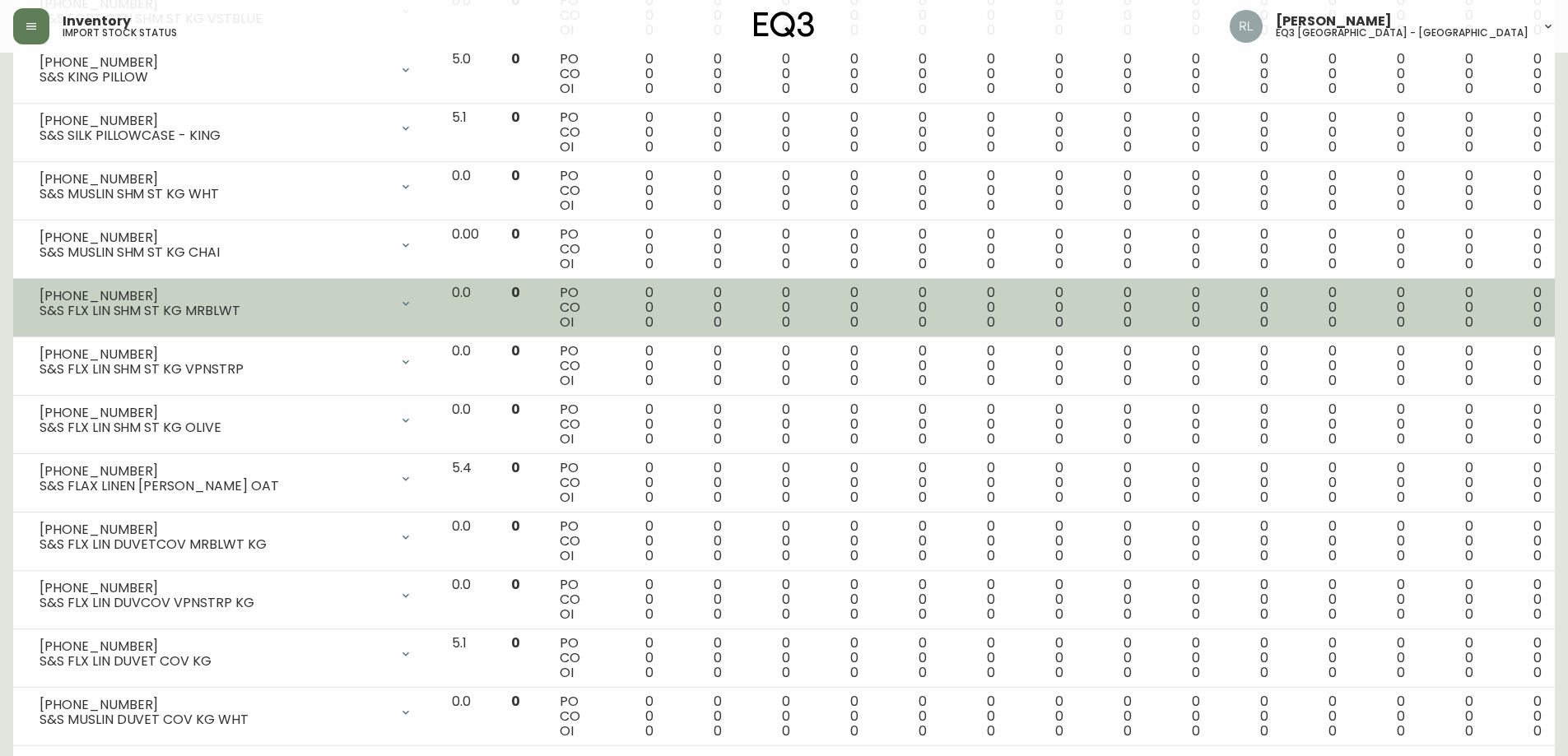
scroll to position [2528, 0]
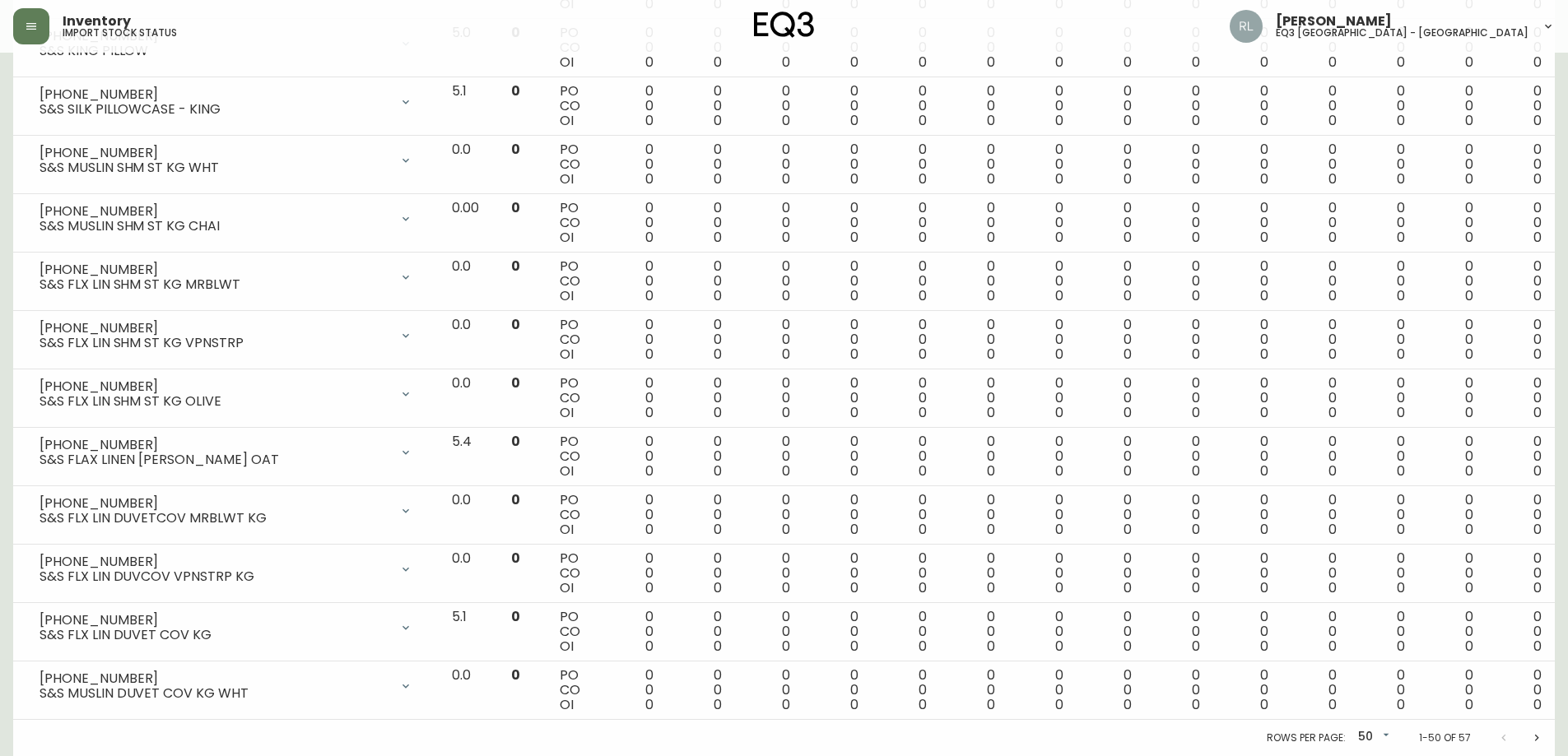
click at [1535, 735] on icon "Next page" at bounding box center [1536, 738] width 13 height 13
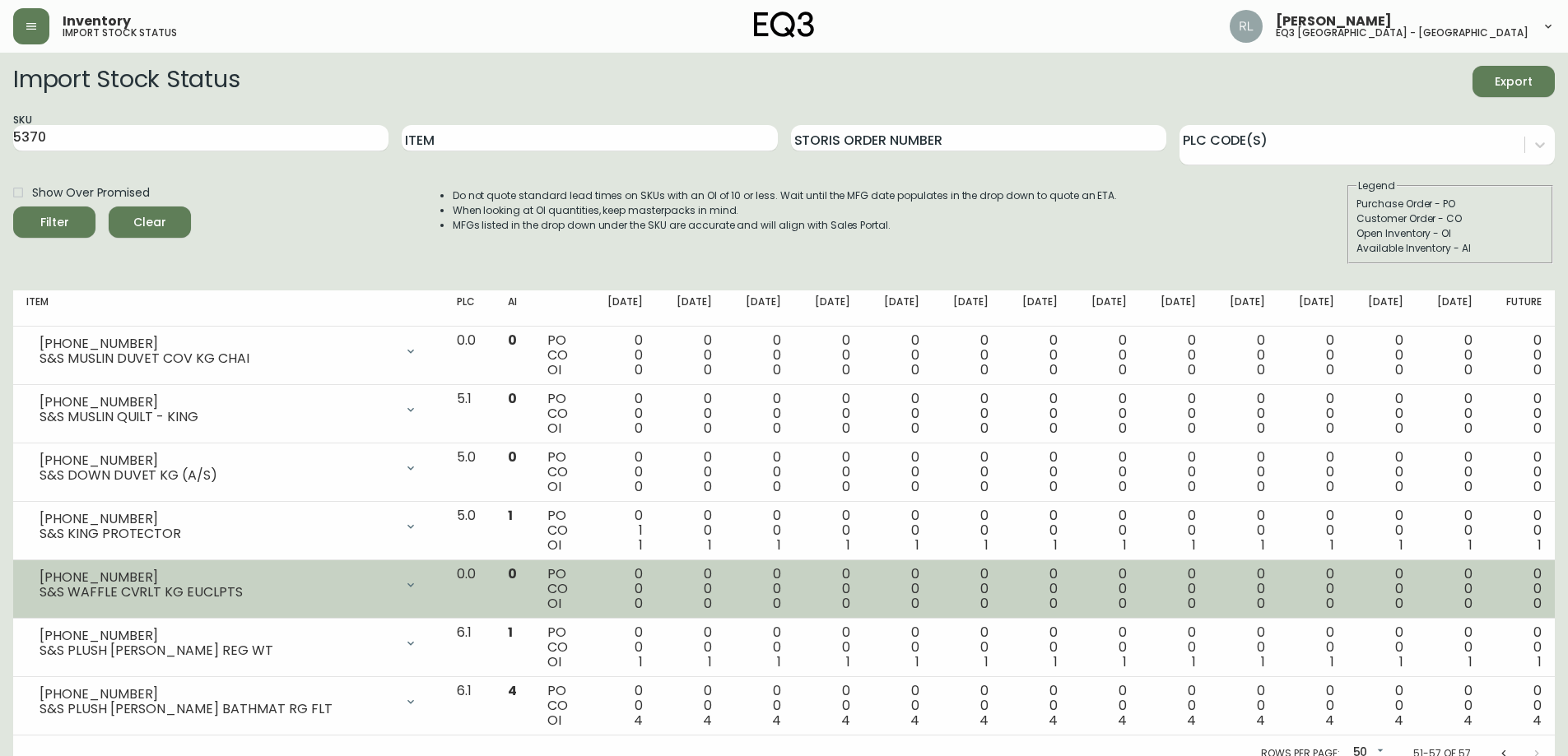
scroll to position [15, 0]
